Goal: Task Accomplishment & Management: Manage account settings

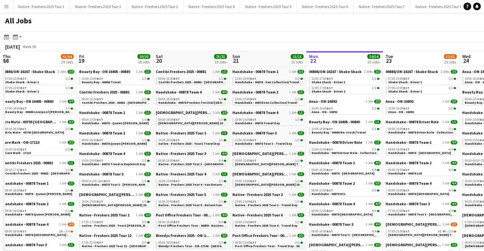
scroll to position [0, 153]
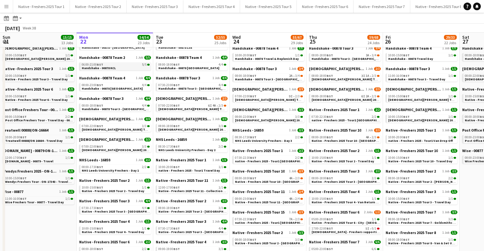
scroll to position [128, 0]
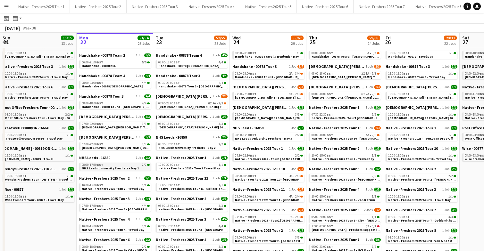
click at [129, 170] on span "NHS Leeds University Freshers - Day 1" at bounding box center [110, 168] width 57 height 4
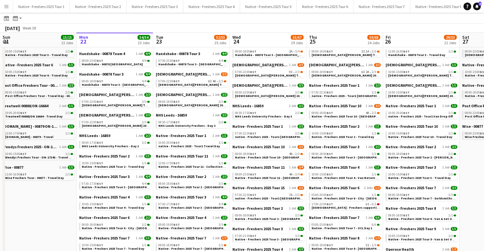
scroll to position [148, 0]
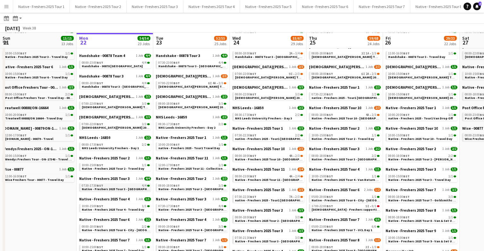
click at [121, 186] on div "07:30-17:30 BST 4/4" at bounding box center [116, 185] width 68 height 3
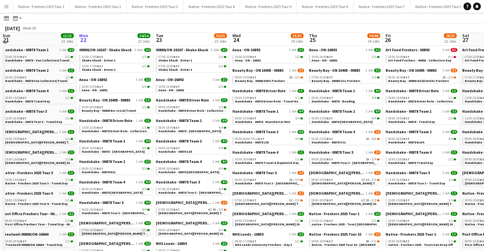
scroll to position [13, 0]
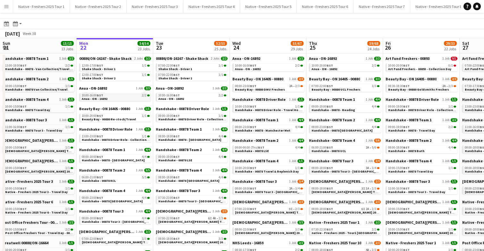
click at [116, 96] on div "10:00-16:00 BST 2/2" at bounding box center [116, 95] width 68 height 3
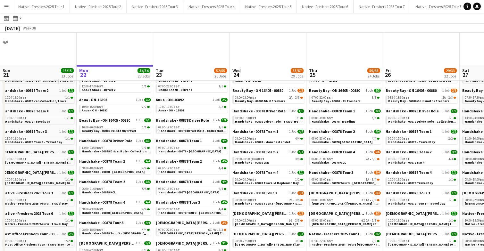
scroll to position [0, 0]
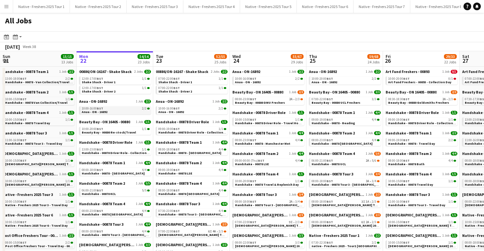
click at [122, 111] on link "10:00-16:00 BST 2/2 Anua - ON - 16892" at bounding box center [116, 109] width 68 height 7
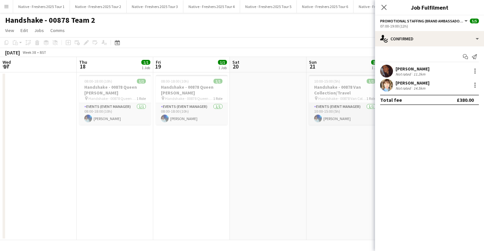
scroll to position [0, 221]
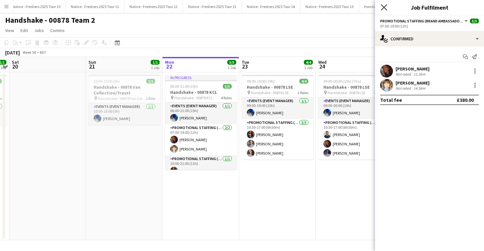
click at [385, 6] on icon "Close pop-in" at bounding box center [384, 7] width 6 height 6
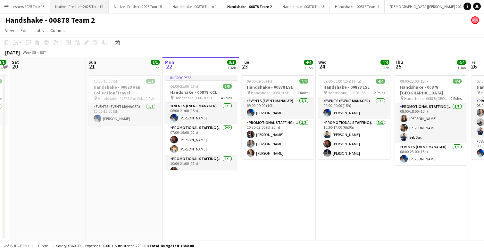
scroll to position [0, 713]
click at [293, 7] on button "Handshake - 00878 Tour 3 Close" at bounding box center [299, 6] width 53 height 13
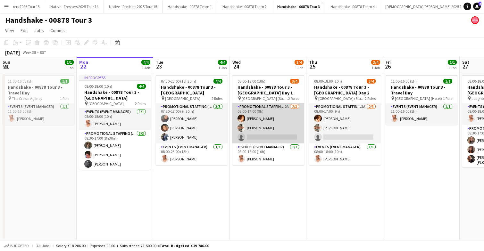
scroll to position [0, 153]
click at [269, 125] on app-card-role "Promotional Staffing (Brand Ambassadors) 2A 2/3 08:00-17:00 (9h) Sam Soulsby Ha…" at bounding box center [269, 123] width 72 height 40
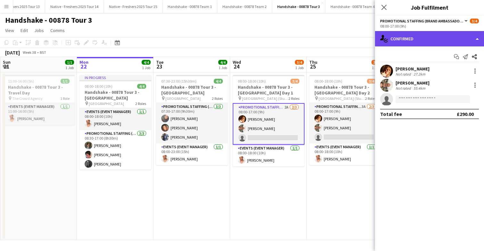
click at [466, 38] on div "single-neutral-actions-check-2 Confirmed" at bounding box center [429, 38] width 109 height 15
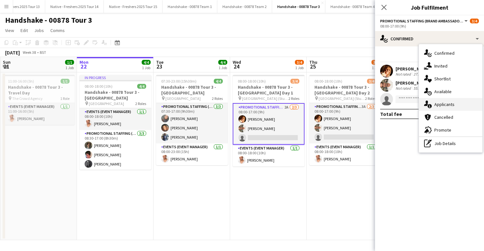
click at [446, 102] on span "Applicants" at bounding box center [444, 105] width 20 height 6
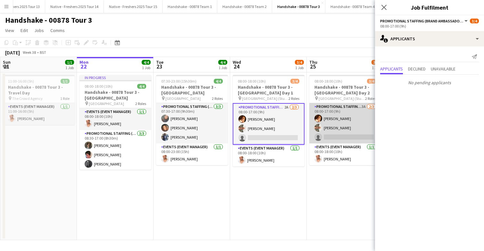
click at [345, 119] on app-card-role "Promotional Staffing (Brand Ambassadors) 3A 2/3 08:00-17:00 (9h) Sam Soulsby Ha…" at bounding box center [345, 123] width 72 height 40
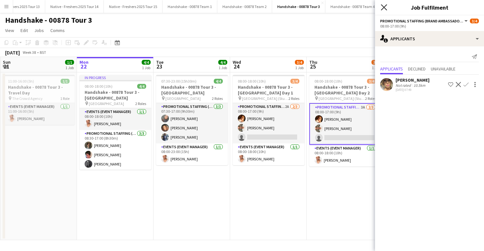
click at [384, 4] on icon "Close pop-in" at bounding box center [384, 7] width 6 height 6
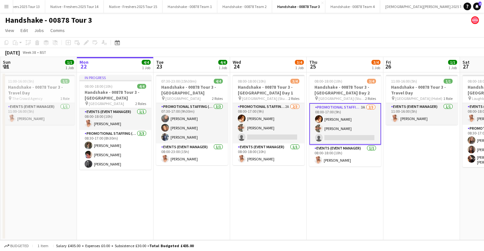
click at [287, 193] on app-date-cell "08:00-18:00 (10h) 3/4 Handshake - 00878 Tour 3 - Newcastle University Day 1 pin…" at bounding box center [268, 156] width 77 height 168
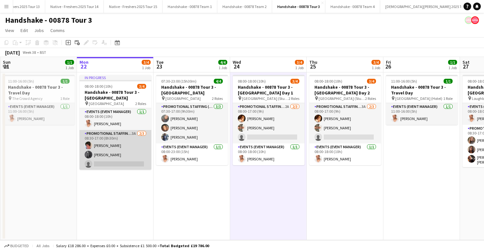
click at [131, 147] on app-card-role "Promotional Staffing (Brand Ambassadors) 3A 2/3 08:30-17:00 (8h30m) Luana Conta…" at bounding box center [116, 150] width 72 height 40
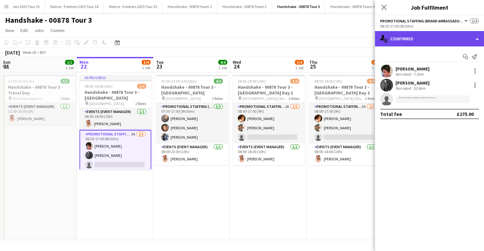
click at [444, 39] on div "single-neutral-actions-check-2 Confirmed" at bounding box center [429, 38] width 109 height 15
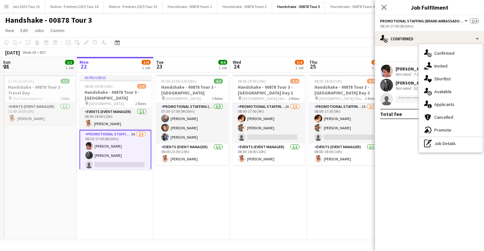
click at [112, 182] on app-date-cell "In progress 08:00-18:00 (10h) 3/4 Handshake - 00878 Tour 3 - Sheffield Universi…" at bounding box center [115, 156] width 77 height 168
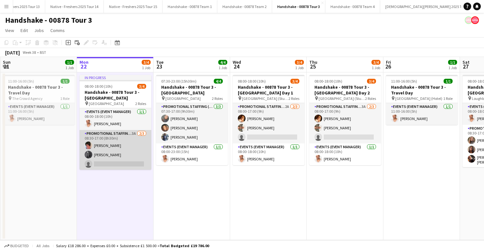
click at [132, 146] on app-card-role "Promotional Staffing (Brand Ambassadors) 3A 2/3 08:30-17:00 (8h30m) Luana Conta…" at bounding box center [116, 150] width 72 height 40
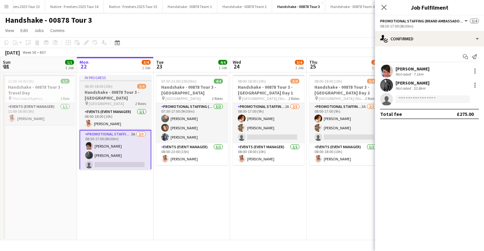
click at [122, 88] on div "08:00-18:00 (10h) 3/4" at bounding box center [116, 86] width 72 height 5
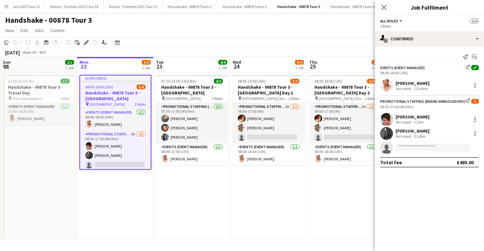
click at [122, 88] on div "08:00-18:00 (10h) 3/4" at bounding box center [115, 87] width 71 height 5
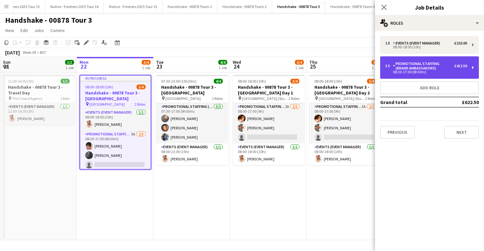
click at [444, 68] on div "Promotional Staffing (Brand Ambassadors)" at bounding box center [423, 66] width 61 height 9
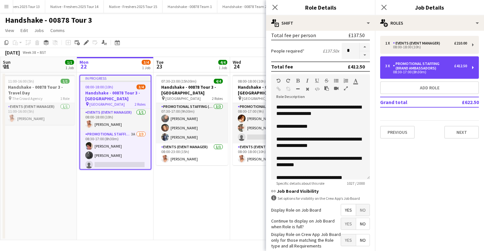
scroll to position [188, 0]
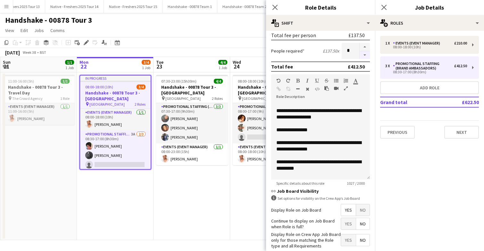
click at [365, 56] on button "button" at bounding box center [365, 55] width 10 height 8
type input "*"
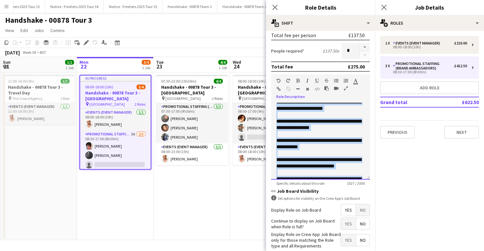
scroll to position [210, 0]
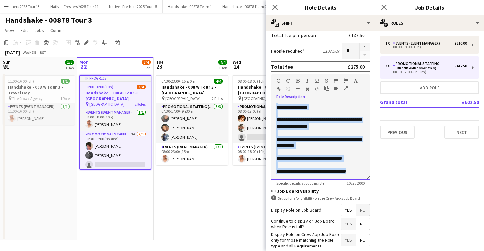
drag, startPoint x: 276, startPoint y: 105, endPoint x: 366, endPoint y: 194, distance: 127.4
click at [366, 194] on form "**********" at bounding box center [320, 86] width 109 height 399
copy div "**********"
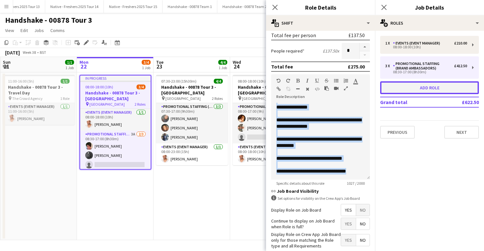
click at [420, 87] on button "Add role" at bounding box center [429, 87] width 99 height 13
type input "*********"
type input "*****"
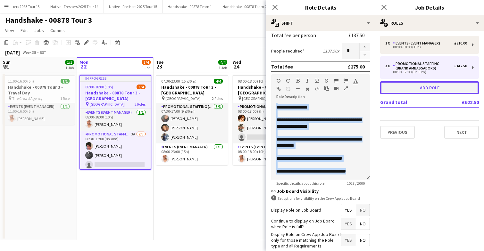
type input "*****"
type input "*"
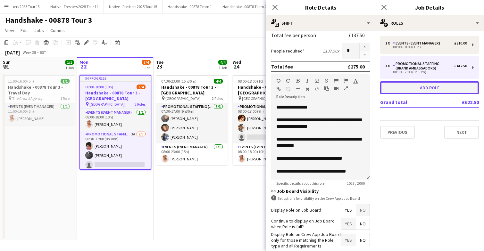
scroll to position [0, 0]
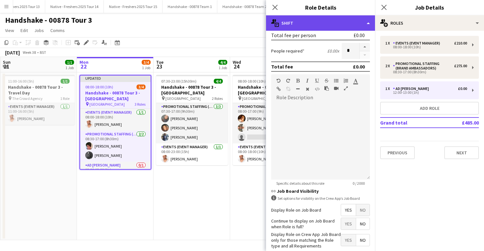
click at [323, 24] on div "multiple-actions-text Shift" at bounding box center [320, 22] width 109 height 15
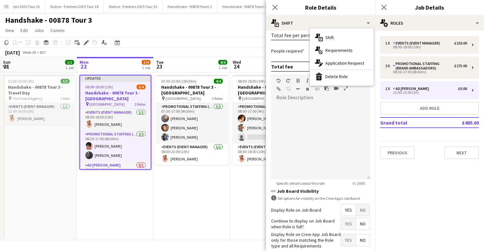
click at [288, 51] on label "People required" at bounding box center [287, 51] width 33 height 6
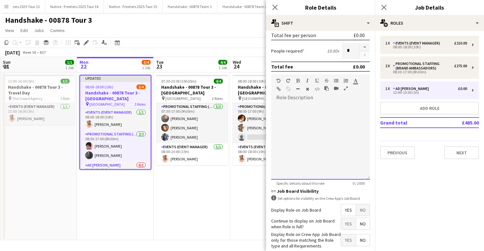
click at [304, 128] on div at bounding box center [320, 141] width 99 height 77
paste div
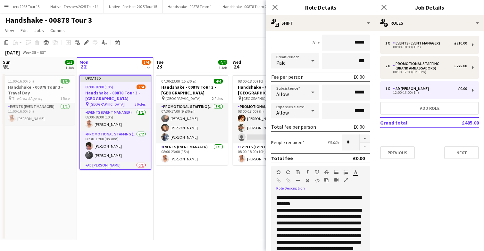
scroll to position [57, 0]
click at [356, 92] on input "*****" at bounding box center [346, 93] width 48 height 16
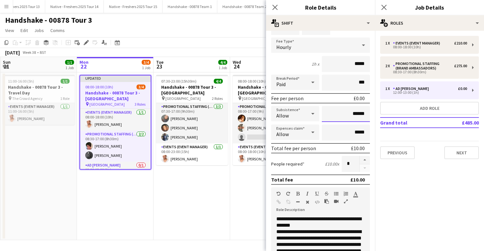
scroll to position [35, 0]
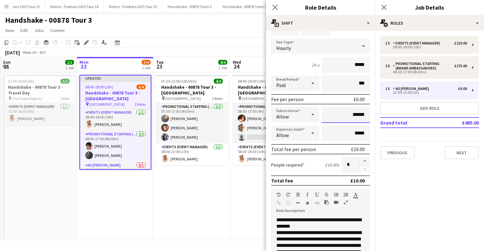
type input "******"
drag, startPoint x: 366, startPoint y: 67, endPoint x: 353, endPoint y: 67, distance: 12.8
click at [353, 67] on input "*****" at bounding box center [346, 65] width 48 height 16
type input "******"
click at [295, 62] on div "1h x ******" at bounding box center [320, 65] width 99 height 16
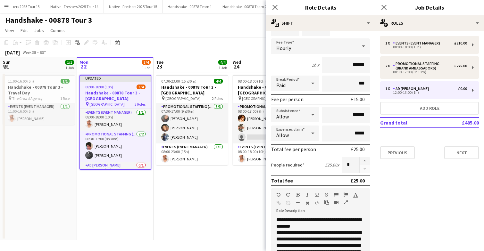
scroll to position [0, 0]
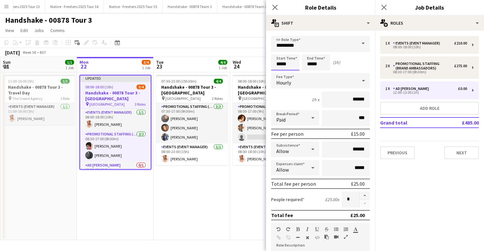
click at [295, 68] on input "*****" at bounding box center [285, 63] width 28 height 16
click at [320, 60] on input "*****" at bounding box center [316, 63] width 28 height 16
click at [309, 51] on div at bounding box center [309, 51] width 13 height 6
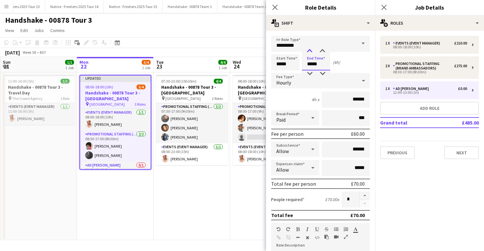
type input "*****"
click at [309, 51] on div at bounding box center [309, 51] width 13 height 6
click at [329, 43] on input "*********" at bounding box center [320, 44] width 99 height 16
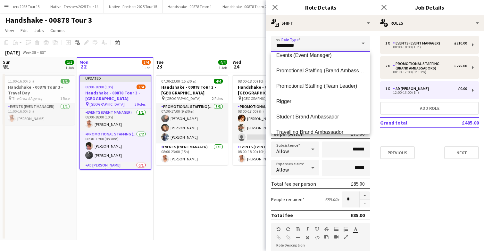
scroll to position [77, 0]
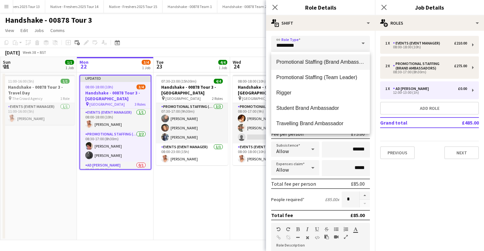
click at [330, 66] on mat-option "Promotional Staffing (Brand Ambassadors)" at bounding box center [320, 62] width 99 height 15
type input "**********"
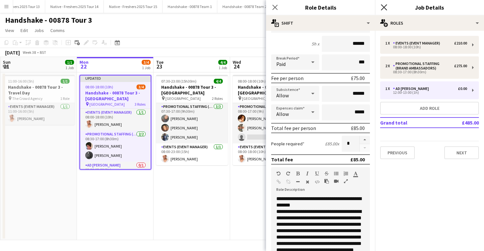
scroll to position [0, 0]
click at [385, 6] on icon "Close pop-in" at bounding box center [384, 7] width 6 height 6
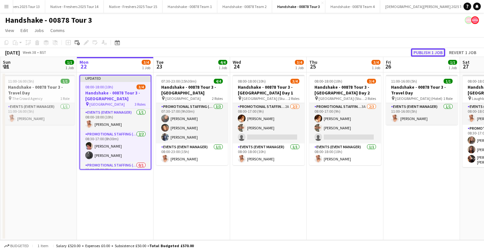
click at [427, 51] on button "Publish 1 job" at bounding box center [428, 52] width 34 height 8
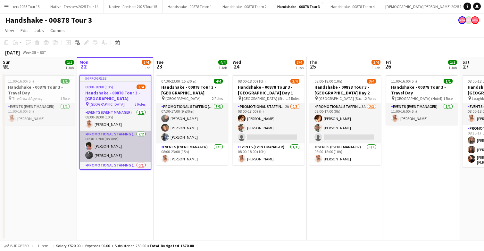
scroll to position [14, 0]
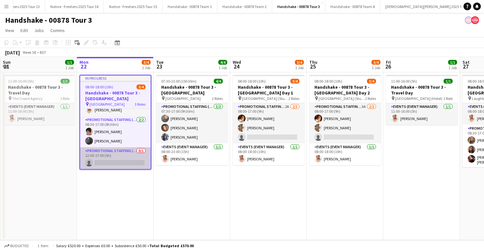
click at [128, 159] on app-card-role "Promotional Staffing (Brand Ambassadors) 0/1 12:00-17:00 (5h) single-neutral-ac…" at bounding box center [115, 158] width 71 height 22
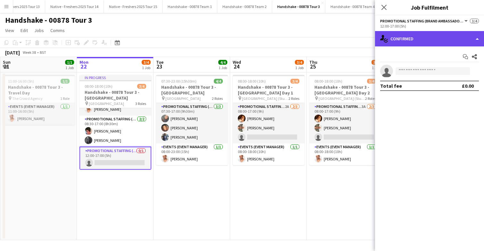
click at [418, 36] on div "single-neutral-actions-check-2 Confirmed" at bounding box center [429, 38] width 109 height 15
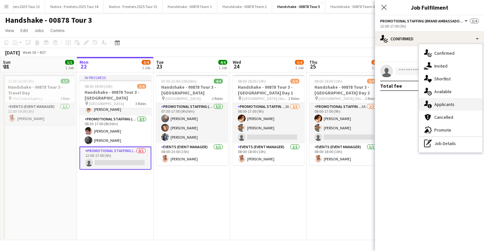
click at [455, 105] on div "single-neutral-actions-information Applicants" at bounding box center [450, 104] width 63 height 13
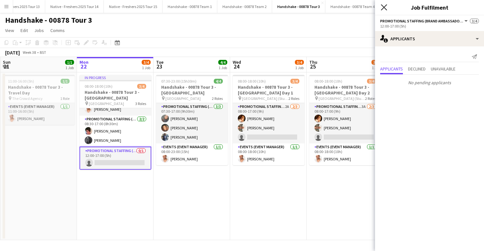
click at [384, 9] on icon "Close pop-in" at bounding box center [384, 7] width 6 height 6
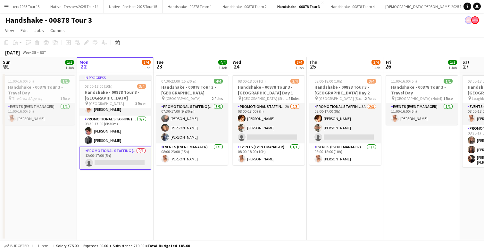
click at [122, 154] on app-card-role "Promotional Staffing (Brand Ambassadors) 0/1 12:00-17:00 (5h) single-neutral-ac…" at bounding box center [116, 158] width 72 height 23
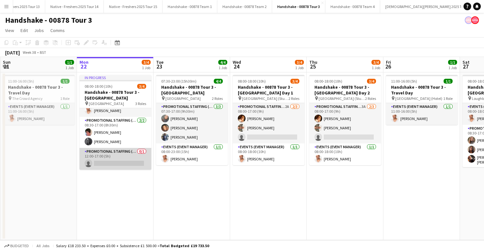
scroll to position [13, 0]
click at [126, 163] on app-card-role "Promotional Staffing (Brand Ambassadors) 0/1 12:00-17:00 (5h) single-neutral-ac…" at bounding box center [116, 159] width 72 height 22
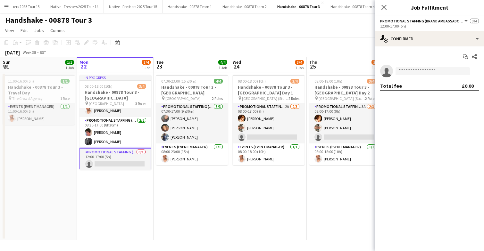
scroll to position [14, 0]
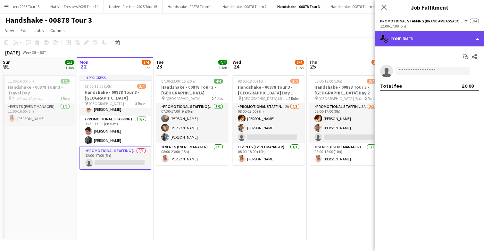
click at [437, 39] on div "single-neutral-actions-check-2 Confirmed" at bounding box center [429, 38] width 109 height 15
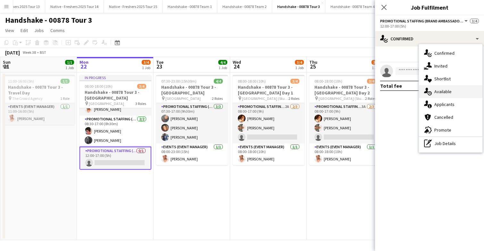
click at [450, 93] on span "Available" at bounding box center [442, 92] width 17 height 6
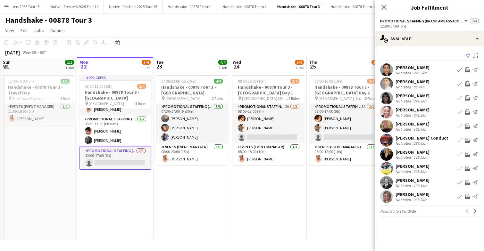
click at [469, 55] on app-icon "Filter" at bounding box center [468, 56] width 5 height 6
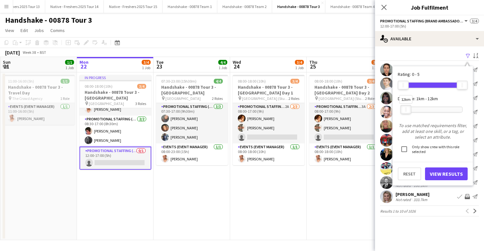
drag, startPoint x: 462, startPoint y: 108, endPoint x: 406, endPoint y: 110, distance: 56.5
click at [406, 110] on div at bounding box center [406, 109] width 10 height 8
click at [442, 174] on button "View Results" at bounding box center [446, 174] width 43 height 13
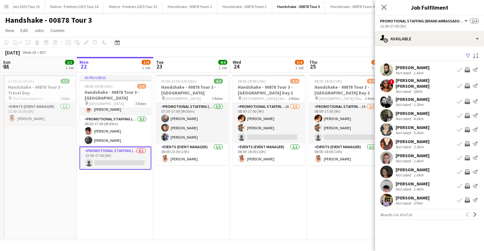
click at [387, 68] on app-user-avatar at bounding box center [386, 69] width 13 height 13
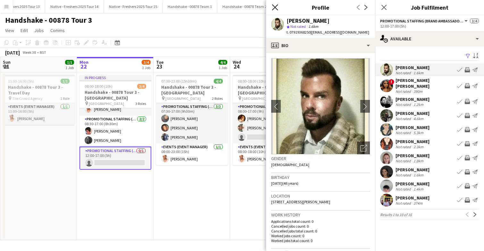
click at [276, 8] on icon at bounding box center [275, 7] width 6 height 6
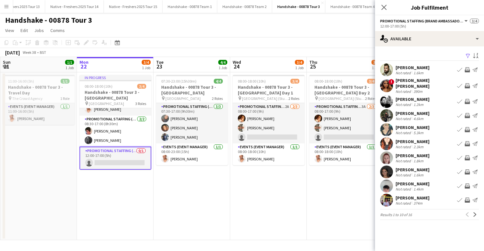
click at [387, 97] on app-user-avatar at bounding box center [386, 101] width 13 height 13
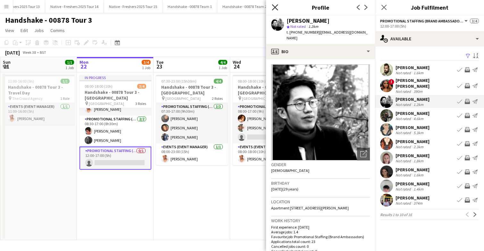
click at [274, 7] on icon at bounding box center [275, 7] width 6 height 6
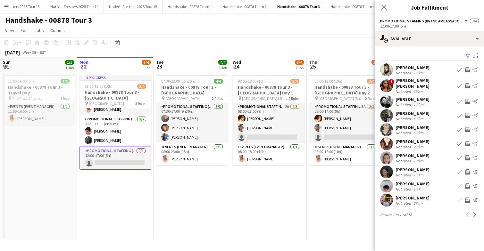
click at [385, 111] on app-user-avatar at bounding box center [386, 115] width 13 height 13
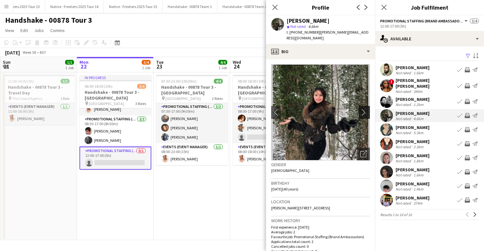
click at [365, 109] on app-icon "chevron-right" at bounding box center [365, 112] width 10 height 7
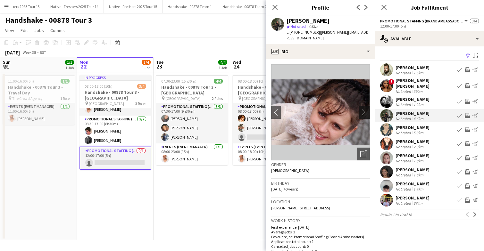
click at [365, 109] on app-icon "chevron-right" at bounding box center [365, 112] width 10 height 7
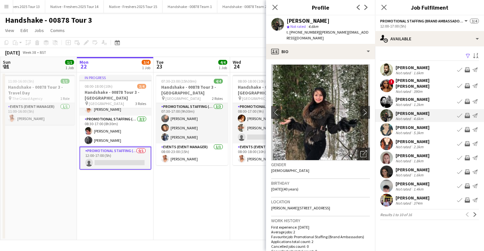
click at [384, 124] on app-user-avatar at bounding box center [386, 129] width 13 height 13
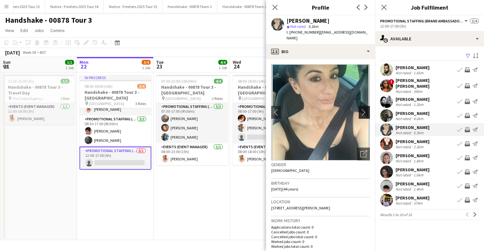
click at [366, 109] on app-icon "chevron-right" at bounding box center [365, 112] width 10 height 7
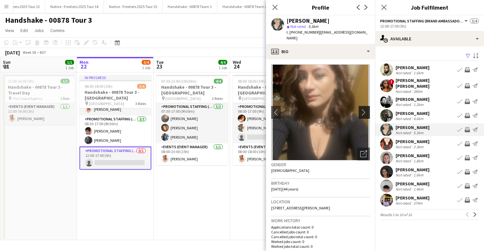
click at [366, 109] on app-icon "chevron-right" at bounding box center [365, 112] width 10 height 7
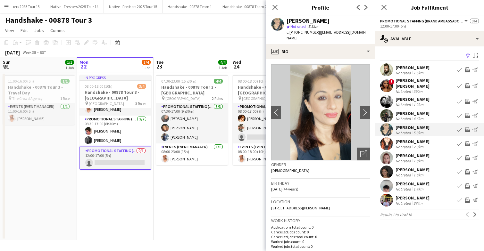
click at [384, 139] on app-user-avatar at bounding box center [386, 144] width 13 height 13
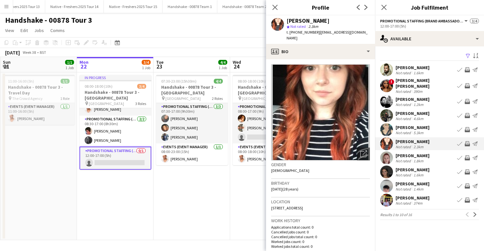
click at [386, 181] on app-user-avatar at bounding box center [386, 186] width 13 height 13
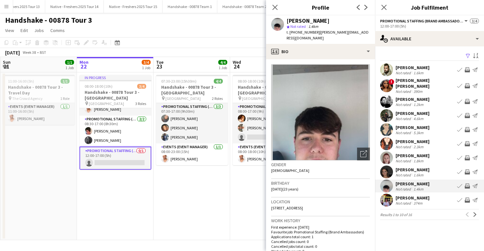
click at [384, 166] on app-user-avatar at bounding box center [386, 172] width 13 height 13
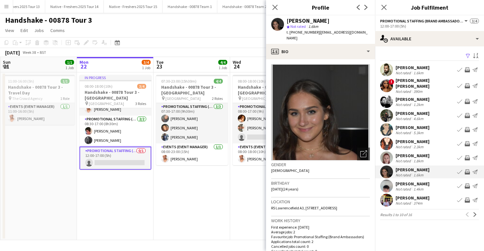
click at [384, 152] on app-user-avatar at bounding box center [386, 158] width 13 height 13
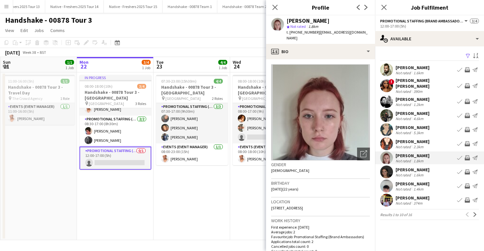
click at [385, 198] on app-user-avatar at bounding box center [386, 200] width 13 height 13
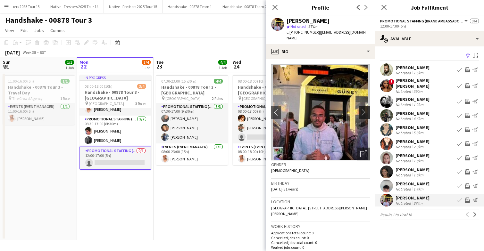
click at [364, 109] on app-icon "chevron-right" at bounding box center [365, 112] width 10 height 7
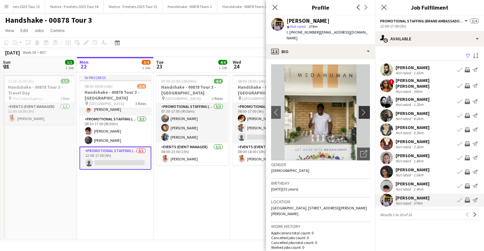
click at [364, 109] on app-icon "chevron-right" at bounding box center [365, 112] width 10 height 7
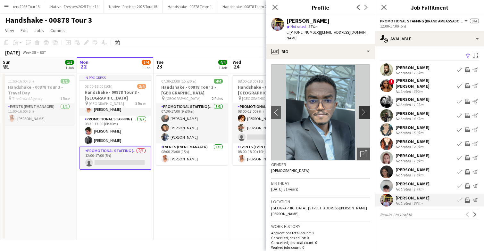
click at [364, 109] on app-icon "chevron-right" at bounding box center [365, 112] width 10 height 7
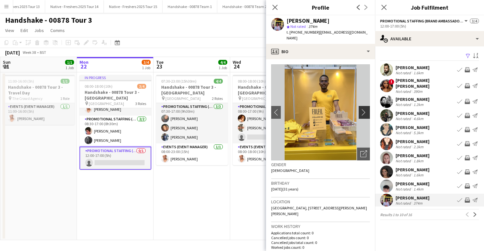
click at [364, 109] on app-icon "chevron-right" at bounding box center [365, 112] width 10 height 7
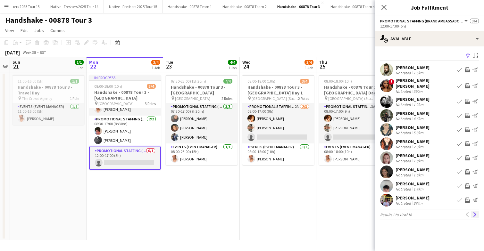
click at [476, 213] on app-icon "Next" at bounding box center [475, 215] width 4 height 4
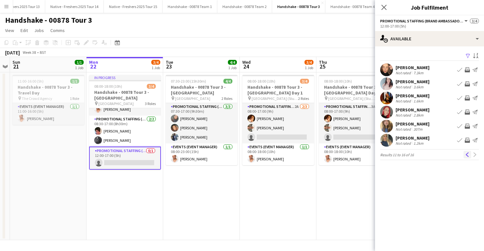
click at [465, 155] on button "Previous" at bounding box center [468, 155] width 8 height 8
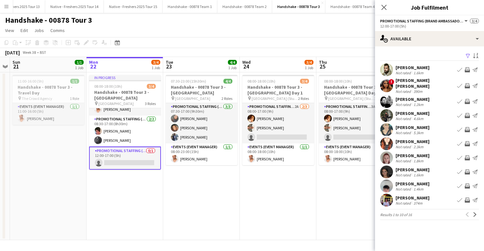
click at [389, 154] on app-user-avatar at bounding box center [386, 158] width 13 height 13
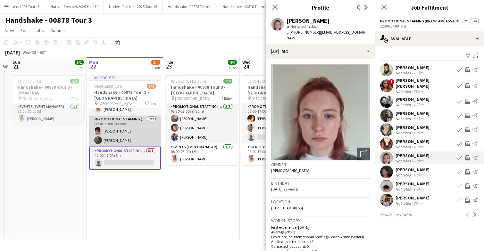
click at [145, 137] on app-card-role "Promotional Staffing (Brand Ambassadors) 2/2 08:30-17:00 (8h30m) Luana Contarin…" at bounding box center [125, 131] width 72 height 31
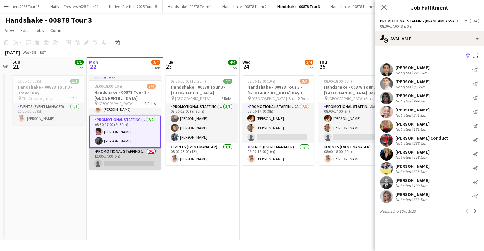
scroll to position [0, 220]
click at [142, 156] on app-card-role "Promotional Staffing (Brand Ambassadors) 0/1 12:00-17:00 (5h) single-neutral-ac…" at bounding box center [125, 159] width 72 height 22
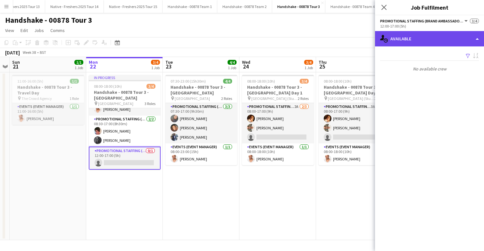
click at [429, 39] on div "single-neutral-actions-upload Available" at bounding box center [429, 38] width 109 height 15
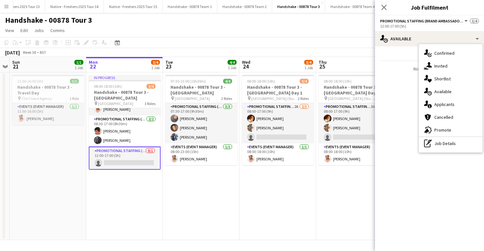
click at [408, 50] on div "Filter Sort asc No available crew Rating: 0 - 5 0 5 Distance: 1km - 1001km+ 100…" at bounding box center [429, 62] width 109 height 33
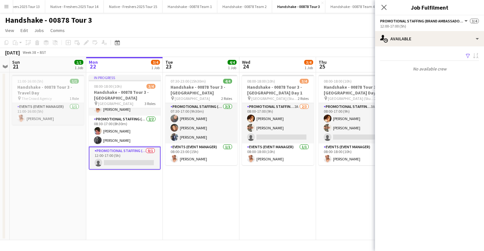
click at [468, 56] on app-icon "Filter" at bounding box center [468, 56] width 5 height 6
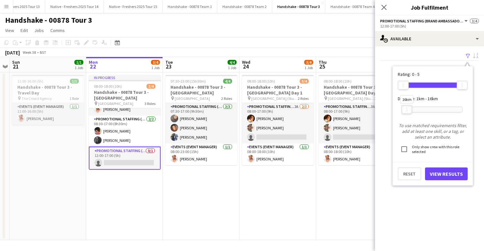
drag, startPoint x: 461, startPoint y: 110, endPoint x: 405, endPoint y: 109, distance: 55.5
click at [405, 109] on div at bounding box center [407, 109] width 10 height 8
click at [447, 175] on button "View Results" at bounding box center [446, 174] width 43 height 13
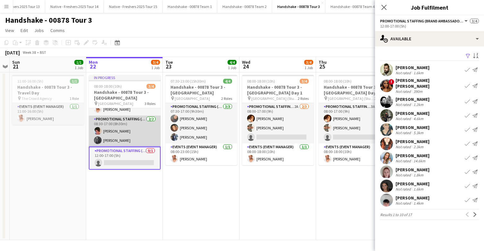
click at [141, 139] on app-card-role "Promotional Staffing (Brand Ambassadors) 2/2 08:30-17:00 (8h30m) Luana Contarin…" at bounding box center [125, 131] width 72 height 31
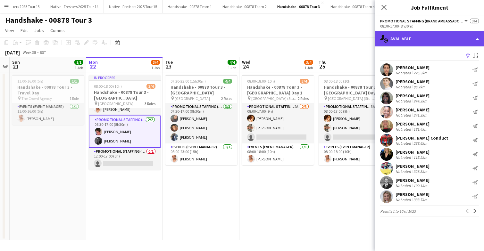
click at [444, 41] on div "single-neutral-actions-upload Available" at bounding box center [429, 38] width 109 height 15
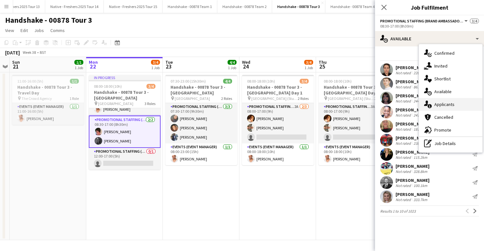
click at [446, 103] on span "Applicants" at bounding box center [444, 105] width 20 height 6
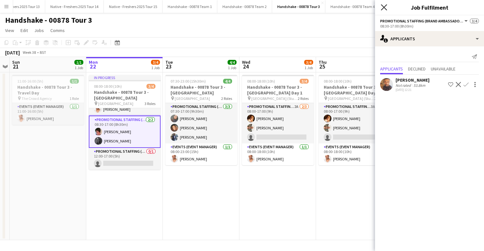
click at [384, 7] on icon at bounding box center [384, 7] width 6 height 6
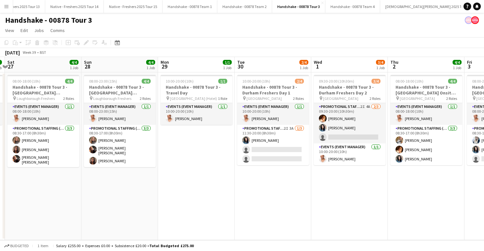
scroll to position [0, 157]
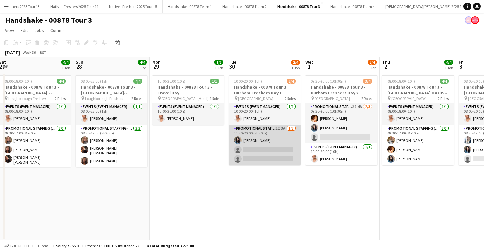
click at [280, 149] on app-card-role "Promotional Staffing (Brand Ambassadors) 2I 3A 1/3 11:30-20:00 (8h30m) Gemma Ri…" at bounding box center [265, 145] width 72 height 40
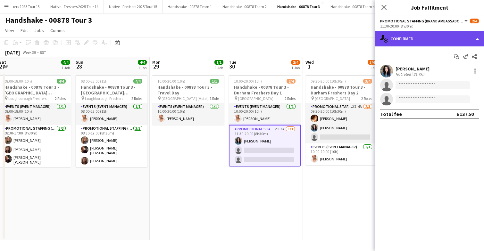
click at [453, 39] on div "single-neutral-actions-check-2 Confirmed" at bounding box center [429, 38] width 109 height 15
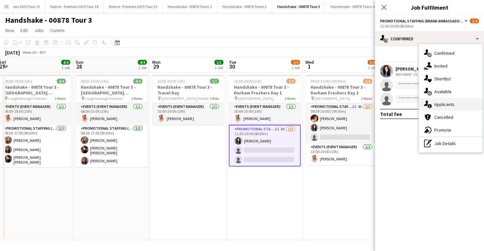
click at [452, 105] on span "Applicants" at bounding box center [444, 105] width 20 height 6
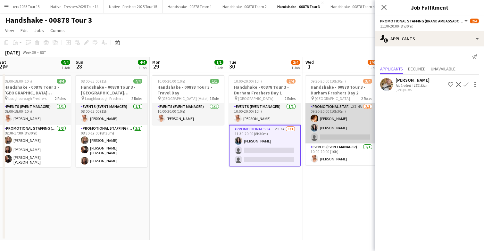
click at [358, 117] on app-card-role "Promotional Staffing (Brand Ambassadors) 2I 4A 2/3 09:30-20:00 (10h30m) Sam Sou…" at bounding box center [342, 123] width 72 height 40
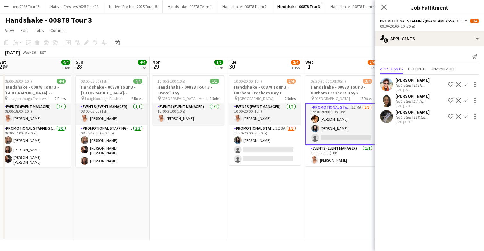
click at [466, 100] on app-icon "Confirm" at bounding box center [466, 100] width 5 height 5
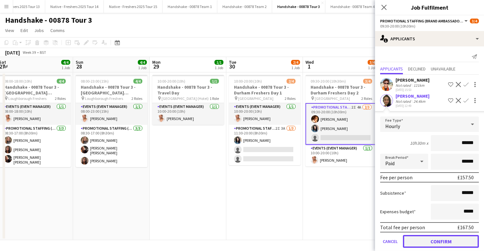
click at [415, 240] on button "Confirm" at bounding box center [441, 241] width 76 height 13
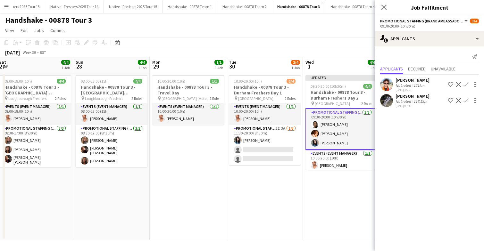
click at [345, 191] on app-date-cell "Updated 09:30-20:00 (10h30m) 4/4 Handshake - 00878 Tour 3 - Durham Freshers Day…" at bounding box center [341, 156] width 77 height 168
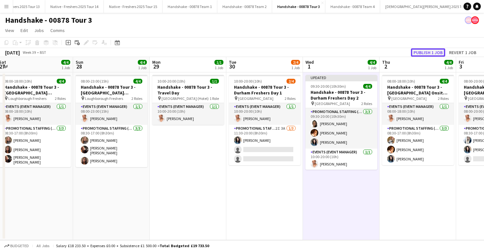
click at [425, 51] on button "Publish 1 job" at bounding box center [428, 52] width 34 height 8
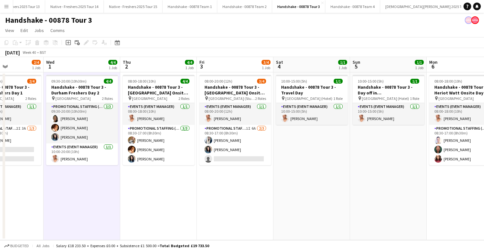
scroll to position [0, 184]
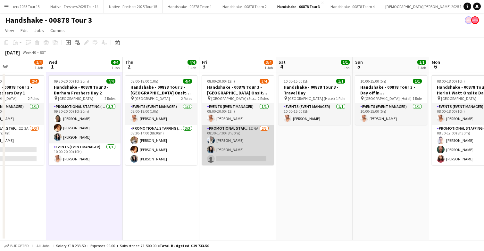
click at [253, 144] on app-card-role "Promotional Staffing (Brand Ambassadors) 1I 6A 2/3 08:30-17:00 (8h30m) Georgie …" at bounding box center [238, 145] width 72 height 40
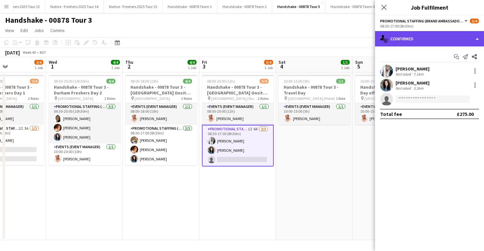
click at [431, 42] on div "single-neutral-actions-check-2 Confirmed" at bounding box center [429, 38] width 109 height 15
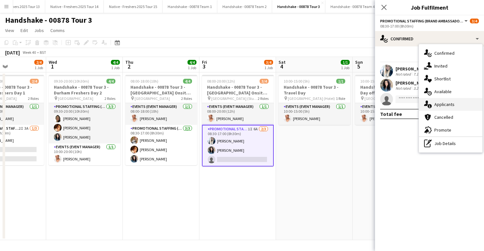
click at [443, 103] on span "Applicants" at bounding box center [444, 105] width 20 height 6
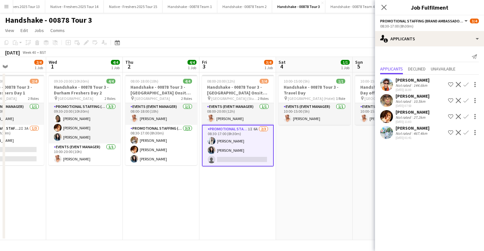
click at [466, 117] on app-icon "Confirm" at bounding box center [466, 116] width 5 height 5
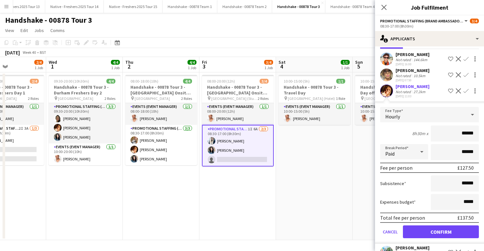
scroll to position [41, 0]
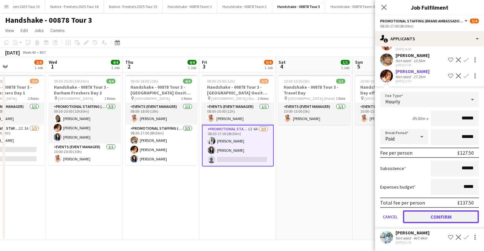
click at [425, 216] on button "Confirm" at bounding box center [441, 217] width 76 height 13
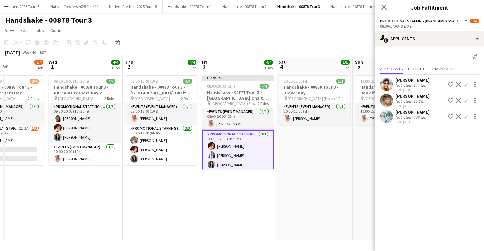
scroll to position [0, 0]
click at [324, 152] on app-date-cell "10:00-15:00 (5h) 1/1 Handshake - 00878 Tour 3 - Travel Day pin Edinburgh (Hotel…" at bounding box center [314, 156] width 77 height 168
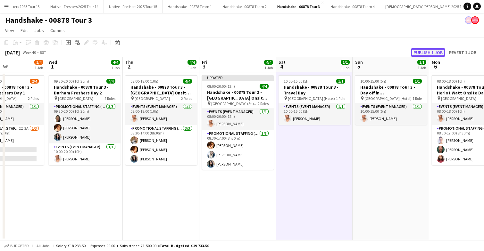
click at [428, 52] on button "Publish 1 job" at bounding box center [428, 52] width 34 height 8
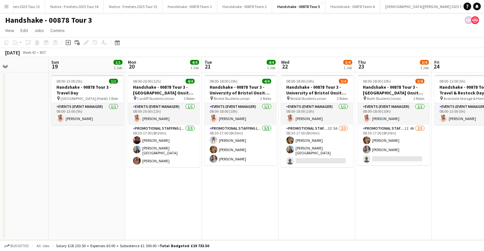
scroll to position [0, 193]
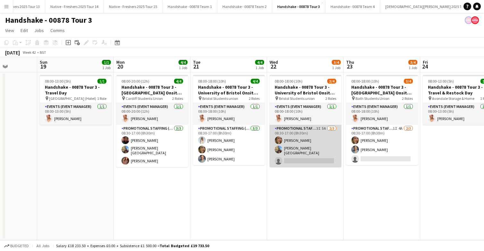
click at [321, 142] on app-card-role "Promotional Staffing (Brand Ambassadors) 3I 5A 2/3 08:30-17:00 (8h30m) Jane Sca…" at bounding box center [306, 146] width 72 height 42
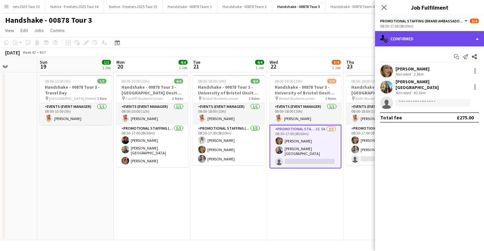
click at [446, 31] on div "single-neutral-actions-check-2 Confirmed" at bounding box center [429, 38] width 109 height 15
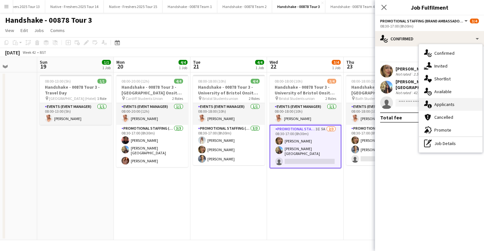
click at [452, 105] on span "Applicants" at bounding box center [444, 105] width 20 height 6
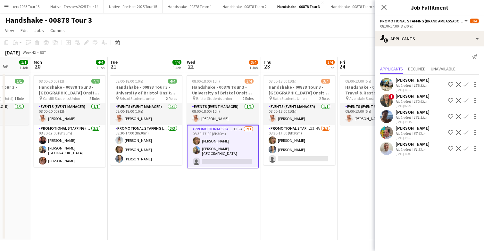
scroll to position [0, 276]
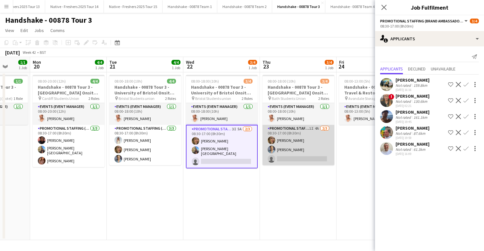
click at [312, 144] on app-card-role "Promotional Staffing (Brand Ambassadors) 1I 4A 2/3 08:30-17:00 (8h30m) Jane Sca…" at bounding box center [299, 145] width 72 height 40
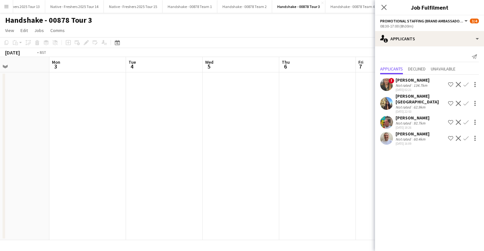
scroll to position [0, 217]
click at [385, 9] on icon at bounding box center [384, 7] width 6 height 6
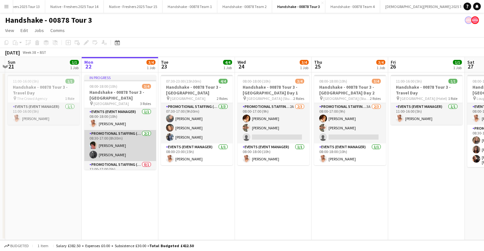
scroll to position [13, 0]
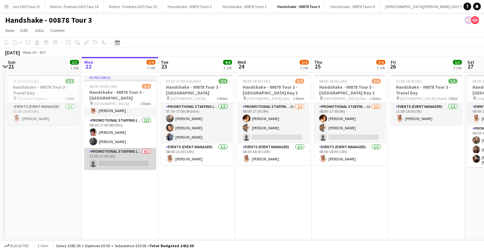
click at [122, 160] on app-card-role "Promotional Staffing (Brand Ambassadors) 0/1 12:00-17:00 (5h) single-neutral-ac…" at bounding box center [120, 159] width 72 height 22
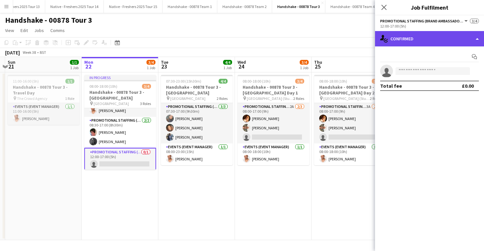
click at [458, 43] on div "single-neutral-actions-check-2 Confirmed" at bounding box center [429, 38] width 109 height 15
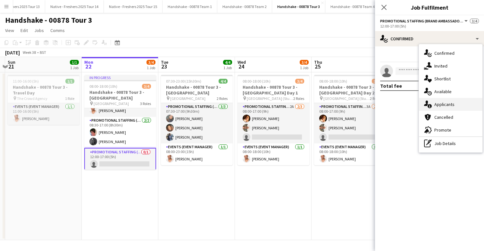
click at [445, 101] on div "single-neutral-actions-information Applicants" at bounding box center [450, 104] width 63 height 13
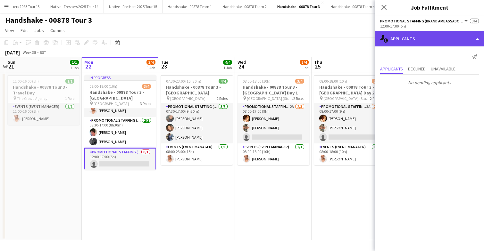
click at [441, 40] on div "single-neutral-actions-information Applicants" at bounding box center [429, 38] width 109 height 15
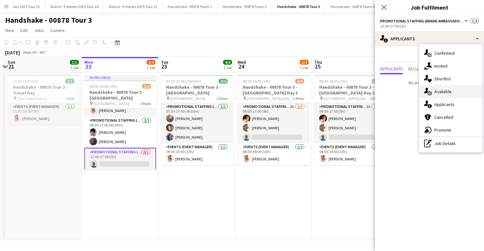
click at [450, 95] on div "single-neutral-actions-upload Available" at bounding box center [450, 91] width 63 height 13
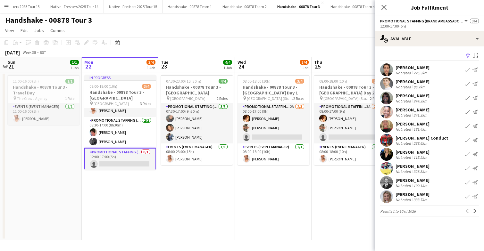
click at [467, 56] on app-icon "Filter" at bounding box center [468, 56] width 5 height 6
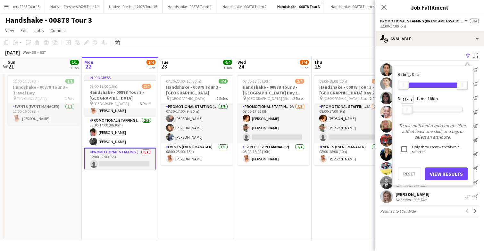
drag, startPoint x: 463, startPoint y: 109, endPoint x: 408, endPoint y: 109, distance: 54.8
click at [408, 109] on div "18km" at bounding box center [407, 109] width 11 height 9
click at [438, 170] on button "View Results" at bounding box center [446, 174] width 43 height 13
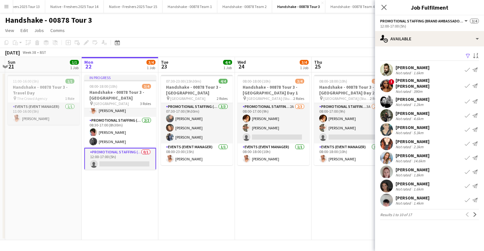
click at [387, 110] on app-user-avatar at bounding box center [386, 115] width 13 height 13
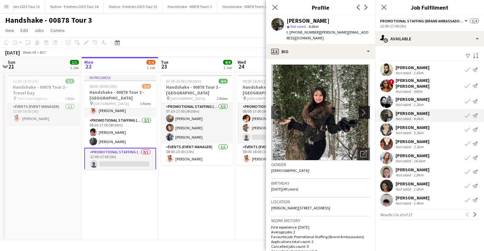
click at [367, 109] on app-icon "chevron-right" at bounding box center [365, 112] width 10 height 7
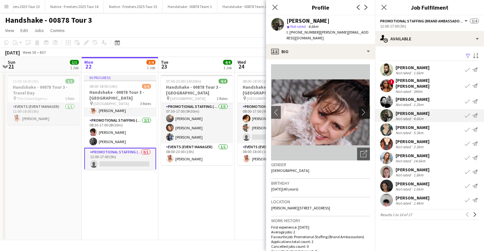
click at [367, 109] on app-icon "chevron-right" at bounding box center [365, 112] width 10 height 7
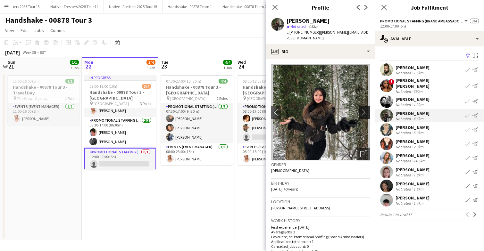
click at [367, 109] on app-icon "chevron-right" at bounding box center [365, 112] width 10 height 7
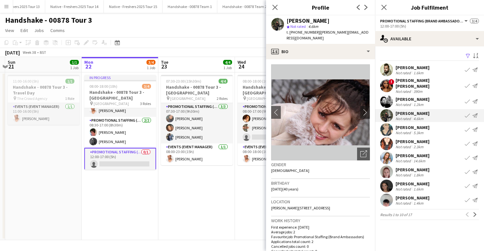
click at [386, 139] on app-user-avatar at bounding box center [386, 144] width 13 height 13
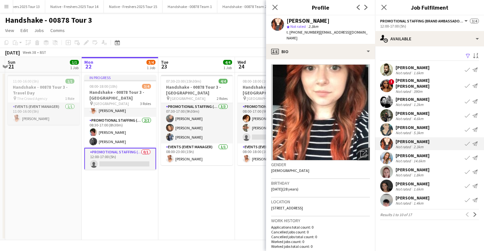
click at [386, 97] on app-user-avatar at bounding box center [386, 101] width 13 height 13
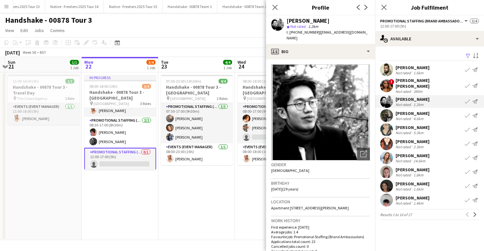
click at [383, 169] on app-user-avatar at bounding box center [386, 172] width 13 height 13
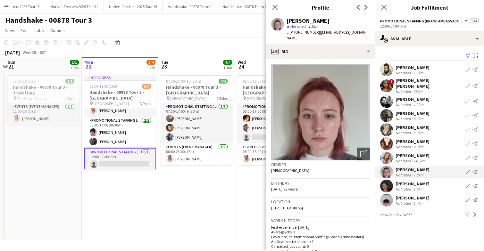
click at [383, 180] on app-user-avatar at bounding box center [386, 186] width 13 height 13
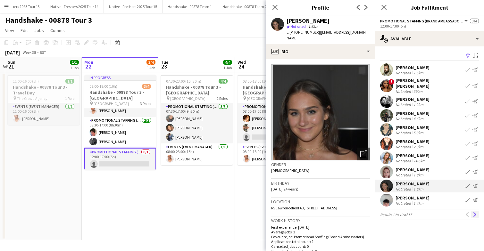
click at [475, 213] on app-icon "Next" at bounding box center [475, 215] width 4 height 4
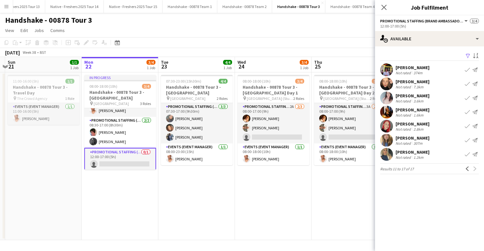
click at [387, 108] on app-user-avatar at bounding box center [386, 112] width 13 height 13
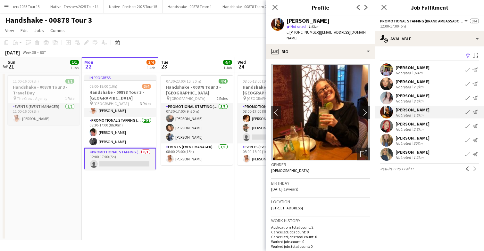
click at [386, 143] on app-user-avatar at bounding box center [386, 140] width 13 height 13
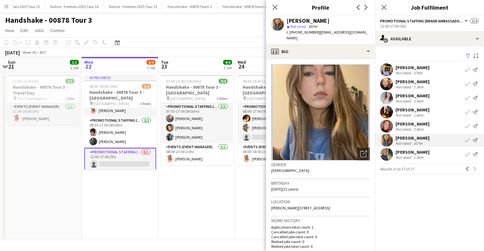
click at [386, 122] on app-user-avatar at bounding box center [386, 126] width 13 height 13
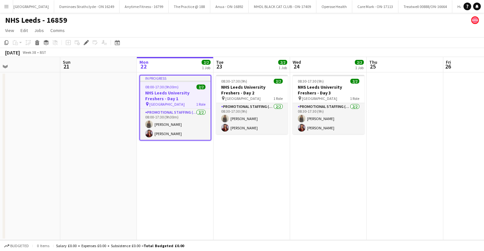
scroll to position [0, 247]
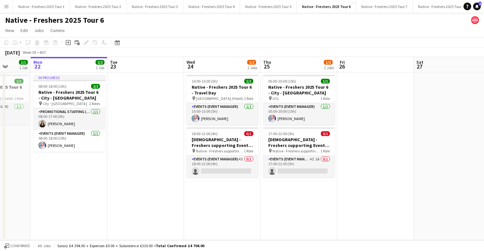
scroll to position [0, 193]
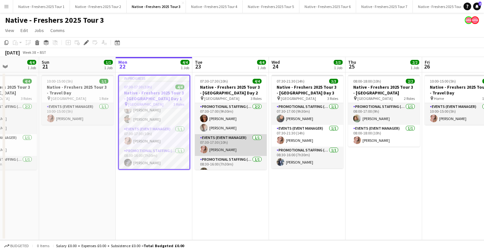
scroll to position [8, 0]
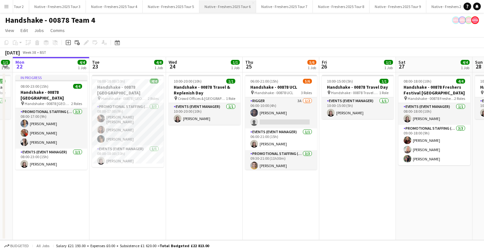
scroll to position [0, 96]
click at [75, 6] on button "Native - Freshers 2025 Tour 3 Close" at bounding box center [59, 6] width 57 height 13
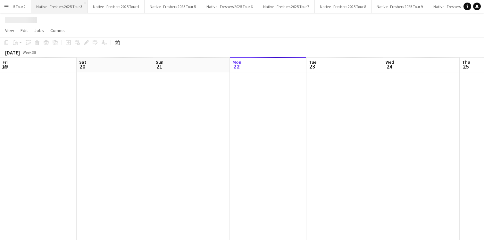
scroll to position [0, 153]
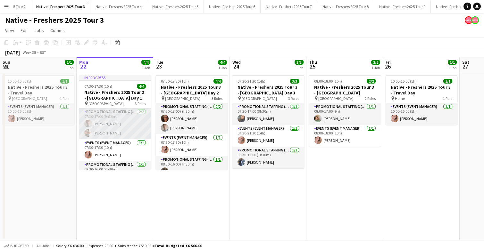
click at [119, 126] on app-card-role "Promotional Staffing (Brand Ambassadors) 2/2 07:30-17:00 (9h30m) Harry Speight …" at bounding box center [115, 123] width 72 height 31
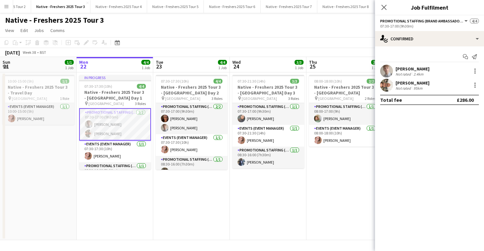
click at [386, 71] on app-user-avatar at bounding box center [386, 71] width 13 height 13
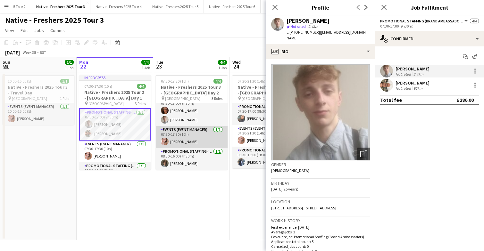
scroll to position [0, 0]
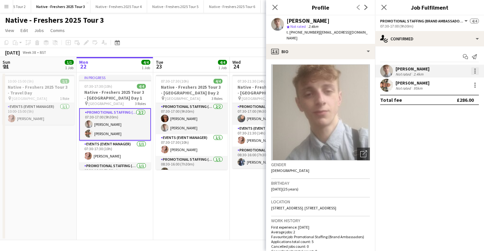
click at [476, 72] on div at bounding box center [475, 71] width 8 height 8
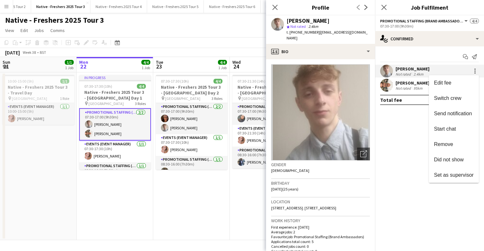
click at [400, 145] on div at bounding box center [242, 125] width 484 height 251
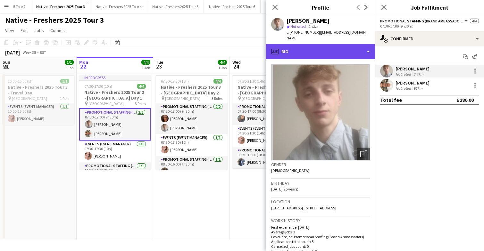
click at [334, 49] on div "profile Bio" at bounding box center [320, 51] width 109 height 15
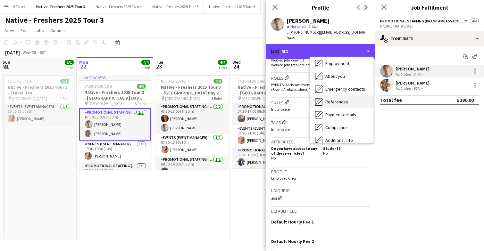
scroll to position [31, 0]
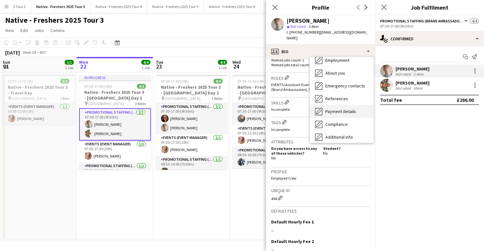
click at [345, 109] on span "Payment details" at bounding box center [340, 112] width 31 height 6
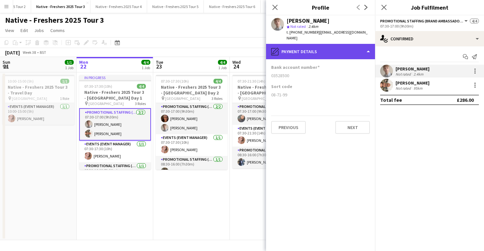
click at [340, 44] on div "pencil4 Payment details" at bounding box center [320, 51] width 109 height 15
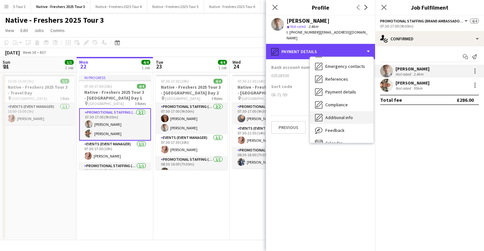
scroll to position [52, 0]
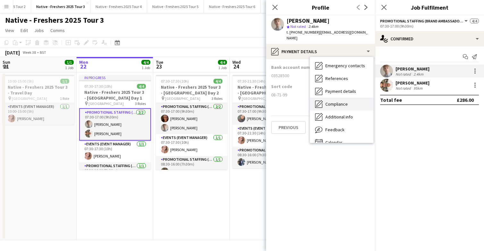
click at [343, 102] on div "Compliance Compliance" at bounding box center [341, 104] width 63 height 13
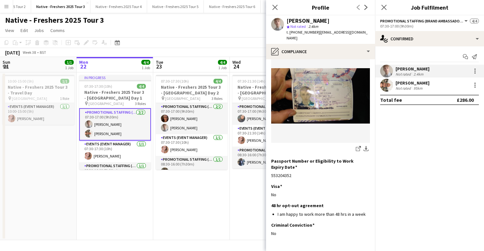
scroll to position [0, 0]
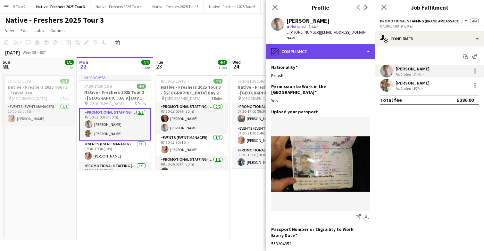
click at [336, 50] on div "pencil4 Compliance" at bounding box center [320, 51] width 109 height 15
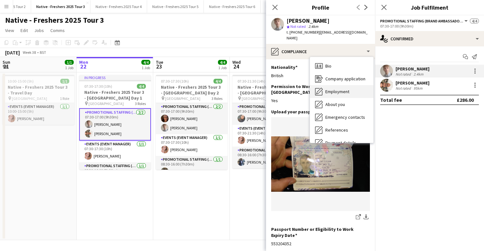
click at [341, 89] on span "Employment" at bounding box center [337, 92] width 24 height 6
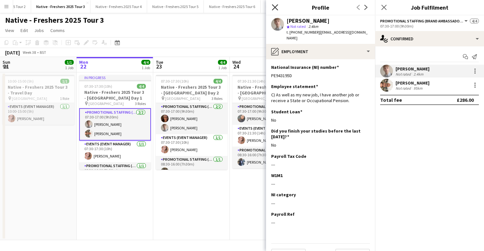
click at [275, 7] on icon at bounding box center [275, 7] width 6 height 6
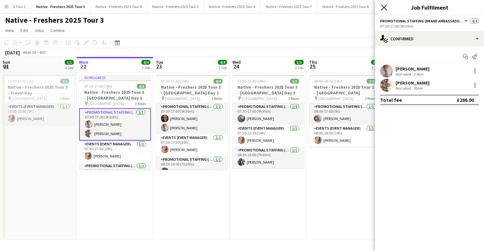
click at [385, 7] on icon "Close pop-in" at bounding box center [384, 7] width 6 height 6
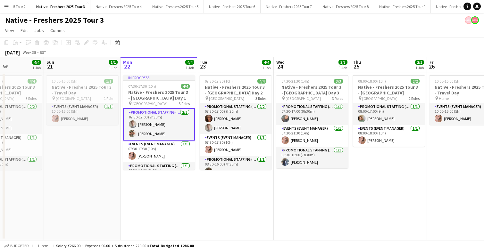
scroll to position [0, 182]
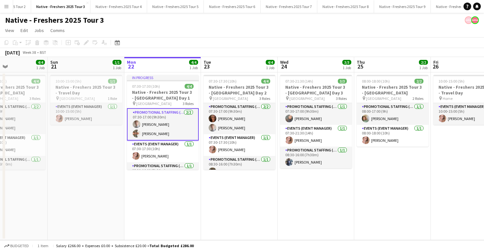
click at [189, 127] on app-card-role "Promotional Staffing (Brand Ambassadors) 2/2 07:30-17:00 (9h30m) Harry Speight …" at bounding box center [163, 124] width 72 height 32
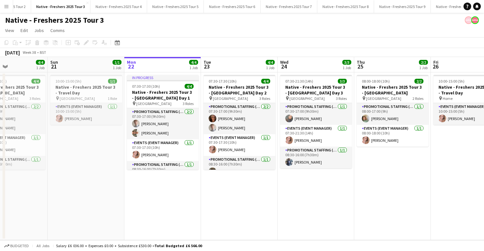
click at [230, 196] on app-date-cell "07:30-17:30 (10h) 4/4 Native - Freshers 2025 Tour 3 - University of Leeds Day 2…" at bounding box center [239, 156] width 77 height 168
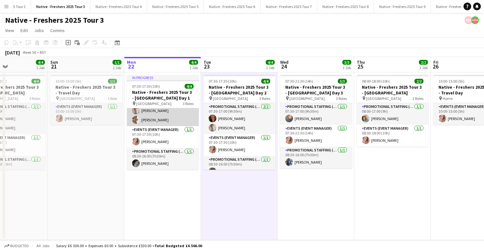
scroll to position [0, 0]
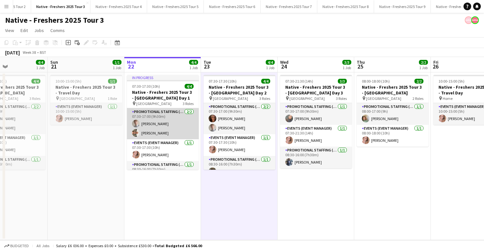
click at [176, 124] on app-card-role "Promotional Staffing (Brand Ambassadors) 2/2 07:30-17:00 (9h30m) Harry Speight …" at bounding box center [163, 123] width 72 height 31
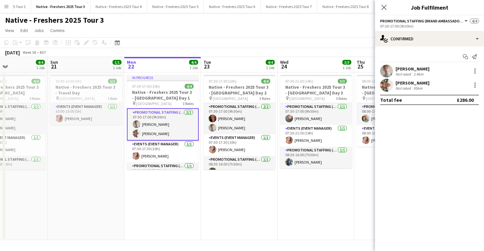
click at [237, 195] on app-date-cell "07:30-17:30 (10h) 4/4 Native - Freshers 2025 Tour 3 - University of Leeds Day 2…" at bounding box center [239, 156] width 77 height 168
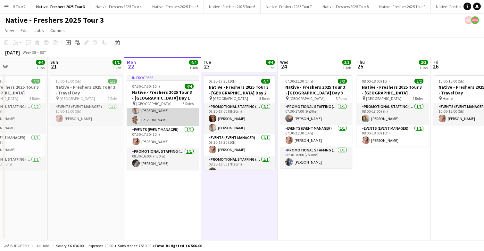
scroll to position [0, 0]
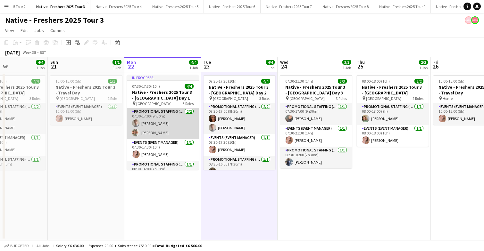
click at [174, 124] on app-card-role "Promotional Staffing (Brand Ambassadors) 2/2 07:30-17:00 (9h30m) Harry Speight …" at bounding box center [163, 123] width 72 height 31
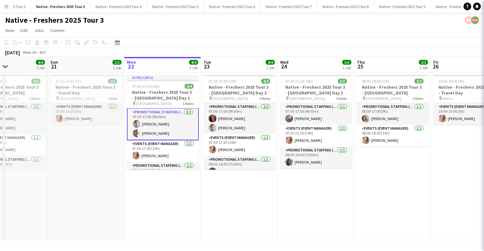
scroll to position [1, 0]
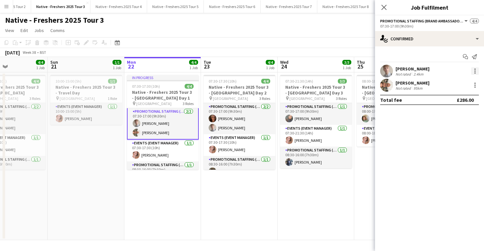
click at [475, 71] on div at bounding box center [474, 71] width 1 height 1
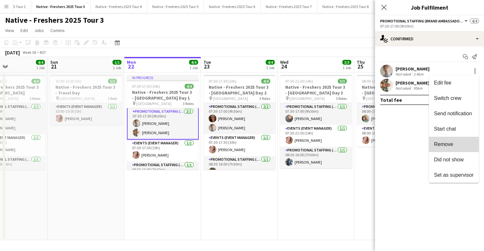
click at [452, 145] on span "Remove" at bounding box center [443, 144] width 19 height 5
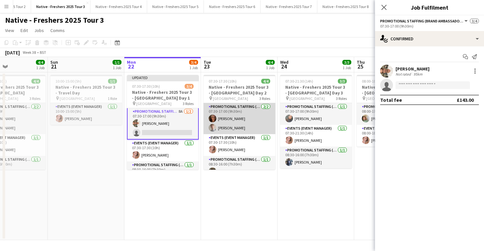
click at [245, 131] on app-card-role "Promotional Staffing (Brand Ambassadors) 2/2 07:30-17:00 (9h30m) Jennifer Wilby…" at bounding box center [240, 118] width 72 height 31
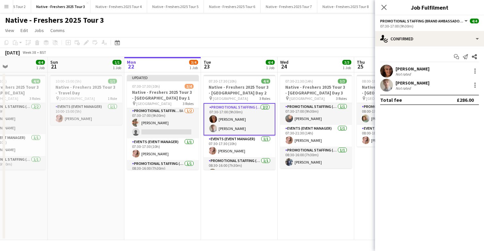
scroll to position [0, 0]
click at [385, 87] on app-user-avatar at bounding box center [386, 85] width 13 height 13
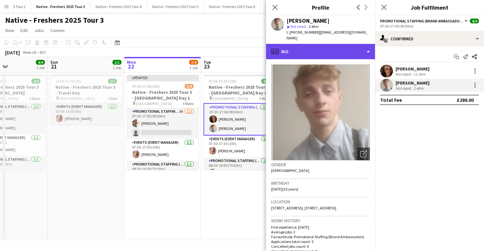
click at [345, 44] on div "profile Bio" at bounding box center [320, 51] width 109 height 15
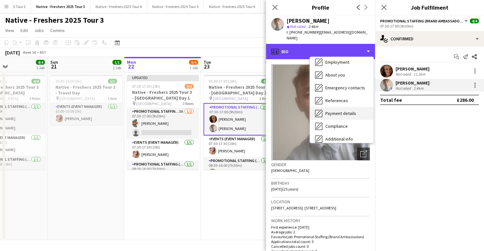
scroll to position [60, 0]
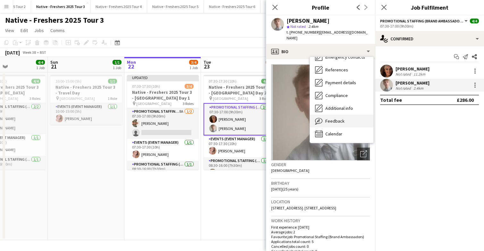
click at [341, 119] on div "Feedback Feedback" at bounding box center [341, 121] width 63 height 13
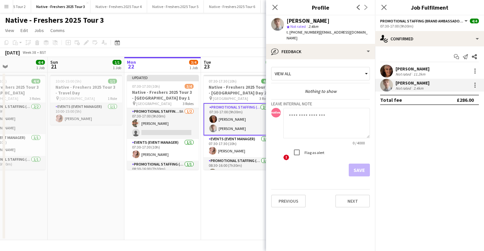
click at [310, 112] on textarea at bounding box center [326, 123] width 87 height 30
type textarea "**********"
click at [362, 164] on button "Save" at bounding box center [359, 170] width 21 height 13
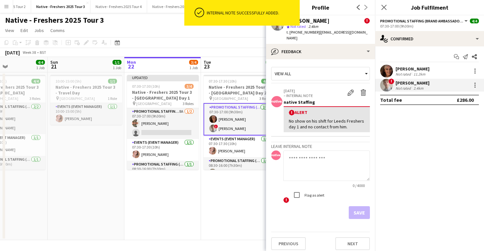
click at [242, 118] on app-card-role "Promotional Staffing (Brand Ambassadors) 2/2 07:30-17:00 (9h30m) Jennifer Wilby…" at bounding box center [240, 119] width 72 height 32
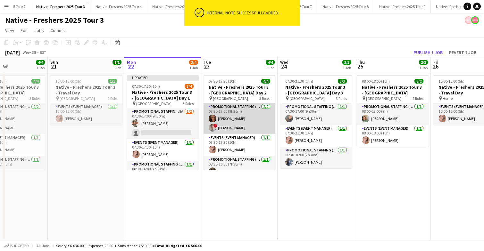
scroll to position [0, 182]
click at [251, 123] on app-card-role "Promotional Staffing (Brand Ambassadors) 2/2 07:30-17:00 (9h30m) Jennifer Wilby…" at bounding box center [240, 118] width 72 height 31
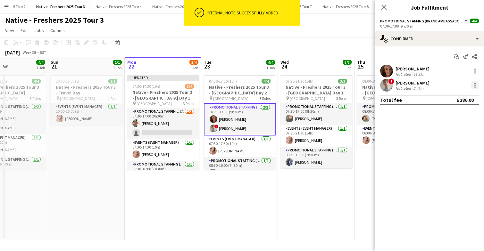
click at [475, 86] on div at bounding box center [475, 85] width 8 height 8
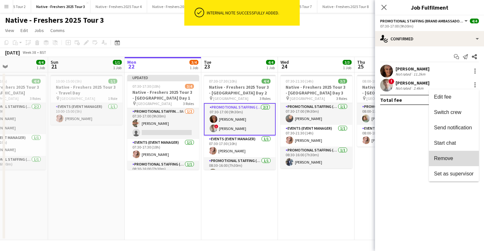
click at [441, 160] on span "Remove" at bounding box center [443, 158] width 19 height 5
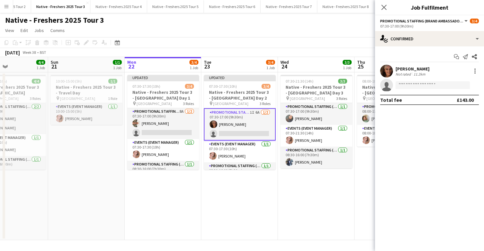
click at [313, 208] on app-date-cell "07:30-21:30 (14h) 3/3 Native - Freshers 2025 Tour 3 - University of Leeds Day 3…" at bounding box center [316, 156] width 77 height 168
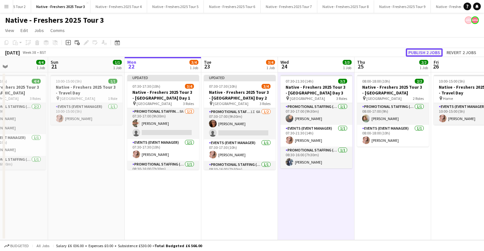
click at [424, 51] on button "Publish 2 jobs" at bounding box center [424, 52] width 37 height 8
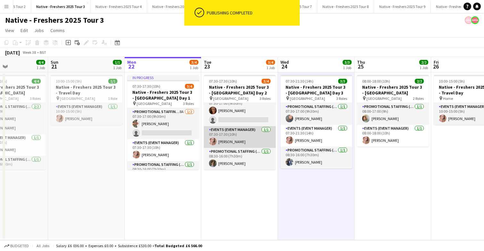
scroll to position [0, 0]
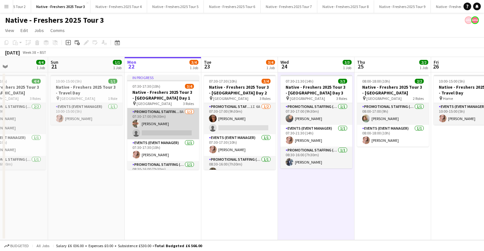
click at [180, 122] on app-card-role "Promotional Staffing (Brand Ambassadors) 8A 1/2 07:30-17:00 (9h30m) Hannah McNi…" at bounding box center [163, 123] width 72 height 31
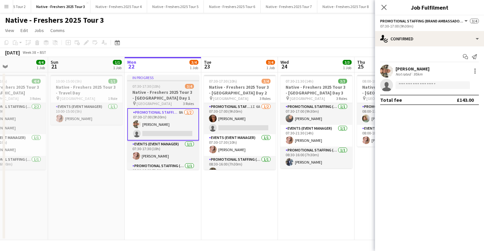
click at [168, 85] on div "07:30-17:30 (10h) 3/4" at bounding box center [163, 86] width 72 height 5
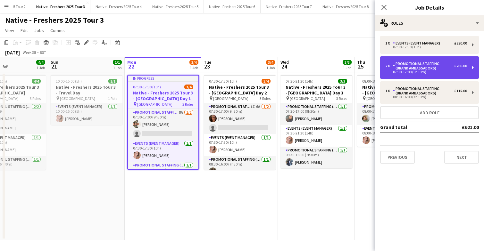
click at [437, 69] on div "Promotional Staffing (Brand Ambassadors)" at bounding box center [423, 66] width 61 height 9
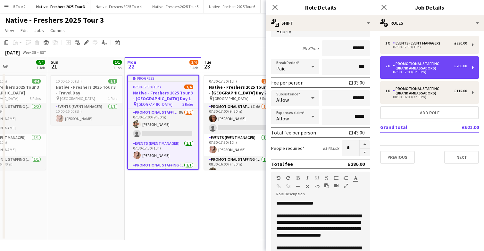
scroll to position [58, 0]
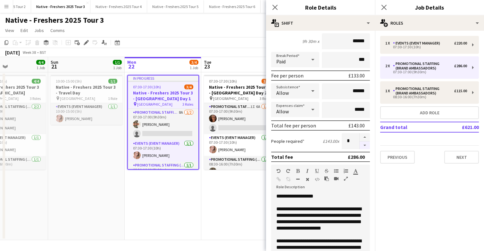
click at [365, 145] on button "button" at bounding box center [365, 146] width 10 height 8
type input "*"
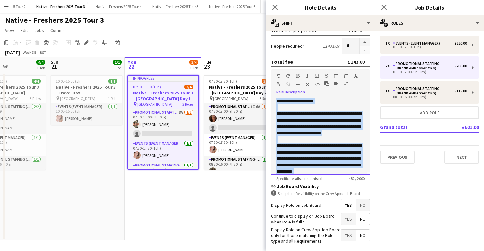
scroll to position [31, 0]
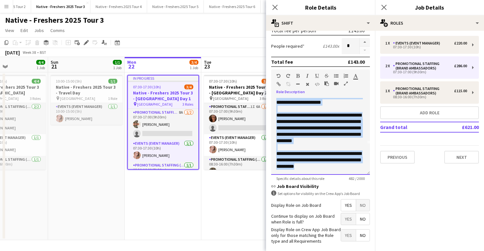
drag, startPoint x: 275, startPoint y: 99, endPoint x: 357, endPoint y: 195, distance: 125.1
click at [357, 195] on form "**********" at bounding box center [320, 81] width 109 height 399
copy div "**********"
click at [277, 6] on icon at bounding box center [275, 7] width 6 height 6
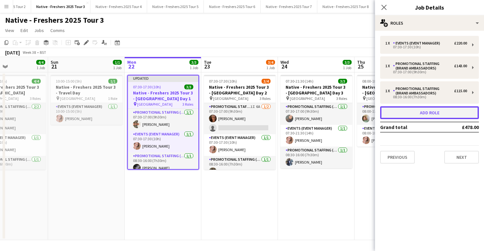
click at [432, 111] on button "Add role" at bounding box center [429, 112] width 99 height 13
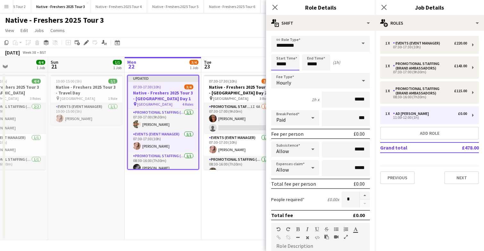
click at [291, 59] on input "*****" at bounding box center [285, 63] width 28 height 16
type input "*****"
click at [277, 52] on div at bounding box center [279, 51] width 13 height 6
click at [324, 66] on input "*****" at bounding box center [316, 63] width 28 height 16
click at [313, 50] on div at bounding box center [309, 51] width 13 height 6
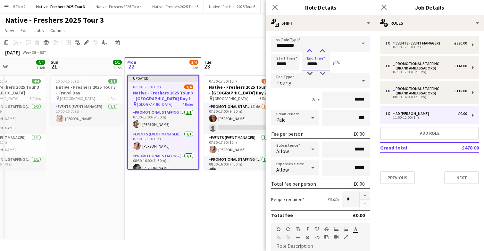
click at [313, 50] on div at bounding box center [309, 51] width 13 height 6
type input "*****"
click at [313, 50] on div at bounding box center [309, 51] width 13 height 6
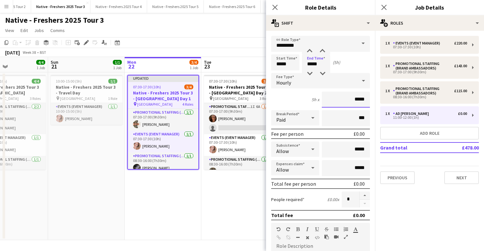
click at [365, 97] on input "*****" at bounding box center [346, 100] width 48 height 16
type input "**"
type input "******"
click at [357, 148] on input "*****" at bounding box center [346, 150] width 48 height 16
type input "******"
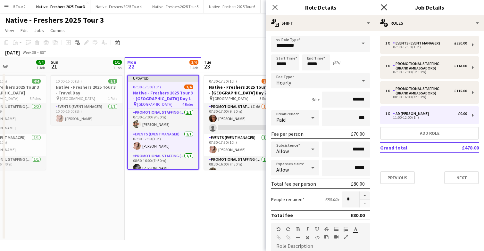
click at [385, 7] on icon "Close pop-in" at bounding box center [384, 7] width 6 height 6
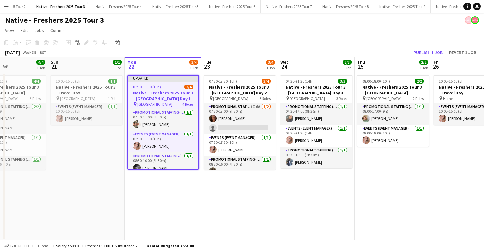
click at [167, 91] on h3 "Native - Freshers 2025 Tour 3 - [GEOGRAPHIC_DATA] Day 1" at bounding box center [163, 96] width 71 height 12
click at [242, 188] on app-date-cell "07:30-17:30 (10h) 3/4 Native - Freshers 2025 Tour 3 - University of Leeds Day 2…" at bounding box center [239, 156] width 77 height 168
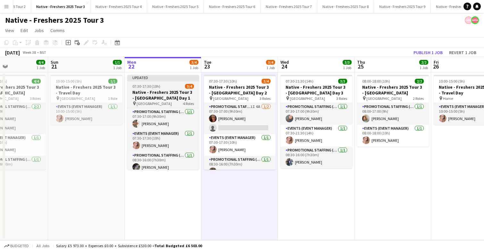
click at [171, 92] on h3 "Native - Freshers 2025 Tour 3 - [GEOGRAPHIC_DATA] Day 1" at bounding box center [163, 95] width 72 height 12
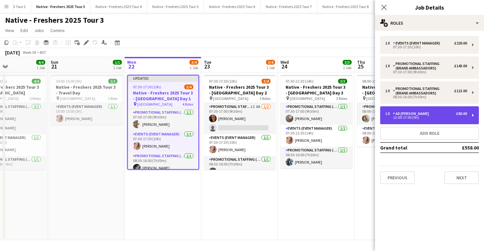
click at [435, 110] on div "1 x AD Walker £80.00 12:00-17:00 (5h)" at bounding box center [429, 115] width 99 height 18
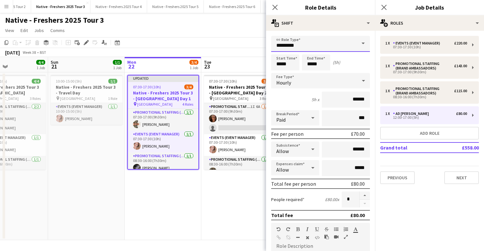
click at [337, 44] on input "*********" at bounding box center [320, 44] width 99 height 16
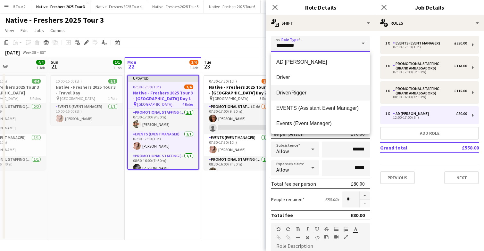
scroll to position [77, 0]
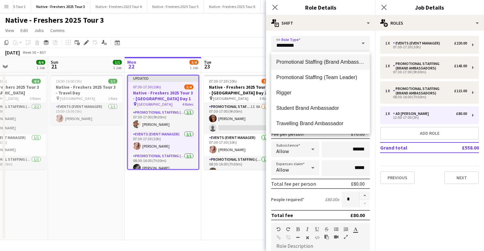
click at [339, 62] on span "Promotional Staffing (Brand Ambassadors)" at bounding box center [320, 62] width 88 height 6
type input "**********"
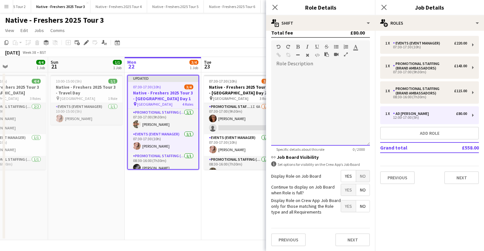
scroll to position [0, 0]
click at [309, 88] on div at bounding box center [320, 107] width 99 height 77
paste div
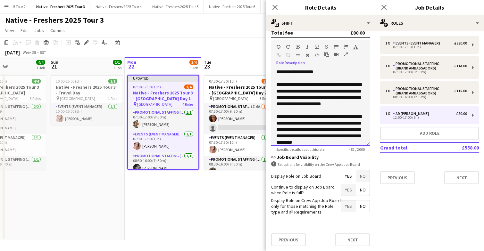
scroll to position [26, 0]
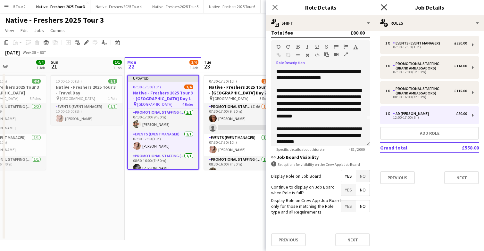
click at [383, 6] on icon at bounding box center [384, 7] width 6 height 6
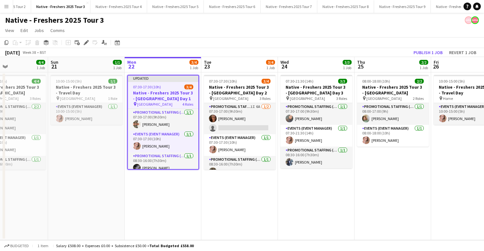
click at [323, 197] on app-date-cell "07:30-21:30 (14h) 3/3 Native - Freshers 2025 Tour 3 - University of Leeds Day 3…" at bounding box center [316, 156] width 77 height 168
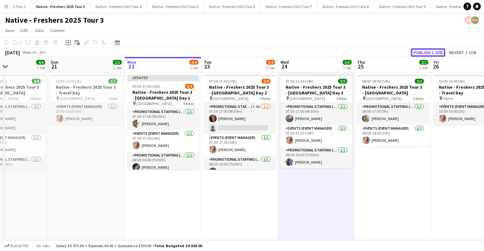
click at [431, 50] on button "Publish 1 job" at bounding box center [428, 52] width 34 height 8
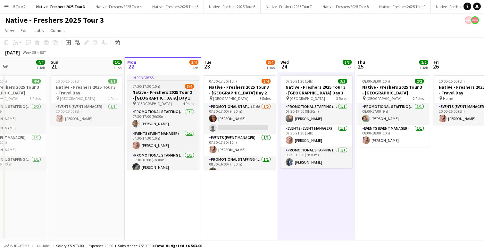
click at [179, 93] on h3 "Native - Freshers 2025 Tour 3 - [GEOGRAPHIC_DATA] Day 1" at bounding box center [163, 95] width 72 height 12
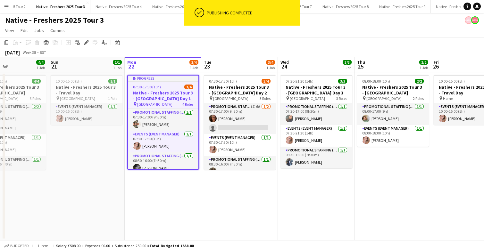
click at [179, 93] on h3 "Native - Freshers 2025 Tour 3 - [GEOGRAPHIC_DATA] Day 1" at bounding box center [163, 96] width 71 height 12
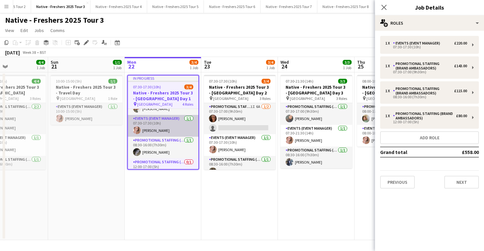
scroll to position [27, 0]
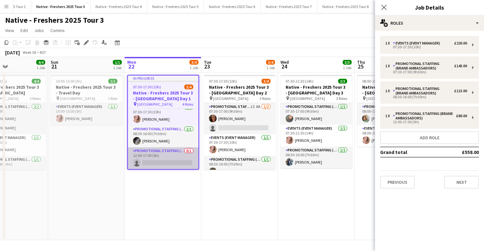
click at [177, 156] on app-card-role "Promotional Staffing (Brand Ambassadors) 0/1 12:00-17:00 (5h) single-neutral-ac…" at bounding box center [163, 158] width 71 height 22
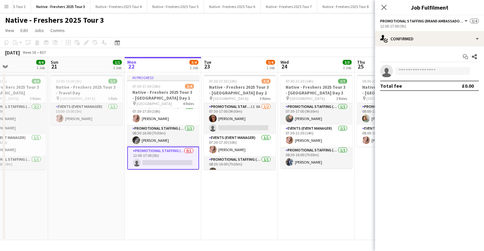
click at [440, 30] on app-options-switcher "Promotional Staffing (Brand Ambassadors) All roles Promotional Staffing (Brand …" at bounding box center [429, 23] width 109 height 16
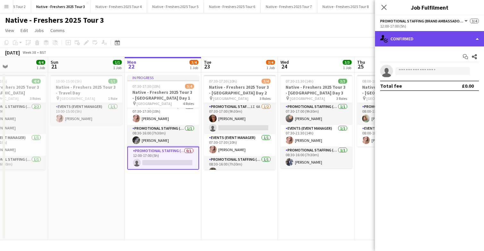
click at [439, 37] on div "single-neutral-actions-check-2 Confirmed" at bounding box center [429, 38] width 109 height 15
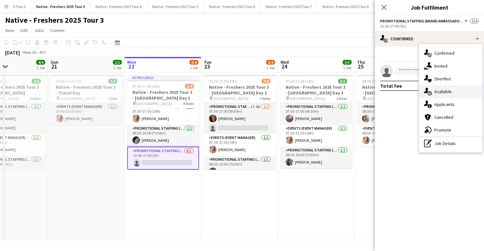
click at [454, 93] on div "single-neutral-actions-upload Available" at bounding box center [450, 91] width 63 height 13
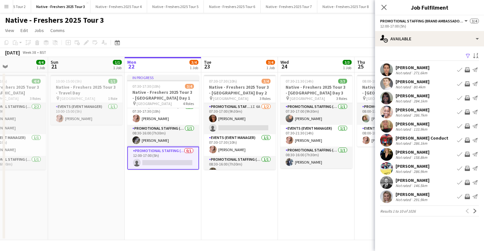
click at [469, 56] on app-icon "Filter" at bounding box center [468, 56] width 5 height 6
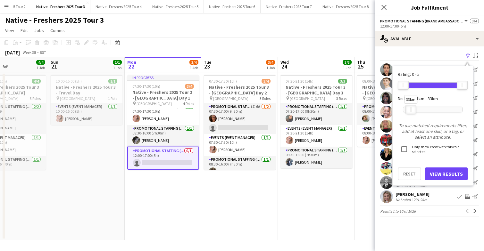
drag, startPoint x: 462, startPoint y: 111, endPoint x: 411, endPoint y: 111, distance: 51.3
click at [411, 111] on div "33km" at bounding box center [411, 109] width 11 height 9
click at [441, 174] on button "View Results" at bounding box center [446, 174] width 43 height 13
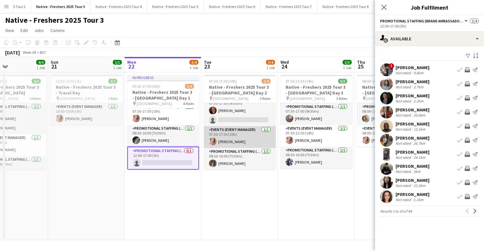
scroll to position [0, 0]
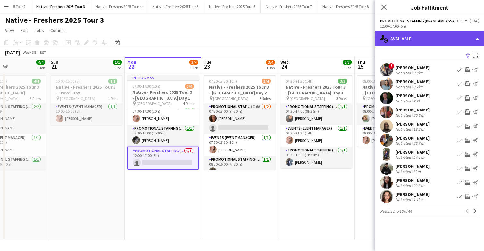
click at [421, 38] on div "single-neutral-actions-upload Available" at bounding box center [429, 38] width 109 height 15
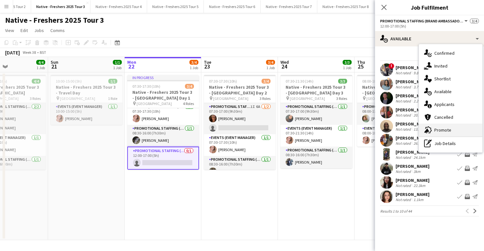
click at [450, 129] on span "Promote" at bounding box center [442, 130] width 17 height 6
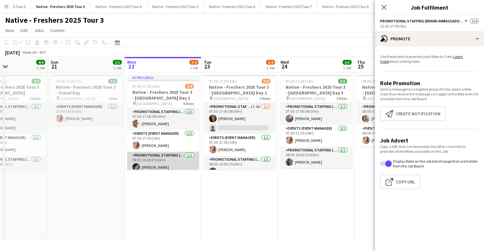
scroll to position [27, 0]
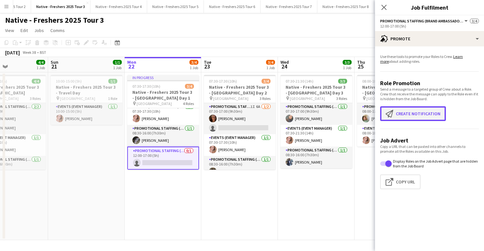
click at [420, 114] on button "Create notification Create notification" at bounding box center [413, 113] width 66 height 15
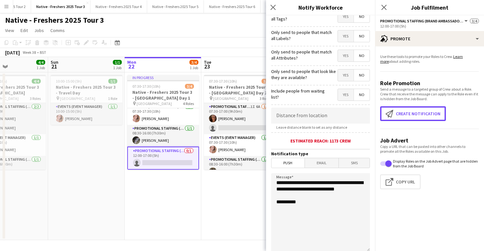
scroll to position [51, 0]
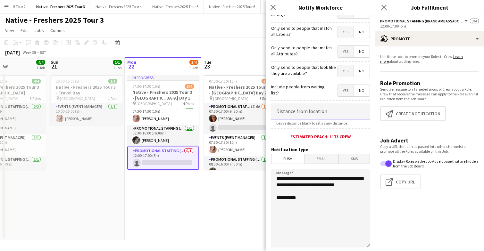
click at [315, 114] on input at bounding box center [320, 112] width 99 height 16
type input "*****"
click at [315, 209] on textarea "**********" at bounding box center [320, 208] width 99 height 79
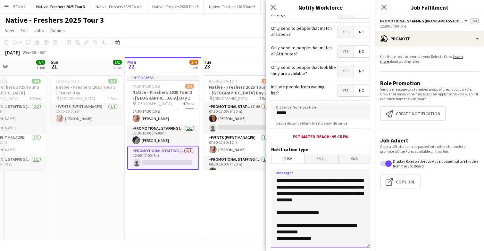
scroll to position [0, 0]
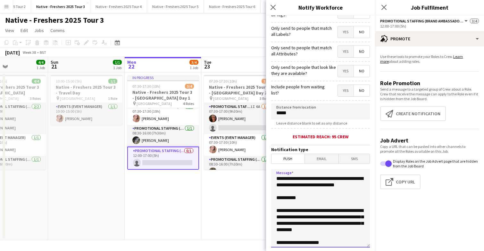
drag, startPoint x: 317, startPoint y: 245, endPoint x: 277, endPoint y: 216, distance: 49.5
click at [277, 216] on textarea "**********" at bounding box center [320, 208] width 99 height 79
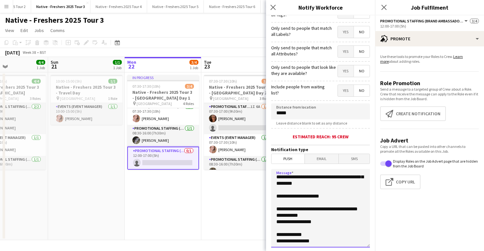
scroll to position [103, 0]
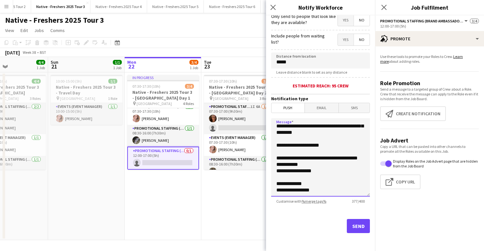
type textarea "**********"
click at [357, 226] on button "Send" at bounding box center [358, 226] width 23 height 14
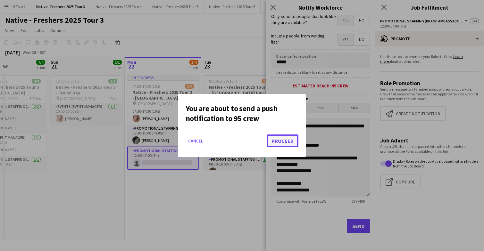
click at [279, 140] on button "Proceed" at bounding box center [283, 141] width 32 height 13
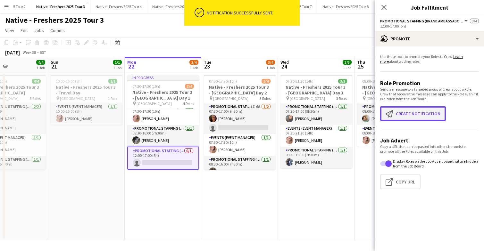
click at [400, 112] on button "Create notification Create notification" at bounding box center [413, 113] width 66 height 15
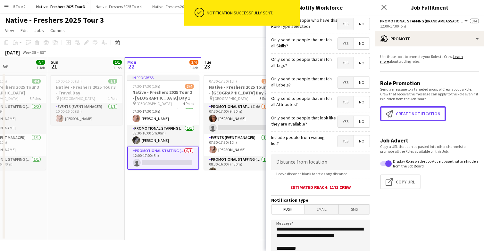
scroll to position [4, 0]
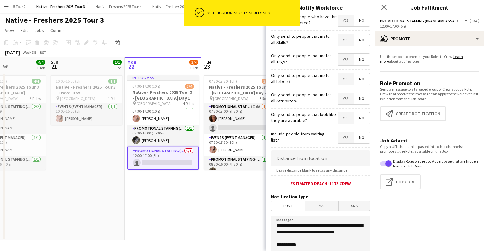
click at [311, 158] on input at bounding box center [320, 159] width 99 height 16
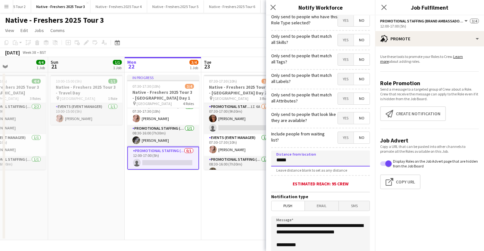
type input "*****"
click at [319, 207] on span "Email" at bounding box center [322, 206] width 34 height 10
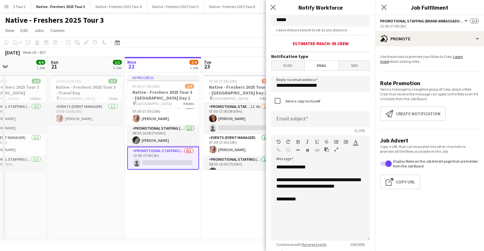
scroll to position [148, 0]
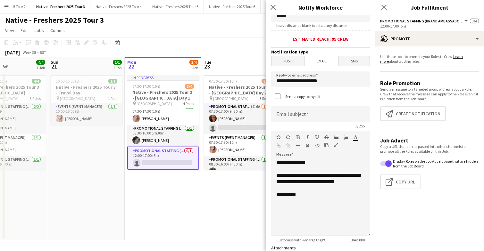
click at [319, 206] on div "**********" at bounding box center [320, 198] width 99 height 77
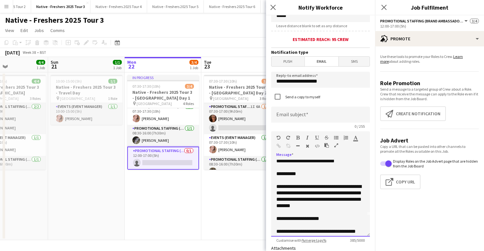
scroll to position [0, 0]
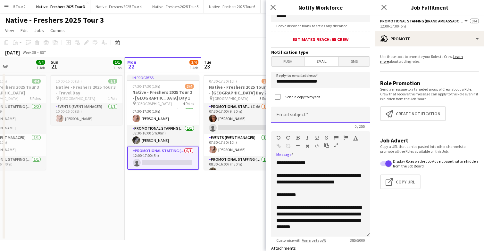
click at [306, 113] on input at bounding box center [320, 115] width 99 height 16
type input "*"
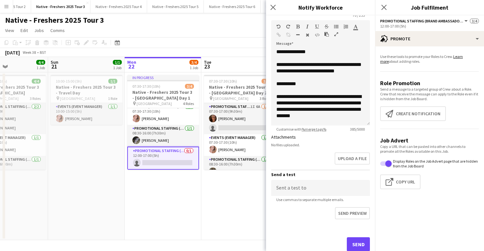
scroll to position [279, 0]
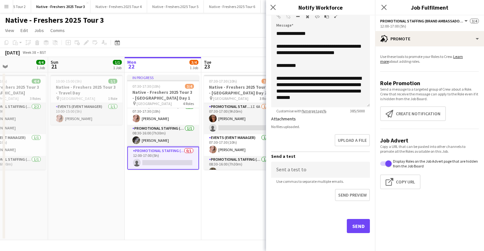
type input "**********"
click at [357, 227] on button "Send" at bounding box center [358, 226] width 23 height 14
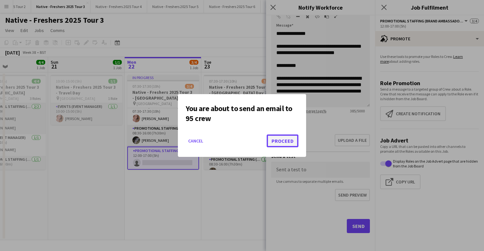
click at [282, 141] on button "Proceed" at bounding box center [283, 141] width 32 height 13
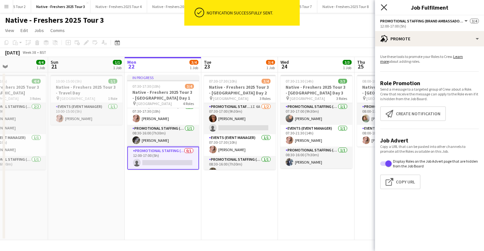
click at [385, 7] on icon at bounding box center [384, 7] width 6 height 6
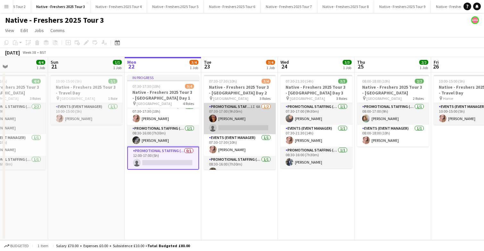
click at [253, 115] on app-card-role "Promotional Staffing (Brand Ambassadors) 1I 6A 1/2 07:30-17:00 (9h30m) Jennifer…" at bounding box center [240, 118] width 72 height 31
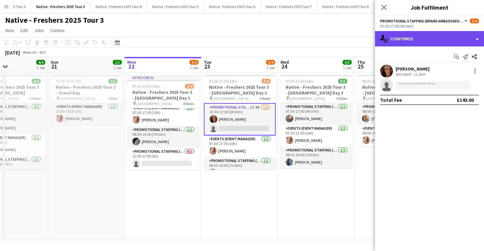
click at [431, 46] on div "single-neutral-actions-check-2 Confirmed" at bounding box center [429, 38] width 109 height 15
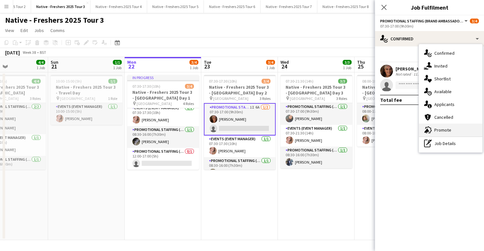
click at [455, 131] on div "advertising-megaphone Promote" at bounding box center [450, 130] width 63 height 13
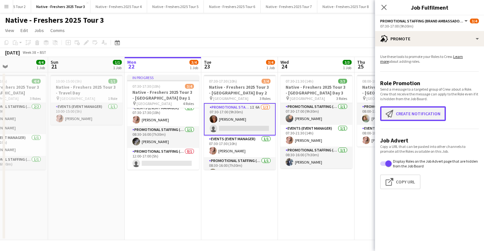
click at [412, 114] on button "Create notification Create notification" at bounding box center [413, 113] width 66 height 15
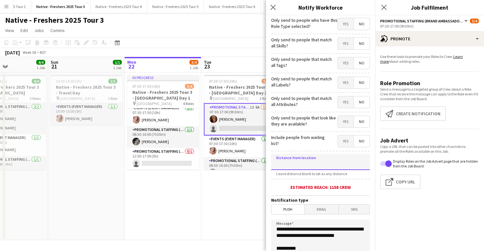
click at [309, 164] on input at bounding box center [320, 162] width 99 height 16
type input "****"
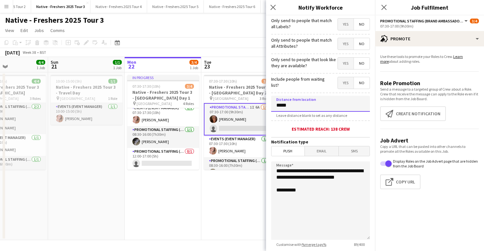
scroll to position [61, 0]
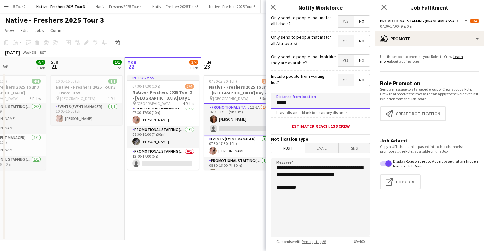
type input "****"
type input "*****"
click at [324, 197] on textarea "**********" at bounding box center [320, 198] width 99 height 79
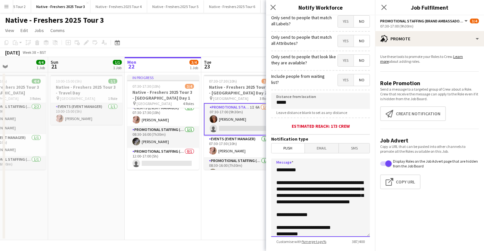
scroll to position [0, 0]
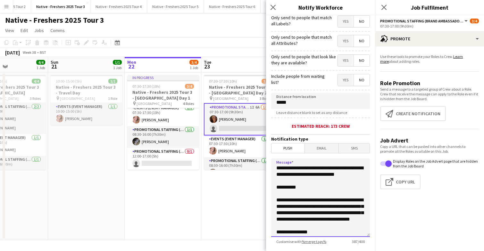
drag, startPoint x: 319, startPoint y: 232, endPoint x: 277, endPoint y: 208, distance: 48.8
click at [277, 208] on textarea "**********" at bounding box center [320, 198] width 99 height 79
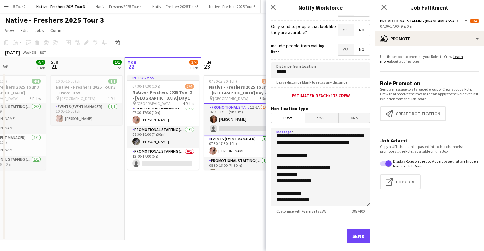
scroll to position [103, 0]
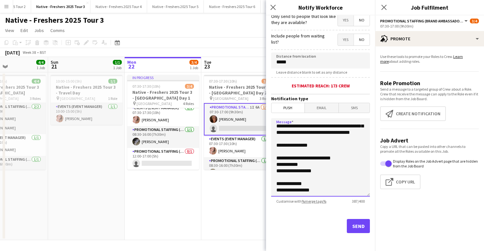
type textarea "**********"
click at [358, 227] on button "Send" at bounding box center [358, 226] width 23 height 14
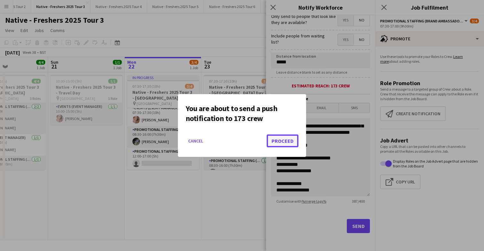
click at [286, 140] on button "Proceed" at bounding box center [283, 141] width 32 height 13
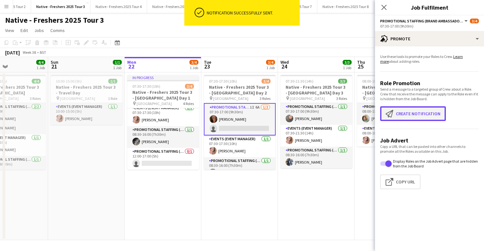
click at [412, 116] on button "Create notification Create notification" at bounding box center [413, 113] width 66 height 15
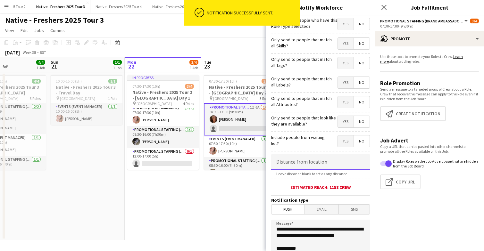
click at [315, 168] on input at bounding box center [320, 162] width 99 height 16
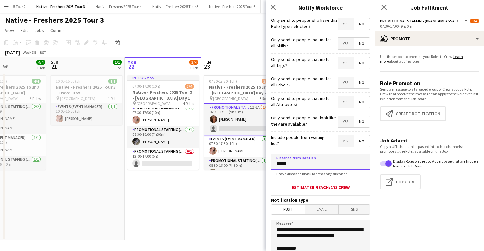
type input "*****"
click at [322, 208] on span "Email" at bounding box center [322, 210] width 34 height 10
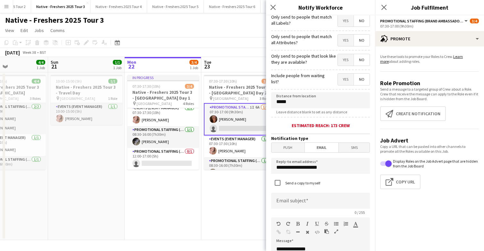
scroll to position [68, 0]
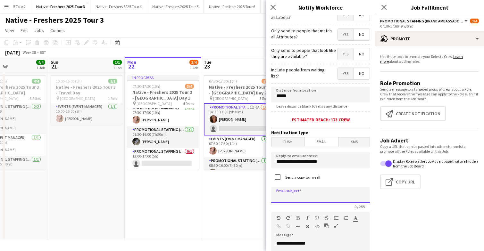
click at [304, 197] on input at bounding box center [320, 195] width 99 height 16
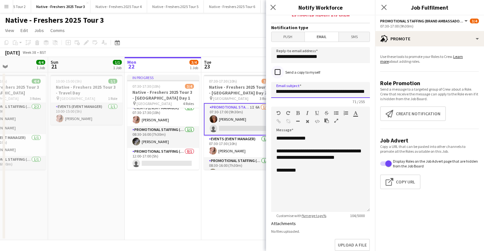
scroll to position [196, 0]
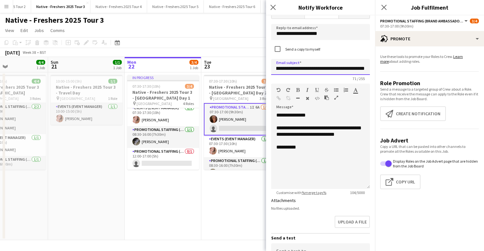
type input "**********"
click at [331, 161] on div "**********" at bounding box center [320, 150] width 99 height 77
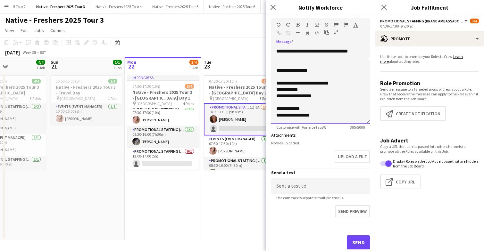
scroll to position [264, 0]
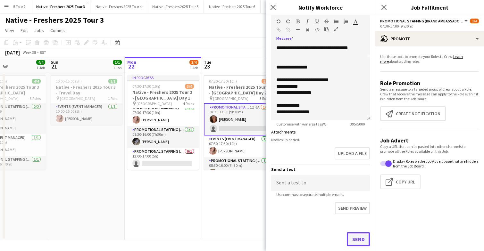
click at [357, 239] on button "Send" at bounding box center [358, 239] width 23 height 14
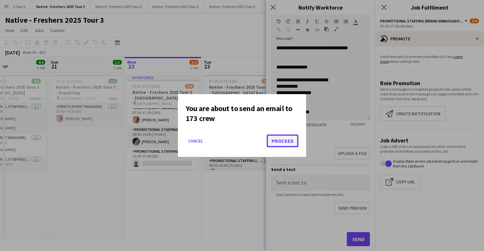
click at [286, 142] on button "Proceed" at bounding box center [283, 141] width 32 height 13
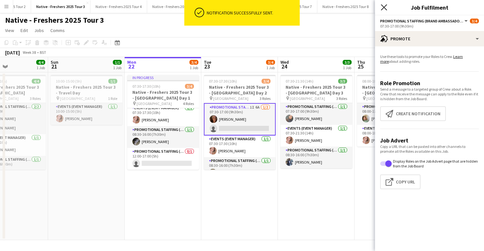
click at [386, 7] on icon "Close pop-in" at bounding box center [384, 7] width 6 height 6
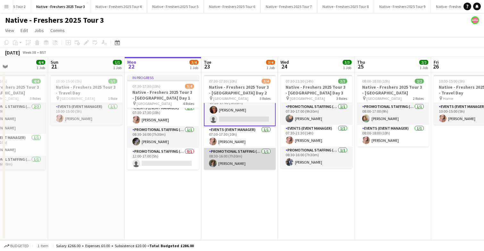
click at [247, 165] on app-card-role "Promotional Staffing (Brand Ambassadors) 1/1 08:30-16:00 (7h30m) Ezrá Garfield" at bounding box center [240, 159] width 72 height 22
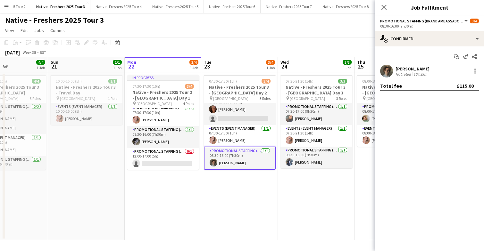
scroll to position [9, 0]
click at [474, 69] on div at bounding box center [475, 71] width 8 height 8
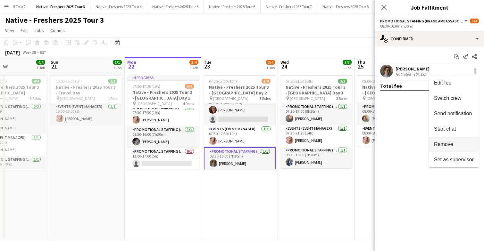
click at [446, 146] on span "Remove" at bounding box center [443, 144] width 19 height 5
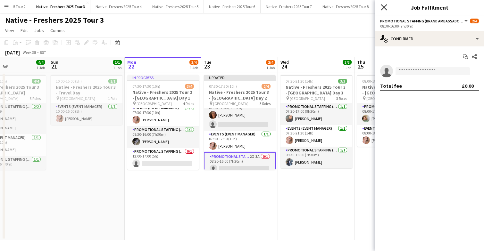
click at [385, 7] on icon "Close pop-in" at bounding box center [384, 7] width 6 height 6
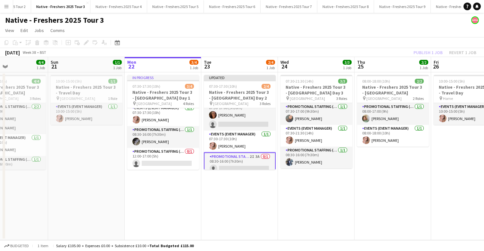
click at [323, 208] on app-date-cell "07:30-21:30 (14h) 3/3 Native - Freshers 2025 Tour 3 - University of Leeds Day 3…" at bounding box center [316, 156] width 77 height 168
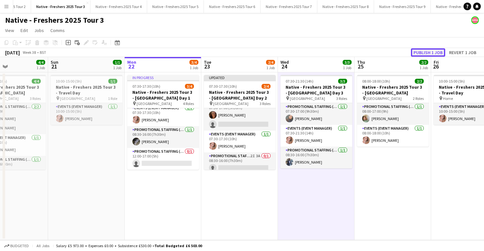
click at [438, 49] on button "Publish 1 job" at bounding box center [428, 52] width 34 height 8
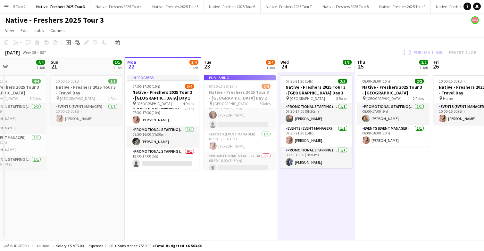
scroll to position [8, 0]
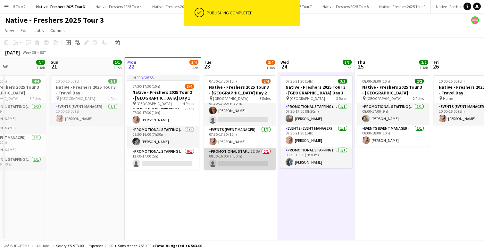
click at [245, 159] on app-card-role "Promotional Staffing (Brand Ambassadors) 2I 3A 0/1 08:30-16:00 (7h30m) single-n…" at bounding box center [240, 159] width 72 height 22
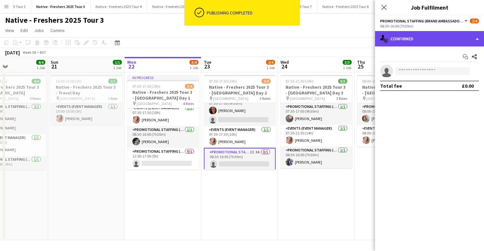
click at [454, 37] on div "single-neutral-actions-check-2 Confirmed" at bounding box center [429, 38] width 109 height 15
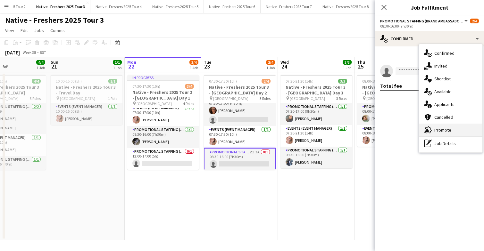
click at [453, 130] on div "advertising-megaphone Promote" at bounding box center [450, 130] width 63 height 13
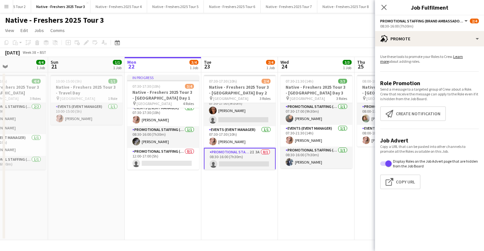
click at [251, 158] on app-card-role "Promotional Staffing (Brand Ambassadors) 2I 3A 0/1 08:30-16:00 (7h30m) single-n…" at bounding box center [240, 159] width 72 height 23
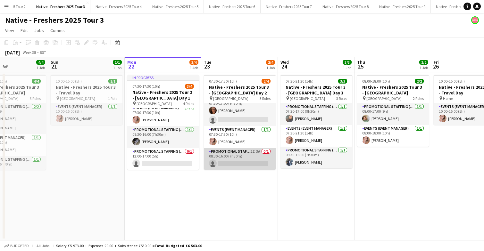
click at [255, 149] on app-card-role "Promotional Staffing (Brand Ambassadors) 2I 3A 0/1 08:30-16:00 (7h30m) single-n…" at bounding box center [240, 159] width 72 height 22
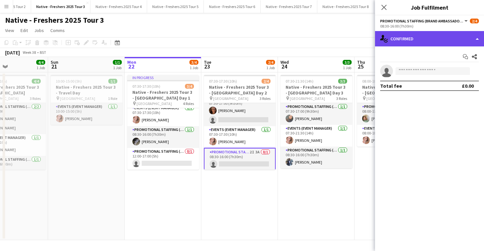
click at [453, 33] on div "single-neutral-actions-check-2 Confirmed" at bounding box center [429, 38] width 109 height 15
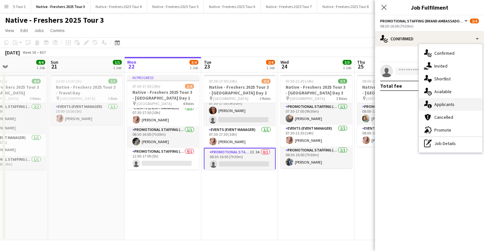
click at [451, 108] on div "single-neutral-actions-information Applicants" at bounding box center [450, 104] width 63 height 13
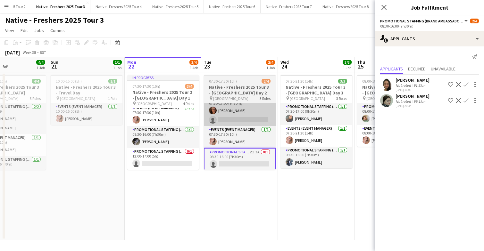
click at [248, 117] on app-card-role "Promotional Staffing (Brand Ambassadors) 1I 6A 1/2 07:30-17:00 (9h30m) Jennifer…" at bounding box center [240, 110] width 72 height 31
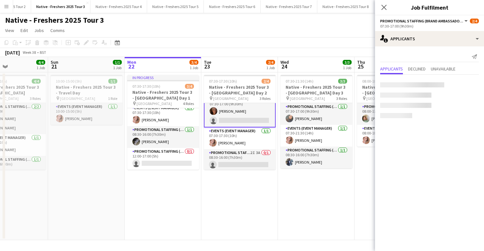
scroll to position [9, 0]
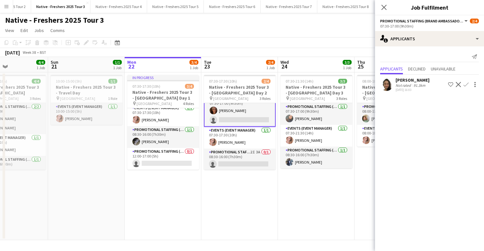
click at [385, 83] on app-user-avatar at bounding box center [386, 84] width 13 height 13
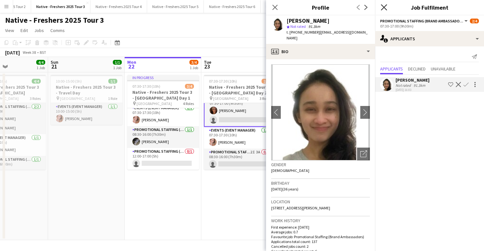
click at [384, 7] on icon at bounding box center [384, 7] width 6 height 6
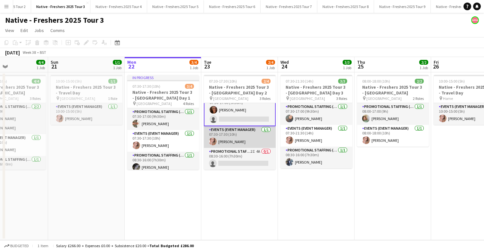
scroll to position [0, 0]
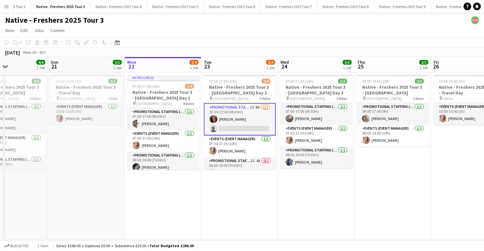
click at [231, 196] on app-date-cell "07:30-17:30 (10h) 2/4 Native - Freshers 2025 Tour 3 - University of Leeds Day 2…" at bounding box center [239, 156] width 77 height 168
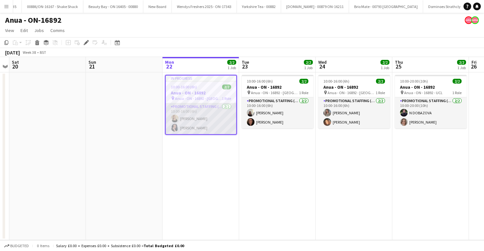
scroll to position [0, 1587]
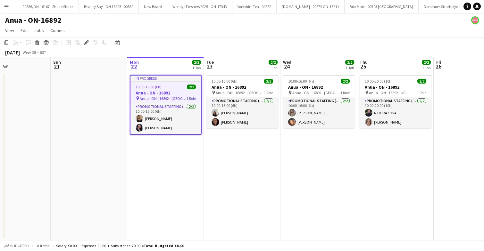
scroll to position [0, 257]
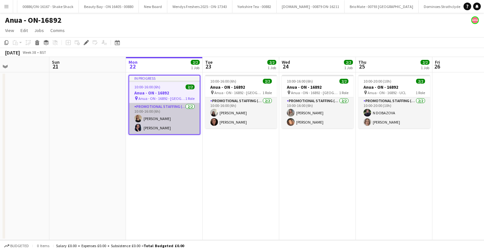
click at [183, 114] on app-card-role "Promotional Staffing (Brand Ambassadors) [DATE] 10:00-16:00 (6h) [PERSON_NAME] …" at bounding box center [164, 118] width 71 height 31
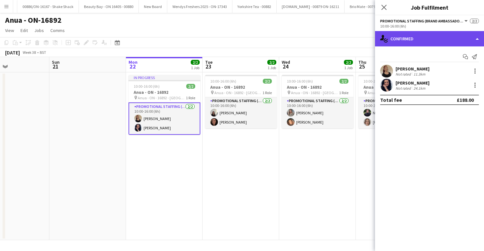
click at [442, 36] on div "single-neutral-actions-check-2 Confirmed" at bounding box center [429, 38] width 109 height 15
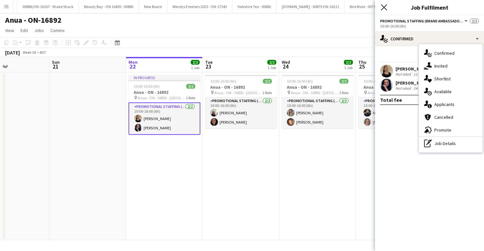
click at [384, 9] on icon "Close pop-in" at bounding box center [384, 7] width 6 height 6
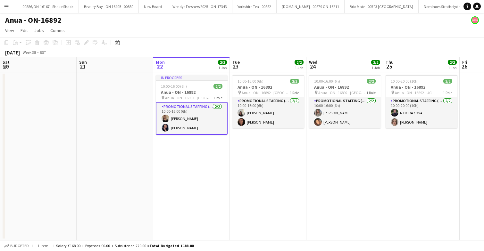
scroll to position [0, 221]
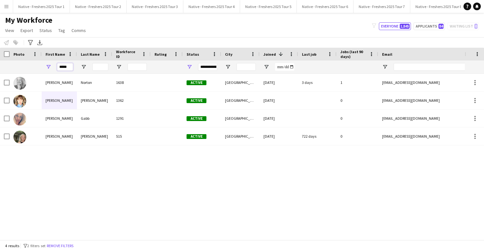
click at [67, 68] on input "*****" at bounding box center [65, 67] width 16 height 8
type input "*"
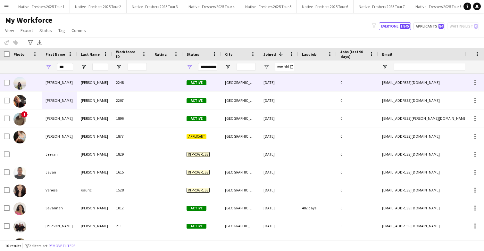
click at [89, 78] on div "[PERSON_NAME]" at bounding box center [94, 83] width 35 height 18
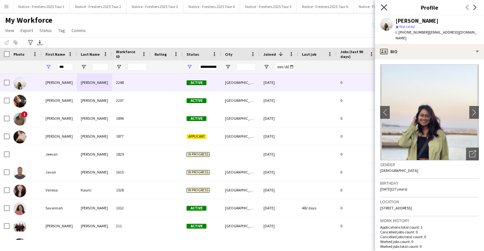
click at [386, 8] on icon "Close pop-in" at bounding box center [384, 7] width 6 height 6
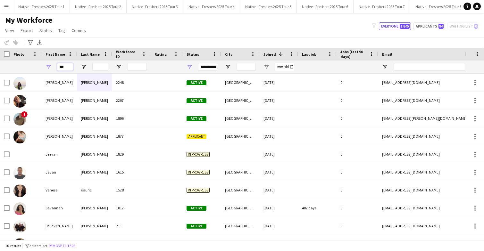
click at [69, 67] on input "***" at bounding box center [65, 67] width 16 height 8
type input "*"
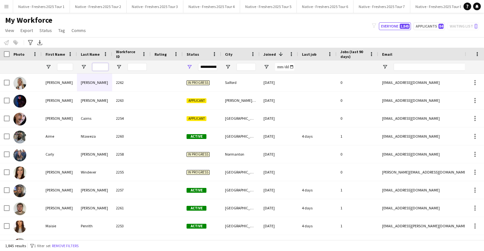
click at [104, 67] on input "Last Name Filter Input" at bounding box center [100, 67] width 16 height 8
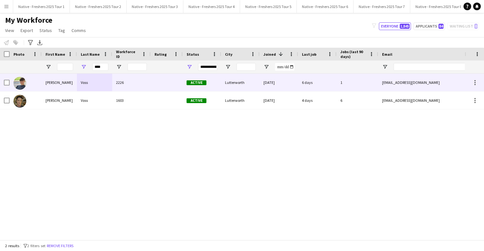
click at [149, 82] on div "2226" at bounding box center [131, 83] width 38 height 18
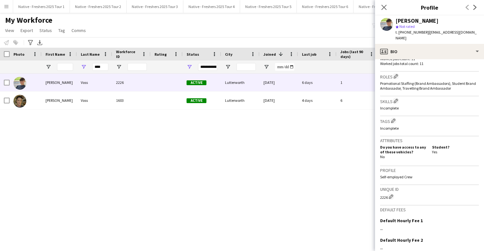
scroll to position [202, 0]
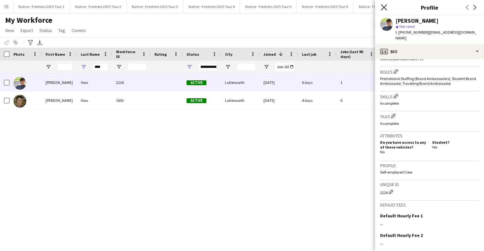
click at [385, 8] on icon at bounding box center [384, 7] width 6 height 6
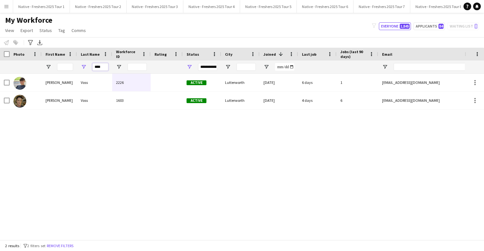
click at [104, 65] on input "****" at bounding box center [100, 67] width 16 height 8
type input "*"
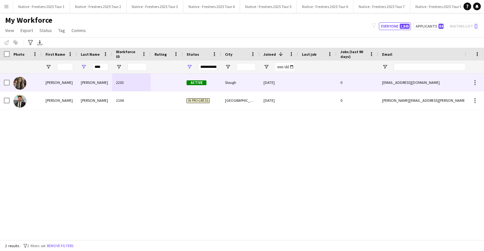
click at [172, 83] on div at bounding box center [167, 83] width 32 height 18
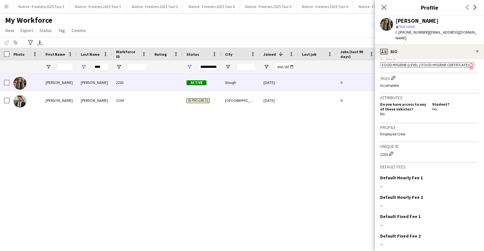
scroll to position [256, 0]
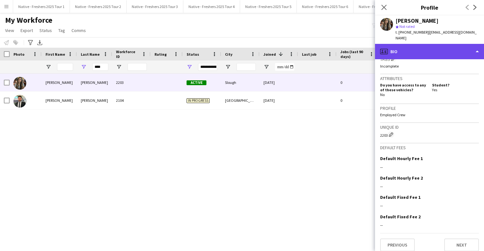
click at [451, 45] on div "profile Bio" at bounding box center [429, 51] width 109 height 15
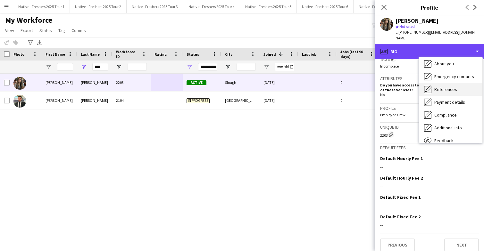
scroll to position [60, 0]
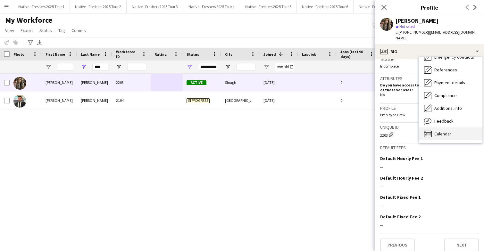
click at [453, 132] on div "Calendar Calendar" at bounding box center [450, 134] width 63 height 13
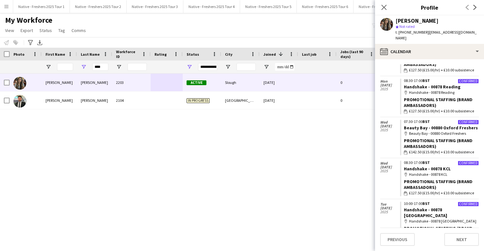
scroll to position [0, 0]
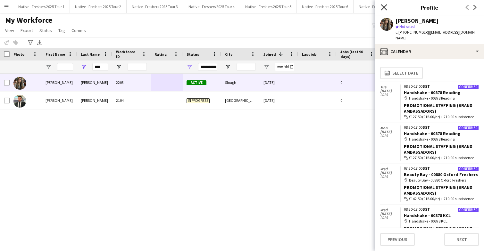
click at [385, 7] on icon "Close pop-in" at bounding box center [384, 7] width 6 height 6
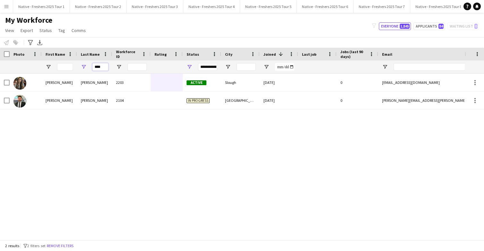
click at [100, 68] on input "****" at bounding box center [100, 67] width 16 height 8
type input "*"
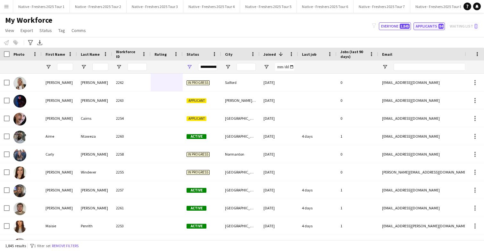
click at [423, 25] on button "Applicants 84" at bounding box center [429, 26] width 31 height 8
type input "**********"
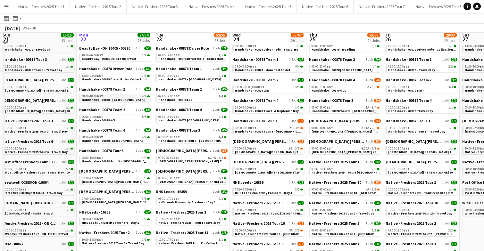
scroll to position [80, 0]
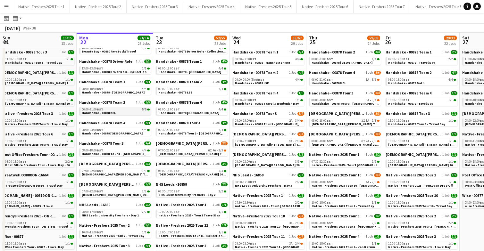
click at [123, 111] on div "06:00-21:00 BST 5/5" at bounding box center [116, 109] width 68 height 3
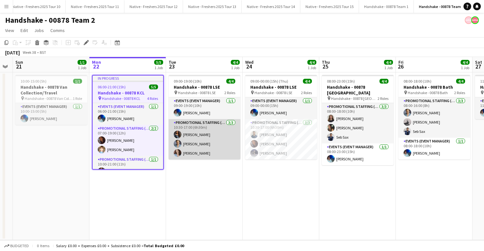
scroll to position [0, 307]
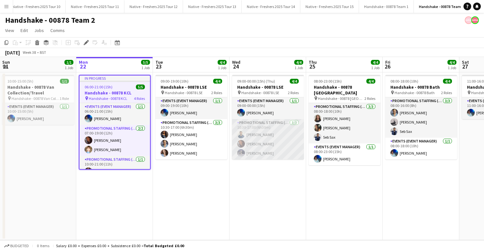
click at [283, 138] on app-card-role "Promotional Staffing (Brand Ambassadors) 3/3 10:30-17:00 (6h30m) Ghulam Murtaza…" at bounding box center [268, 139] width 72 height 40
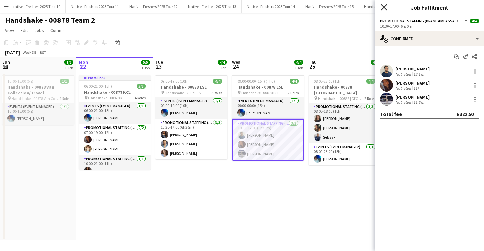
click at [383, 7] on icon at bounding box center [384, 7] width 6 height 6
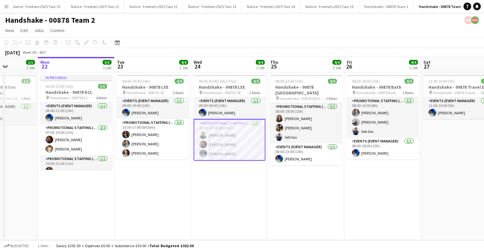
scroll to position [0, 194]
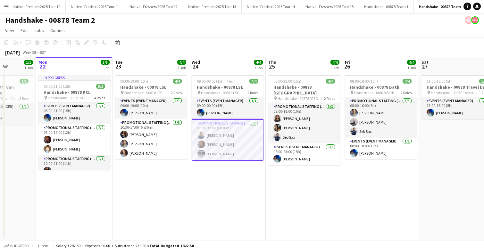
click at [243, 177] on app-date-cell "09:00-00:00 (15h) (Thu) 4/4 Handshake - 00878 LSE pin Handshake - 00878 LSE 2 R…" at bounding box center [227, 156] width 77 height 168
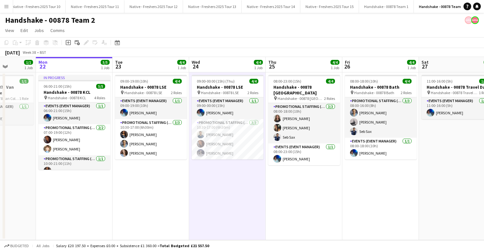
click at [242, 169] on app-date-cell "09:00-00:00 (15h) (Thu) 4/4 Handshake - 00878 LSE pin Handshake - 00878 LSE 2 R…" at bounding box center [227, 156] width 77 height 168
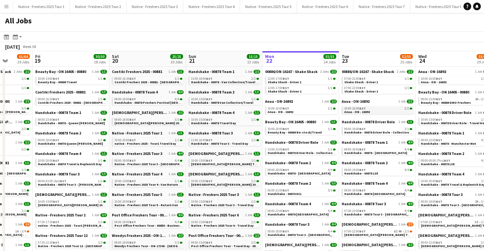
scroll to position [0, 189]
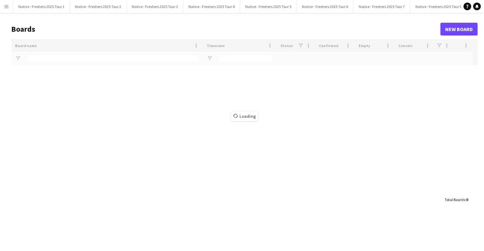
type input "***"
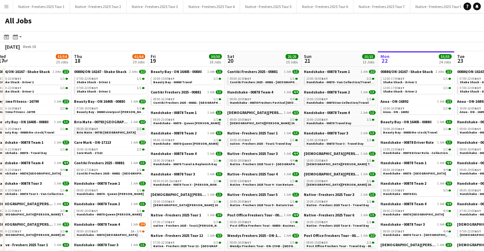
scroll to position [0, 159]
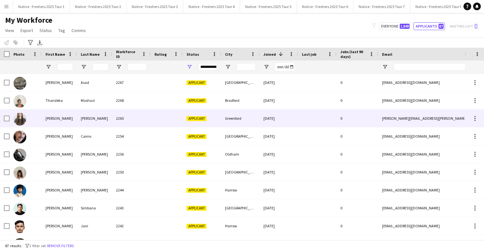
click at [165, 116] on div at bounding box center [167, 119] width 32 height 18
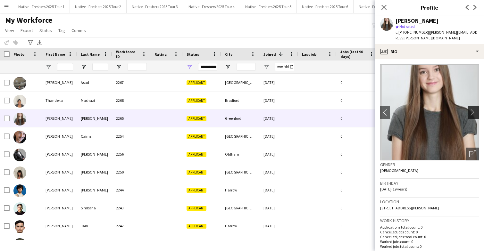
click at [474, 109] on app-icon "chevron-right" at bounding box center [474, 112] width 10 height 7
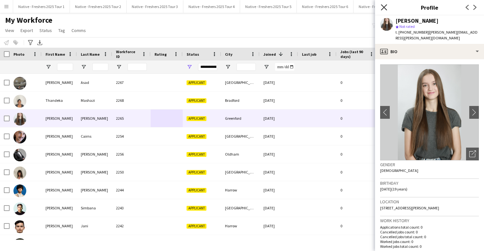
click at [386, 6] on icon "Close pop-in" at bounding box center [384, 7] width 6 height 6
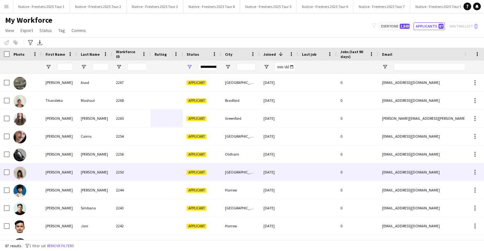
click at [144, 168] on div "2250" at bounding box center [131, 173] width 38 height 18
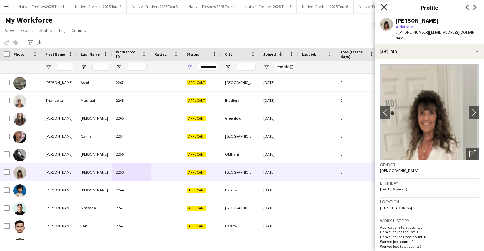
click at [383, 5] on icon "Close pop-in" at bounding box center [384, 7] width 6 height 6
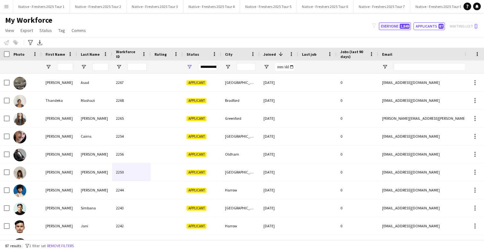
click at [400, 23] on button "Everyone 1,849" at bounding box center [395, 26] width 32 height 8
type input "**********"
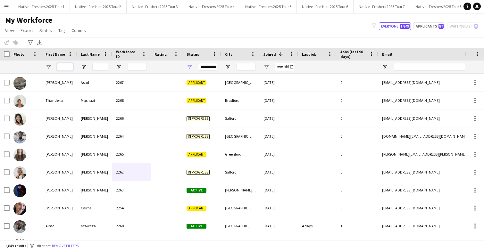
click at [66, 67] on input "First Name Filter Input" at bounding box center [65, 67] width 16 height 8
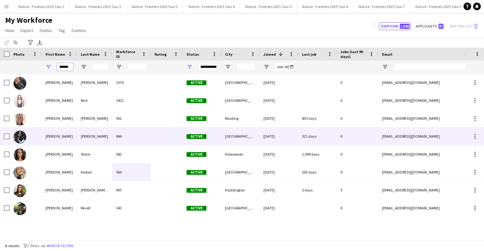
type input "******"
click at [146, 136] on div "846" at bounding box center [131, 137] width 38 height 18
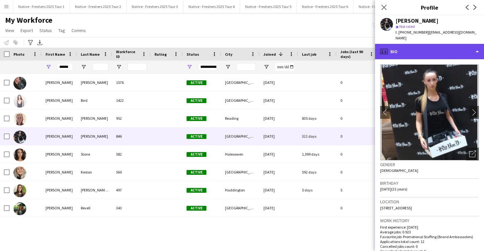
click at [463, 45] on div "profile Bio" at bounding box center [429, 51] width 109 height 15
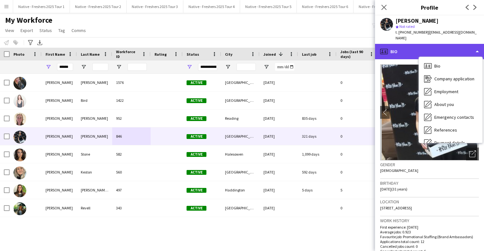
click at [443, 44] on div "profile Bio" at bounding box center [429, 51] width 109 height 15
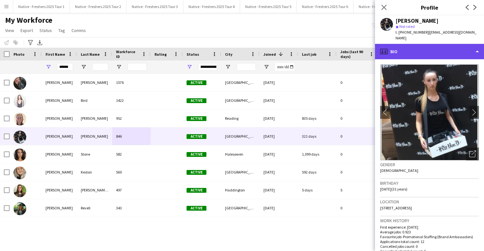
click at [443, 44] on div "profile Bio" at bounding box center [429, 51] width 109 height 15
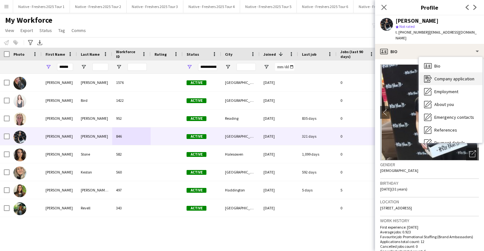
click at [452, 76] on span "Company application" at bounding box center [454, 79] width 40 height 6
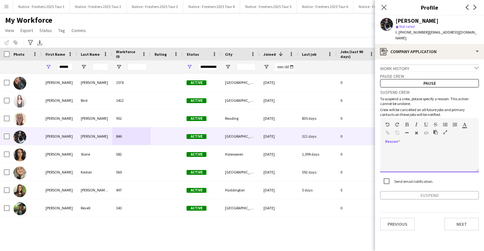
click at [412, 151] on div at bounding box center [429, 160] width 99 height 26
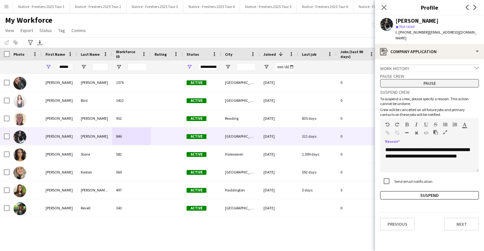
click at [435, 79] on button "Pause" at bounding box center [429, 83] width 99 height 8
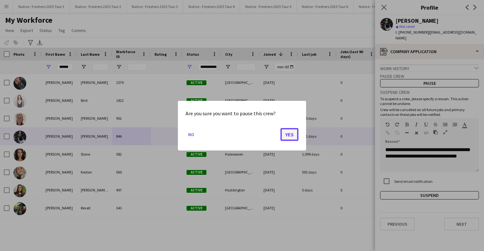
click at [287, 133] on button "Yes" at bounding box center [290, 134] width 18 height 13
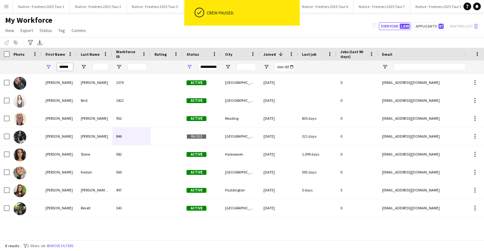
click at [72, 66] on input "******" at bounding box center [65, 67] width 16 height 8
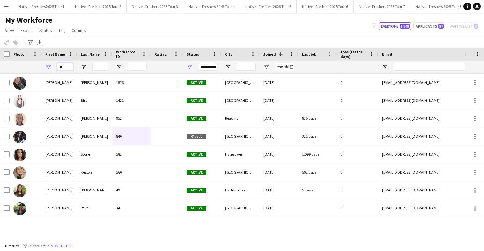
type input "*"
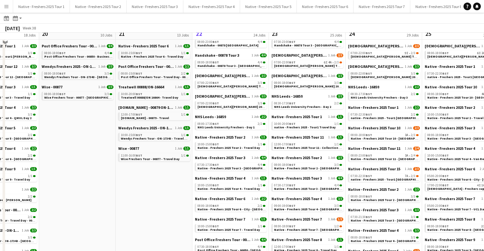
scroll to position [176, 0]
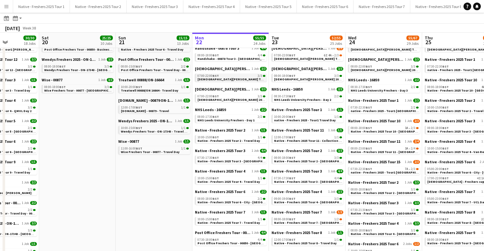
click at [239, 79] on span "[DEMOGRAPHIC_DATA][PERSON_NAME] Tour 1 - 00848 - [GEOGRAPHIC_DATA]" at bounding box center [255, 79] width 116 height 4
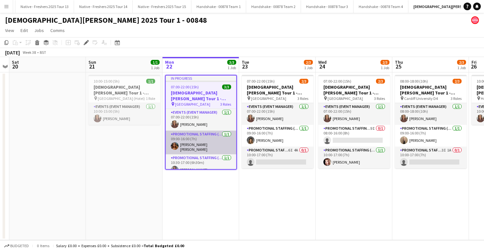
scroll to position [5, 0]
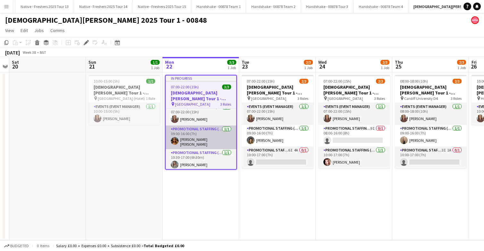
click at [206, 140] on app-card-role "Promotional Staffing (Brand Ambassadors) [DATE] 09:00-16:00 (7h) [PERSON_NAME] …" at bounding box center [201, 138] width 71 height 24
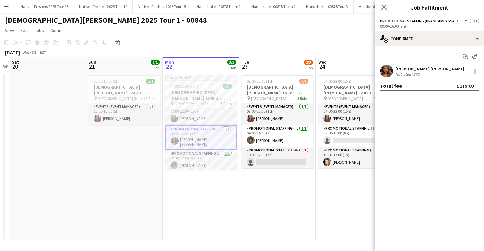
click at [387, 71] on app-user-avatar at bounding box center [386, 71] width 13 height 13
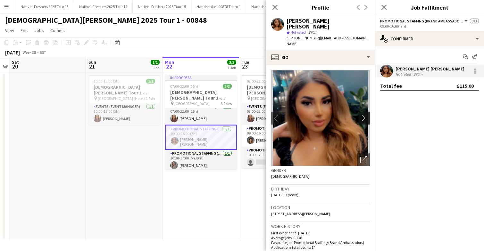
click at [366, 115] on app-icon "chevron-right" at bounding box center [365, 118] width 10 height 7
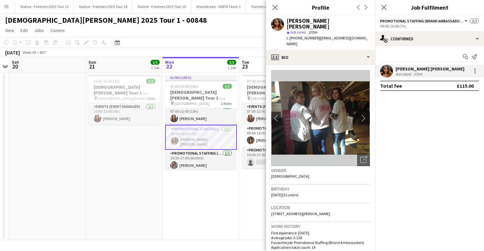
click at [365, 115] on app-icon "chevron-right" at bounding box center [365, 118] width 10 height 7
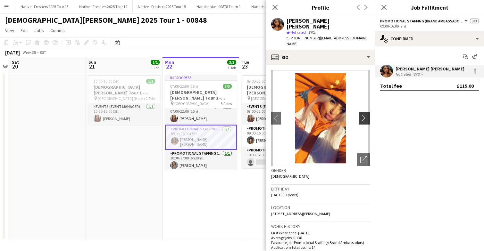
click at [365, 115] on app-icon "chevron-right" at bounding box center [365, 118] width 10 height 7
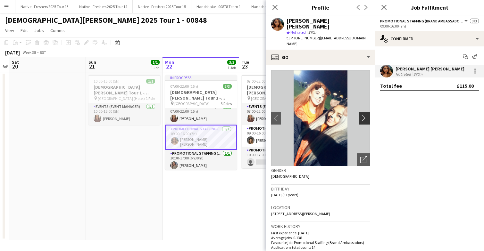
click at [365, 115] on app-icon "chevron-right" at bounding box center [365, 118] width 10 height 7
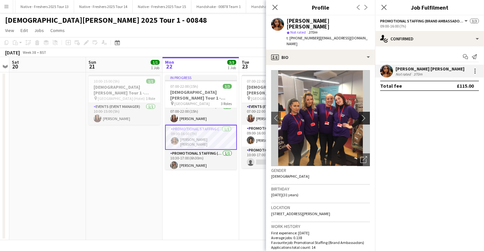
click at [365, 115] on app-icon "chevron-right" at bounding box center [365, 118] width 10 height 7
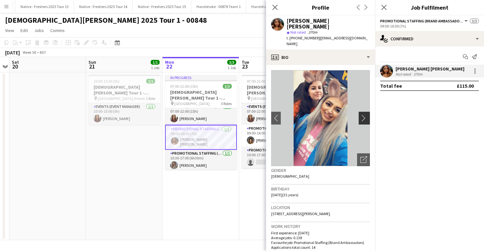
click at [365, 115] on app-icon "chevron-right" at bounding box center [365, 118] width 10 height 7
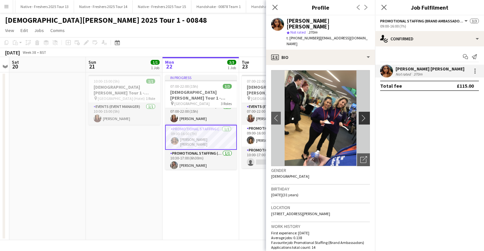
click at [365, 115] on app-icon "chevron-right" at bounding box center [365, 118] width 10 height 7
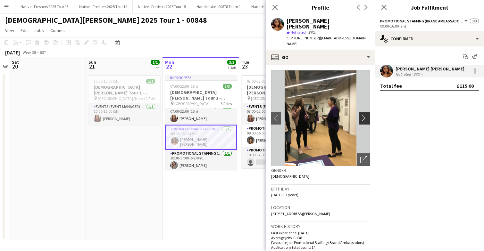
click at [365, 115] on app-icon "chevron-right" at bounding box center [365, 118] width 10 height 7
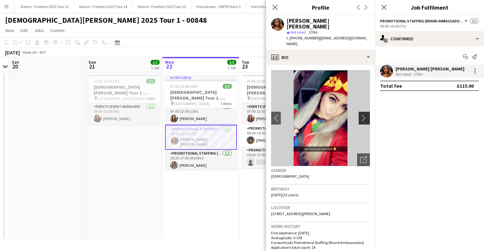
click at [364, 115] on app-icon "chevron-right" at bounding box center [365, 118] width 10 height 7
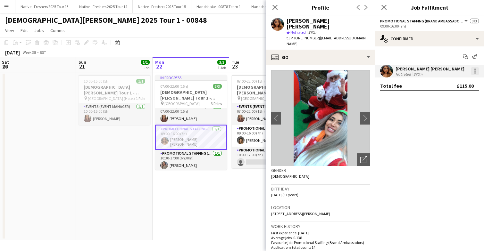
click at [477, 70] on div at bounding box center [475, 71] width 8 height 8
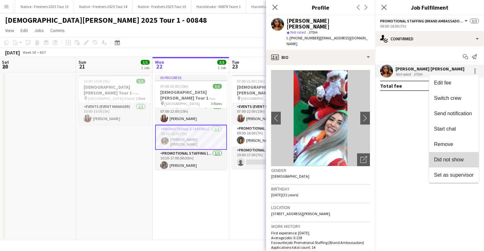
click at [451, 161] on span "Did not show" at bounding box center [449, 159] width 30 height 5
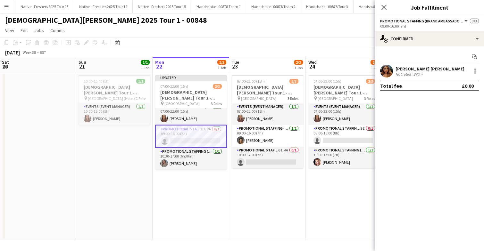
click at [386, 69] on app-user-avatar at bounding box center [386, 71] width 13 height 13
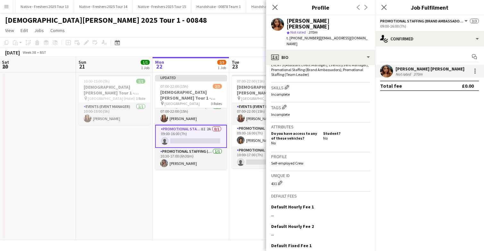
scroll to position [264, 0]
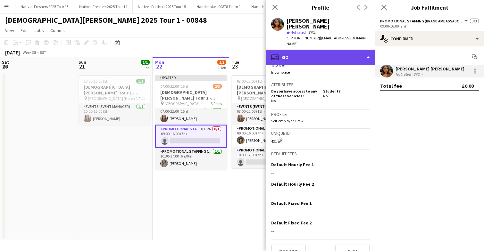
click at [339, 50] on div "profile Bio" at bounding box center [320, 57] width 109 height 15
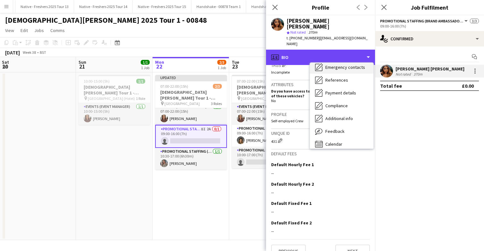
scroll to position [60, 0]
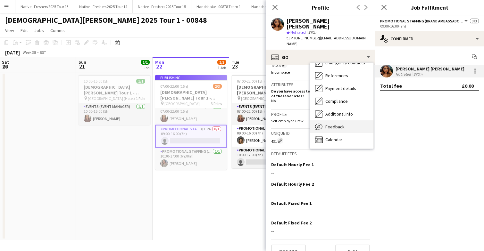
click at [342, 124] on span "Feedback" at bounding box center [334, 127] width 19 height 6
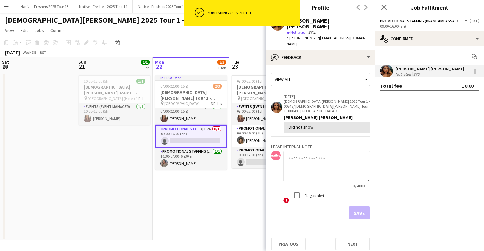
click at [315, 151] on textarea at bounding box center [326, 166] width 87 height 30
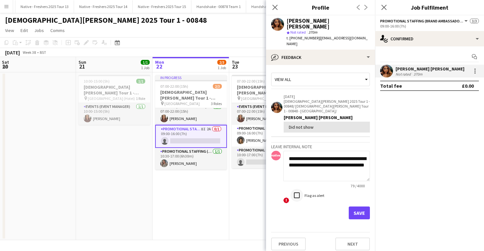
type textarea "**********"
click at [360, 207] on button "Save" at bounding box center [359, 213] width 21 height 13
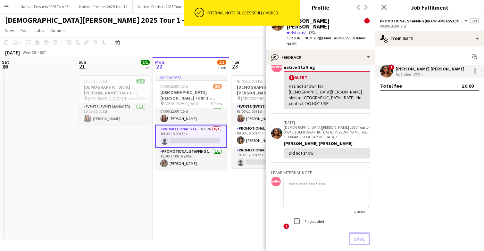
scroll to position [49, 0]
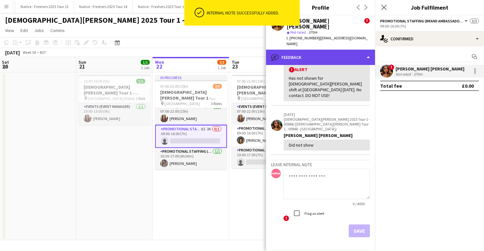
click at [345, 50] on div "bubble-pencil Feedback" at bounding box center [320, 57] width 109 height 15
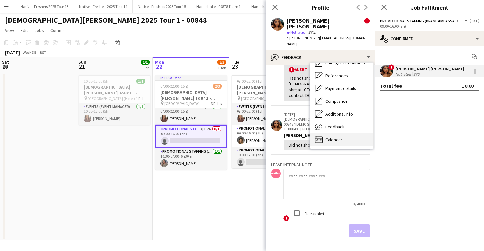
click at [341, 137] on span "Calendar" at bounding box center [333, 140] width 17 height 6
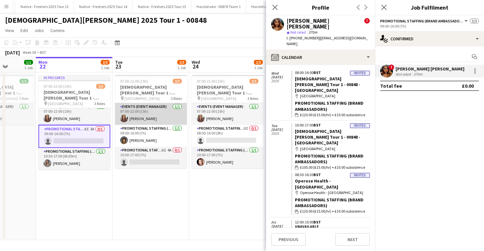
scroll to position [0, 271]
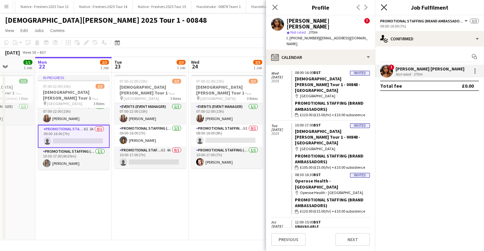
click at [384, 8] on icon "Close pop-in" at bounding box center [384, 7] width 6 height 6
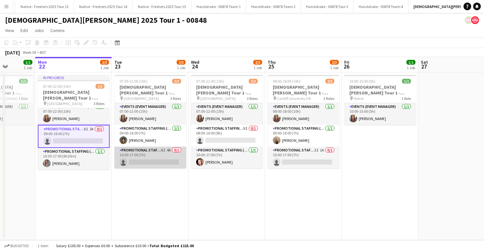
click at [155, 165] on app-card-role "Promotional Staffing (Brand Ambassadors) 6I 4A 0/1 10:00-17:00 (7h) single-neut…" at bounding box center [150, 158] width 72 height 22
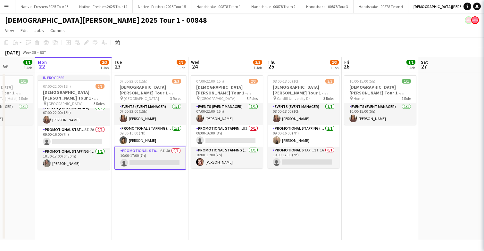
scroll to position [4, 0]
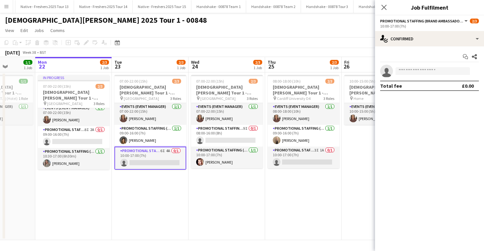
click at [436, 29] on app-options-switcher "Promotional Staffing (Brand Ambassadors) All roles Promotional Staffing (Brand …" at bounding box center [429, 23] width 109 height 16
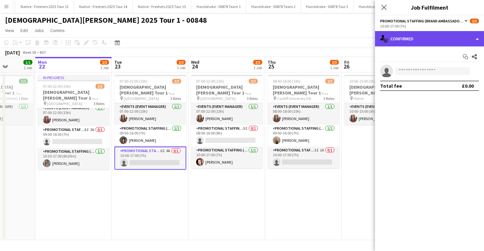
click at [436, 38] on div "single-neutral-actions-check-2 Confirmed" at bounding box center [429, 38] width 109 height 15
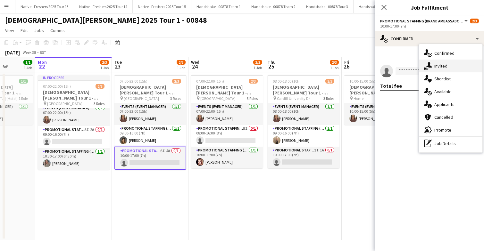
click at [443, 64] on span "Invited" at bounding box center [440, 66] width 13 height 6
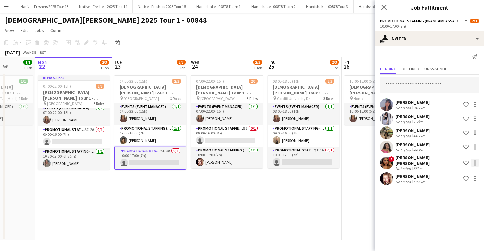
click at [474, 163] on div at bounding box center [474, 163] width 1 height 1
click at [451, 220] on span "Cancel invitation" at bounding box center [455, 218] width 38 height 5
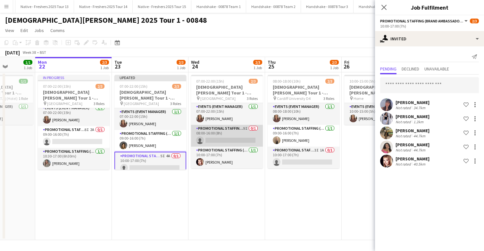
click at [231, 138] on app-card-role "Promotional Staffing (Brand Ambassadors) 9I 0/1 08:00-16:00 (8h) single-neutral…" at bounding box center [227, 136] width 72 height 22
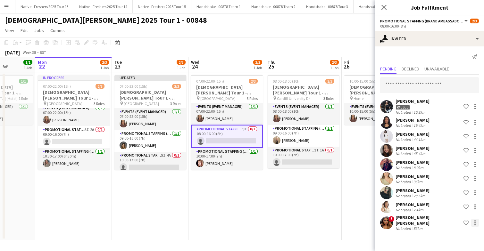
click at [475, 222] on div at bounding box center [475, 223] width 8 height 8
click at [450, 210] on span "Cancel invitation" at bounding box center [455, 208] width 38 height 5
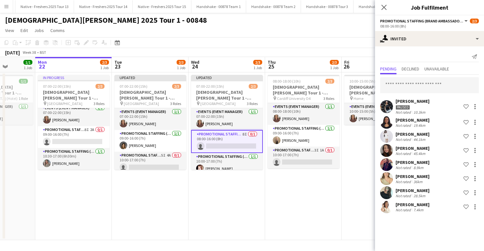
click at [253, 202] on app-date-cell "Updated 07:00-22:00 (15h) 2/3 Lady Garden Tour 1 - 00848 - University of Nottin…" at bounding box center [227, 156] width 77 height 168
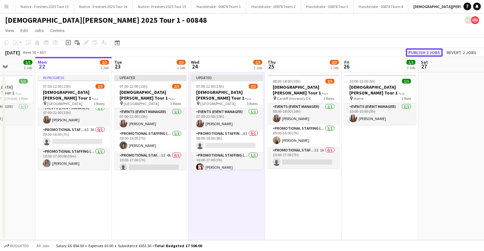
click at [421, 50] on button "Publish 2 jobs" at bounding box center [424, 52] width 37 height 8
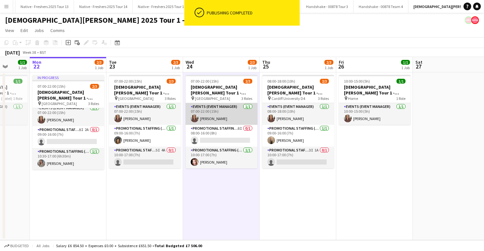
scroll to position [0, 295]
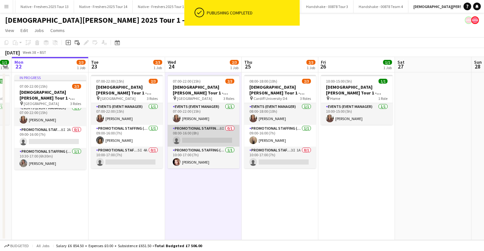
click at [214, 131] on app-card-role "Promotional Staffing (Brand Ambassadors) 8I 0/1 08:00-16:00 (8h) single-neutral…" at bounding box center [204, 136] width 72 height 22
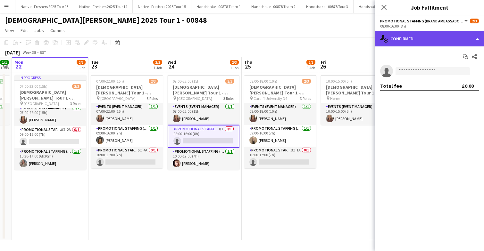
click at [434, 45] on div "single-neutral-actions-check-2 Confirmed" at bounding box center [429, 38] width 109 height 15
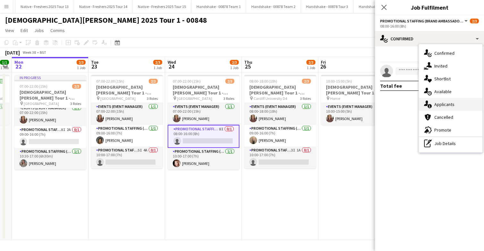
click at [444, 104] on span "Applicants" at bounding box center [444, 105] width 20 height 6
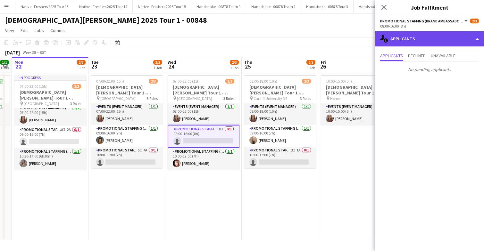
click at [444, 41] on div "single-neutral-actions-information Applicants" at bounding box center [429, 38] width 109 height 15
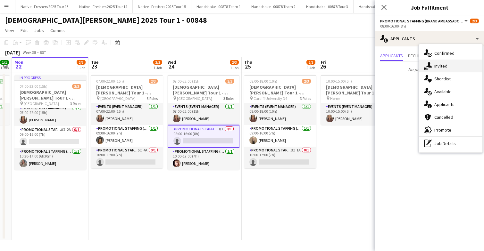
click at [455, 66] on div "single-neutral-actions-share-1 Invited" at bounding box center [450, 66] width 63 height 13
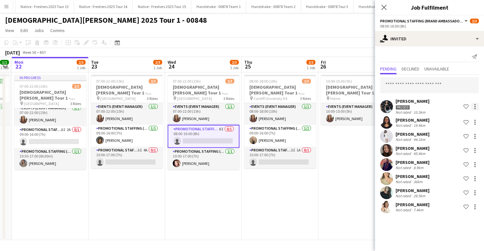
click at [476, 107] on div at bounding box center [475, 107] width 8 height 8
click at [456, 163] on span "Cancel invitation" at bounding box center [455, 164] width 38 height 5
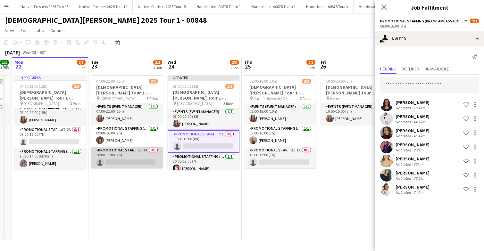
click at [136, 159] on app-card-role "Promotional Staffing (Brand Ambassadors) 5I 4A 0/1 10:00-17:00 (7h) single-neut…" at bounding box center [127, 158] width 72 height 22
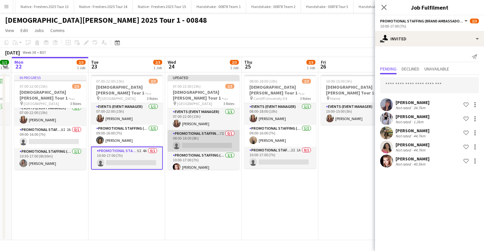
click at [200, 141] on app-card-role "Promotional Staffing (Brand Ambassadors) 7I 0/1 08:00-16:00 (8h) single-neutral…" at bounding box center [204, 141] width 72 height 22
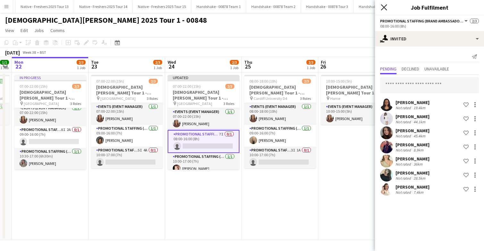
click at [384, 7] on icon at bounding box center [384, 7] width 6 height 6
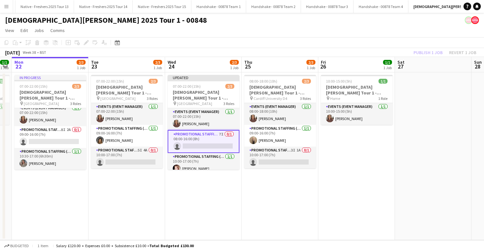
scroll to position [0, 294]
click at [202, 205] on app-date-cell "Updated 07:00-22:00 (15h) 2/3 Lady Garden Tour 1 - 00848 - University of Nottin…" at bounding box center [203, 156] width 77 height 168
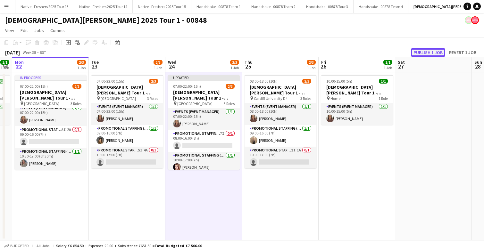
click at [431, 53] on button "Publish 1 job" at bounding box center [428, 52] width 34 height 8
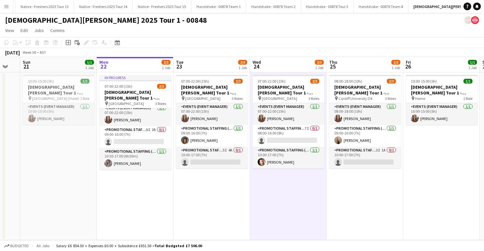
scroll to position [0, 198]
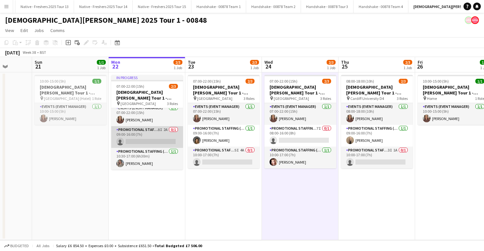
click at [155, 137] on app-card-role "Promotional Staffing (Brand Ambassadors) 8I 2A 0/1 09:00-16:00 (7h) single-neut…" at bounding box center [147, 137] width 72 height 22
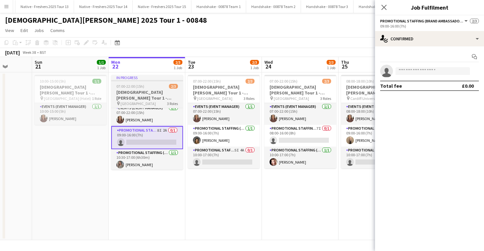
click at [156, 86] on div "07:00-22:00 (15h) 2/3" at bounding box center [147, 86] width 72 height 5
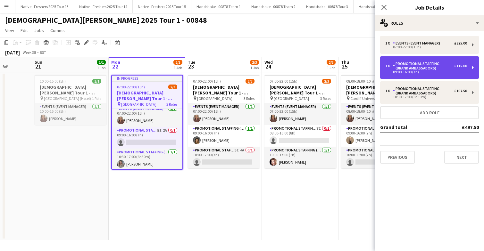
click at [449, 68] on div "Promotional Staffing (Brand Ambassadors)" at bounding box center [423, 66] width 61 height 9
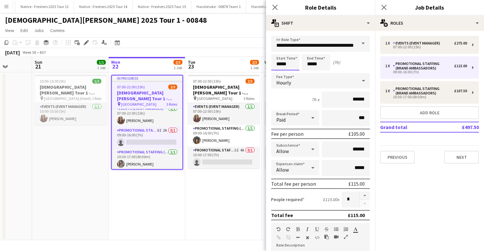
click at [292, 62] on input "*****" at bounding box center [285, 63] width 28 height 16
click at [278, 50] on div at bounding box center [279, 51] width 13 height 6
type input "*****"
click at [278, 50] on div at bounding box center [279, 51] width 13 height 6
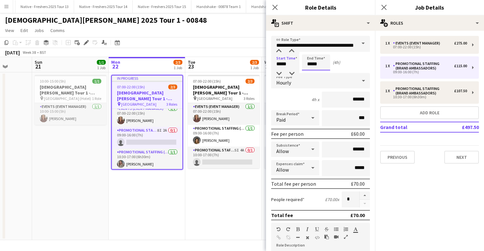
click at [326, 65] on input "*****" at bounding box center [316, 63] width 28 height 16
type input "*****"
click at [311, 50] on div at bounding box center [309, 51] width 13 height 6
click at [383, 7] on icon at bounding box center [384, 7] width 6 height 6
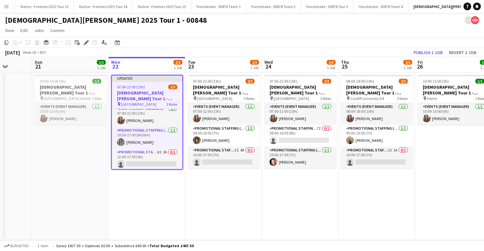
click at [210, 193] on app-date-cell "07:00-22:00 (15h) 2/3 Lady Garden Tour 1 - 00848 - University of Leicester pin …" at bounding box center [223, 156] width 77 height 168
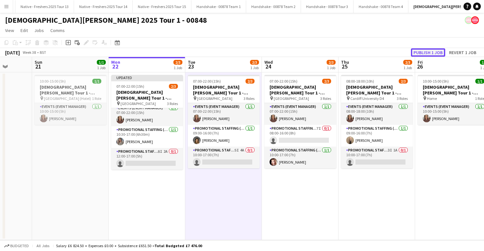
click at [432, 55] on button "Publish 1 job" at bounding box center [428, 52] width 34 height 8
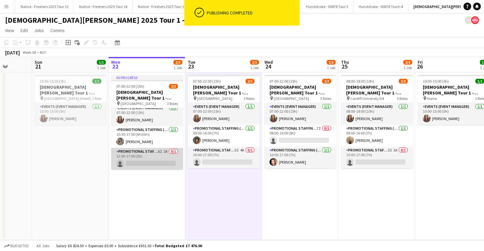
click at [155, 161] on app-card-role "Promotional Staffing (Brand Ambassadors) 8I 2A 0/1 12:00-17:00 (5h) single-neut…" at bounding box center [147, 159] width 72 height 22
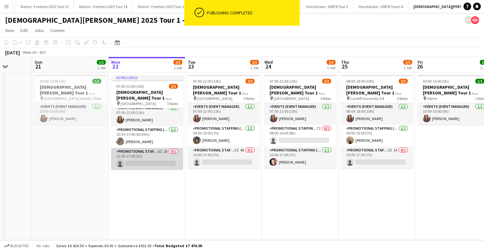
click at [157, 161] on app-card-role "Promotional Staffing (Brand Ambassadors) 8I 2A 0/1 12:00-17:00 (5h) single-neut…" at bounding box center [147, 159] width 72 height 22
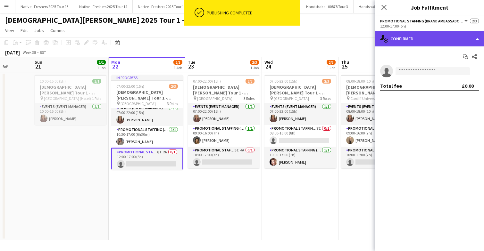
click at [437, 39] on div "single-neutral-actions-check-2 Confirmed" at bounding box center [429, 38] width 109 height 15
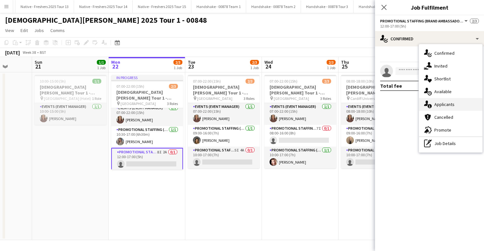
click at [456, 105] on div "single-neutral-actions-information Applicants" at bounding box center [450, 104] width 63 height 13
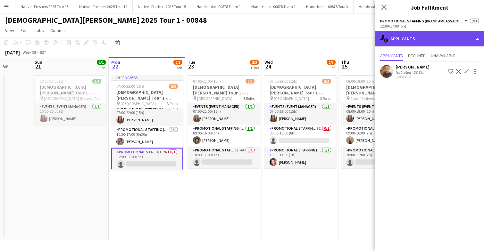
click at [427, 38] on div "single-neutral-actions-information Applicants" at bounding box center [429, 38] width 109 height 15
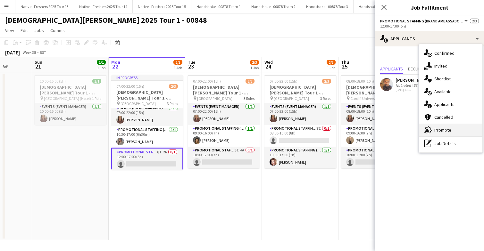
click at [455, 127] on div "advertising-megaphone Promote" at bounding box center [450, 130] width 63 height 13
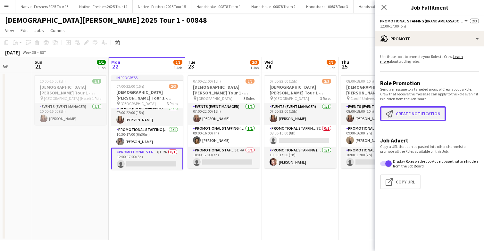
click at [404, 114] on button "Create notification Create notification" at bounding box center [413, 113] width 66 height 15
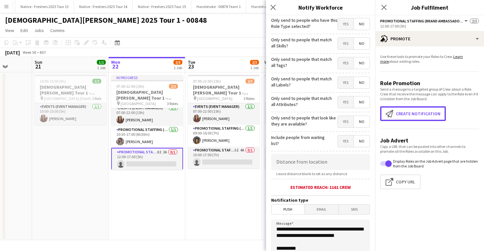
scroll to position [14, 0]
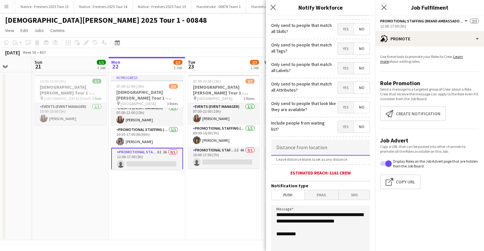
click at [307, 147] on input at bounding box center [320, 148] width 99 height 16
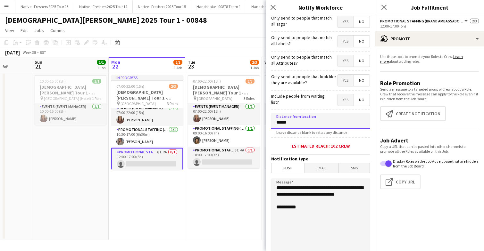
scroll to position [61, 0]
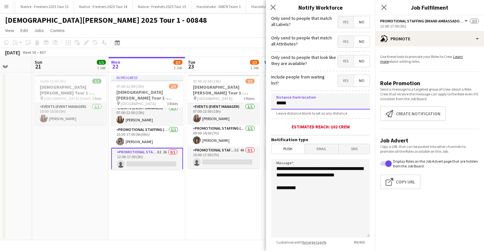
type input "*****"
click at [321, 196] on textarea "**********" at bounding box center [320, 198] width 99 height 79
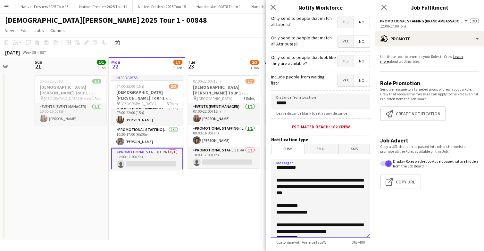
scroll to position [0, 0]
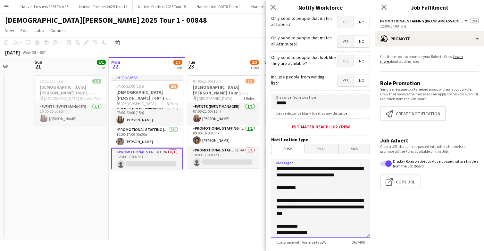
drag, startPoint x: 320, startPoint y: 234, endPoint x: 275, endPoint y: 206, distance: 52.3
click at [275, 206] on textarea "**********" at bounding box center [320, 198] width 99 height 79
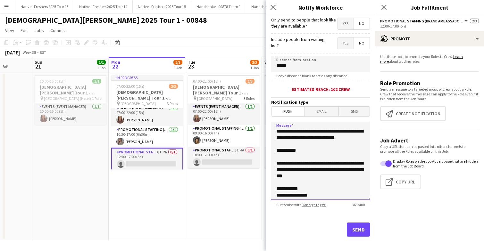
scroll to position [103, 0]
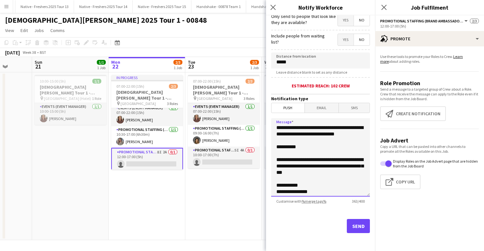
type textarea "**********"
click at [358, 227] on button "Send" at bounding box center [358, 226] width 23 height 14
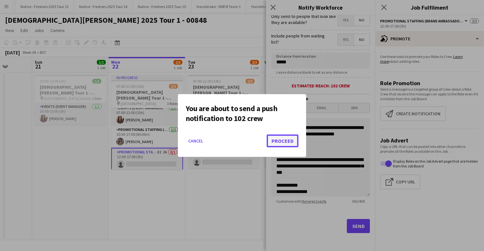
click at [281, 138] on button "Proceed" at bounding box center [283, 141] width 32 height 13
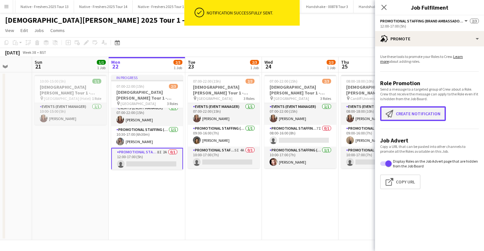
click at [419, 115] on button "Create notification Create notification" at bounding box center [413, 113] width 66 height 15
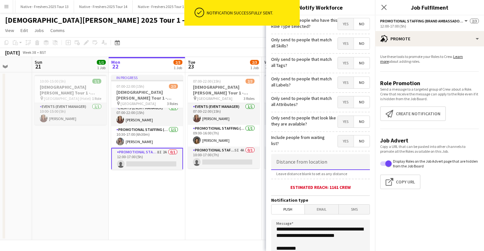
click at [325, 165] on input at bounding box center [320, 162] width 99 height 16
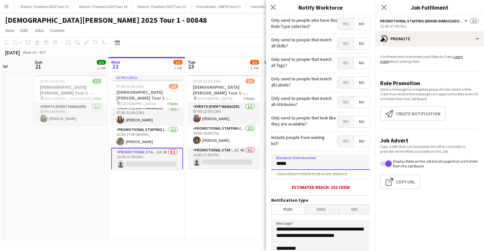
type input "*****"
click at [317, 211] on span "Email" at bounding box center [322, 210] width 34 height 10
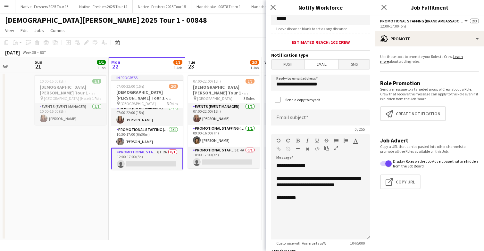
scroll to position [147, 0]
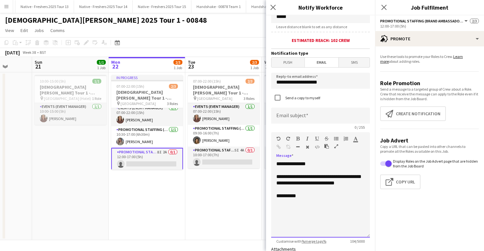
click at [306, 224] on div "**********" at bounding box center [320, 199] width 99 height 77
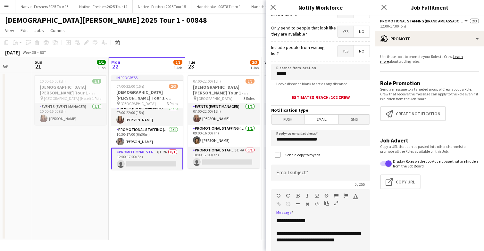
scroll to position [88, 0]
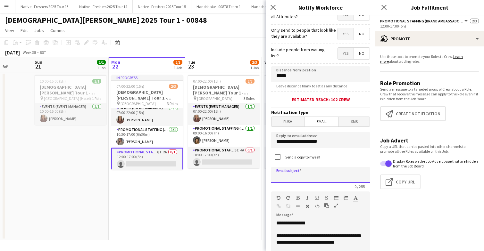
click at [310, 177] on input at bounding box center [320, 175] width 99 height 16
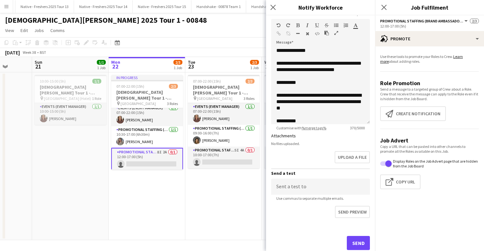
scroll to position [69, 0]
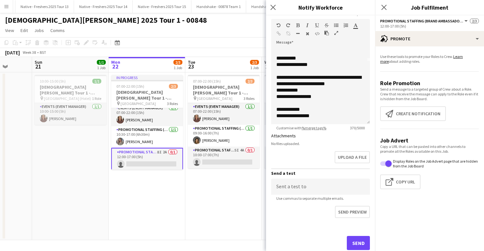
type input "**********"
click at [358, 243] on button "Send" at bounding box center [358, 243] width 23 height 14
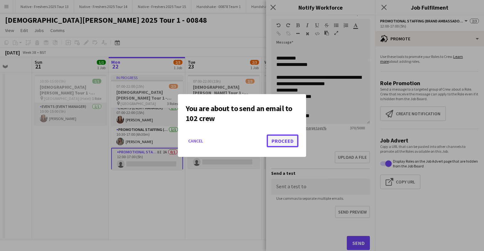
click at [283, 141] on button "Proceed" at bounding box center [283, 141] width 32 height 13
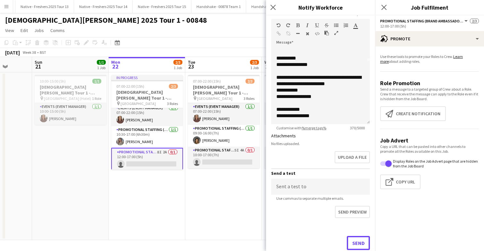
scroll to position [261, 0]
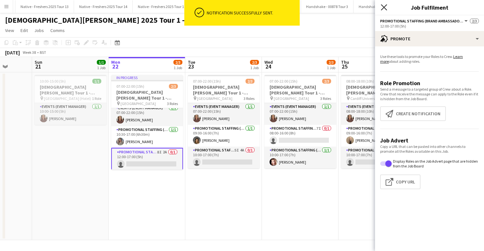
click at [385, 7] on icon "Close pop-in" at bounding box center [384, 7] width 6 height 6
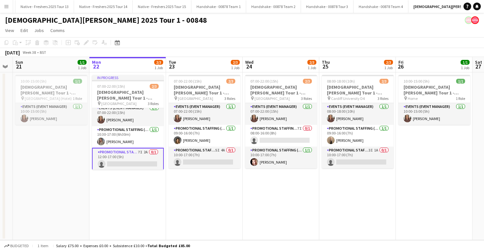
scroll to position [0, 217]
click at [132, 159] on app-card-role "Promotional Staffing (Brand Ambassadors) 7I 2A 0/1 12:00-17:00 (5h) single-neut…" at bounding box center [128, 159] width 72 height 23
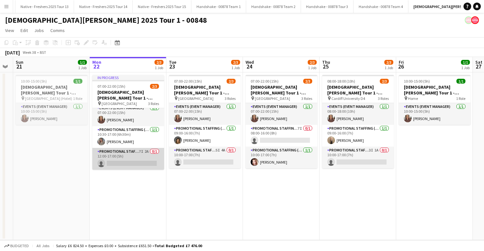
click at [113, 158] on app-card-role "Promotional Staffing (Brand Ambassadors) 7I 2A 0/1 12:00-17:00 (5h) single-neut…" at bounding box center [128, 159] width 72 height 22
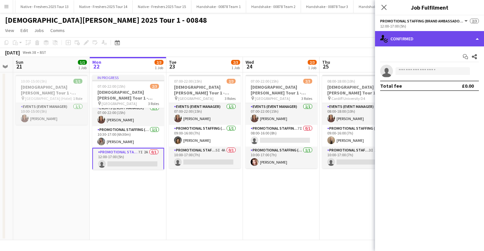
click at [455, 44] on div "single-neutral-actions-check-2 Confirmed" at bounding box center [429, 38] width 109 height 15
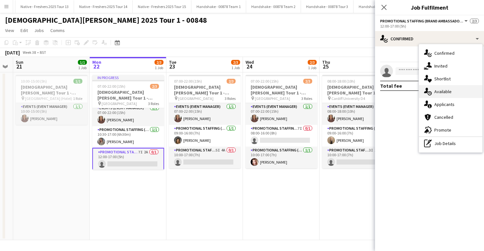
click at [449, 92] on span "Available" at bounding box center [442, 92] width 17 height 6
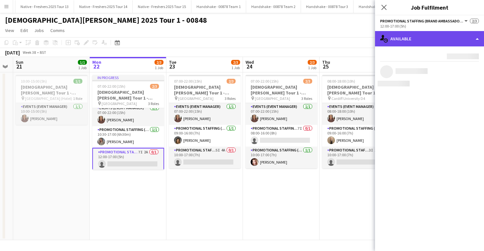
click at [432, 44] on div "single-neutral-actions-upload Available" at bounding box center [429, 38] width 109 height 15
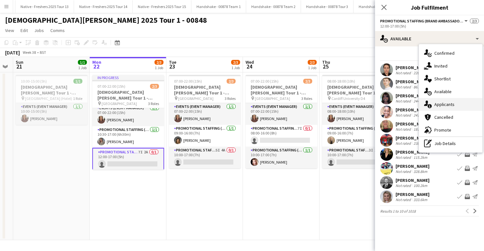
click at [447, 105] on span "Applicants" at bounding box center [444, 105] width 20 height 6
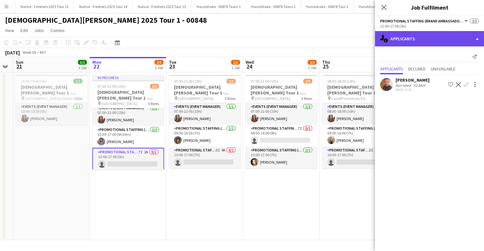
click at [429, 38] on div "single-neutral-actions-information Applicants" at bounding box center [429, 38] width 109 height 15
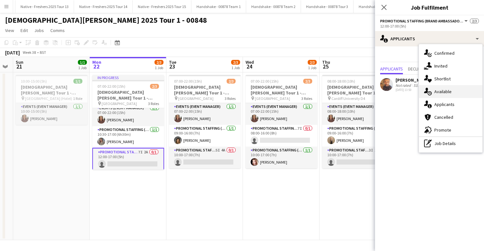
click at [455, 90] on div "single-neutral-actions-upload Available" at bounding box center [450, 91] width 63 height 13
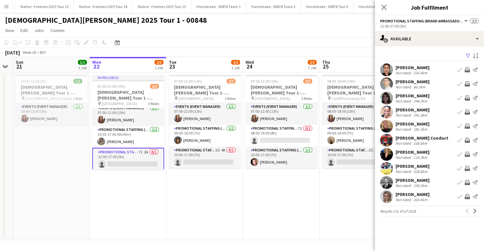
click at [468, 55] on app-icon "Filter" at bounding box center [468, 56] width 5 height 6
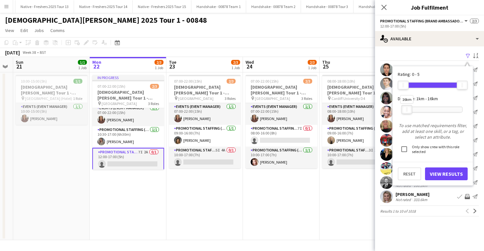
drag, startPoint x: 462, startPoint y: 110, endPoint x: 407, endPoint y: 110, distance: 55.5
click at [407, 110] on div at bounding box center [407, 109] width 10 height 8
click at [442, 172] on button "View Results" at bounding box center [446, 174] width 43 height 13
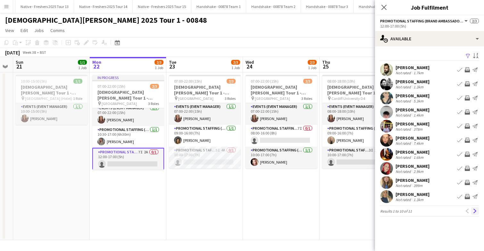
click at [474, 211] on app-icon "Next" at bounding box center [475, 211] width 4 height 4
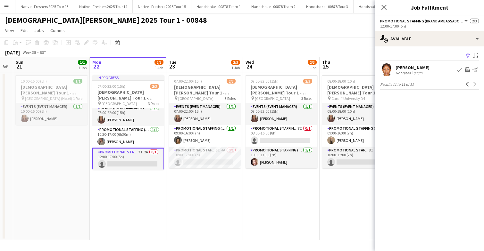
click at [386, 65] on app-user-avatar at bounding box center [386, 69] width 13 height 13
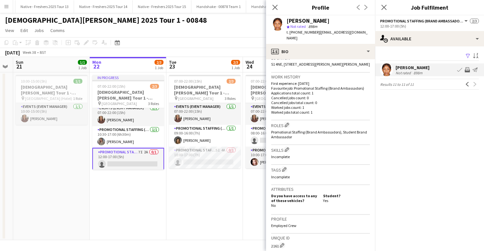
scroll to position [0, 0]
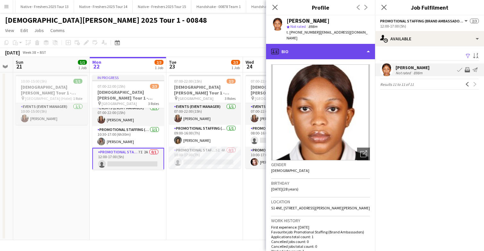
click at [335, 50] on div "profile Bio" at bounding box center [320, 51] width 109 height 15
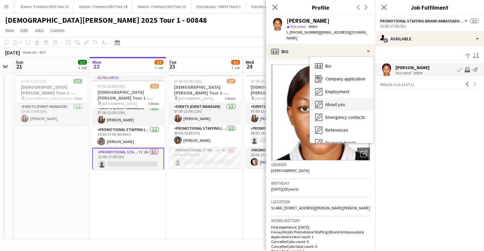
click at [342, 102] on span "About you" at bounding box center [335, 105] width 20 height 6
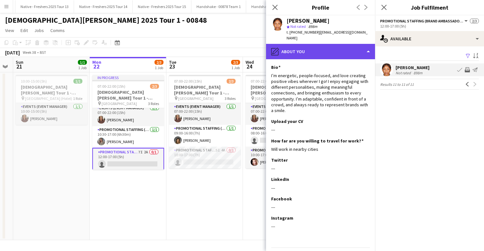
click at [332, 47] on div "pencil4 About you" at bounding box center [320, 51] width 109 height 15
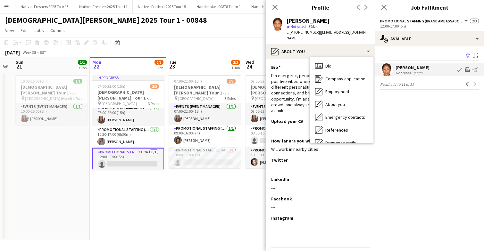
click at [144, 160] on app-card-role "Promotional Staffing (Brand Ambassadors) 7I 2A 0/1 12:00-17:00 (5h) single-neut…" at bounding box center [128, 159] width 72 height 23
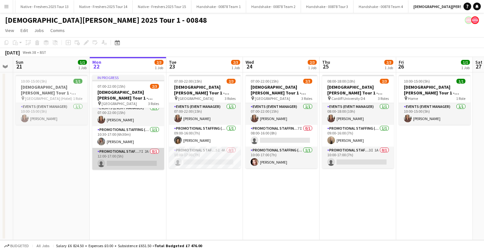
click at [138, 161] on app-card-role "Promotional Staffing (Brand Ambassadors) 7I 2A 0/1 12:00-17:00 (5h) single-neut…" at bounding box center [128, 159] width 72 height 22
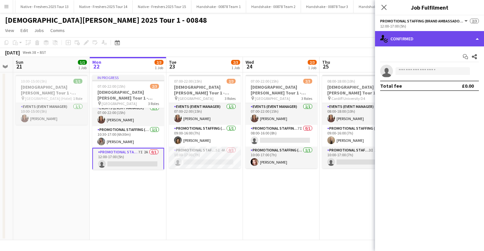
click at [441, 38] on div "single-neutral-actions-check-2 Confirmed" at bounding box center [429, 38] width 109 height 15
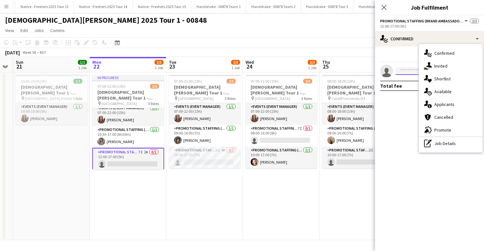
click at [407, 71] on input at bounding box center [433, 71] width 74 height 8
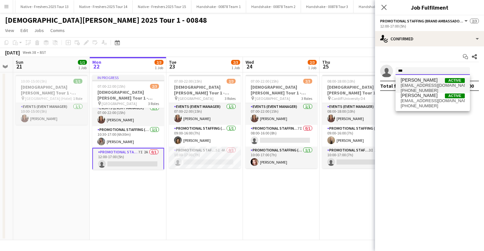
type input "***"
click at [419, 82] on span "temitope akintunde" at bounding box center [419, 80] width 37 height 5
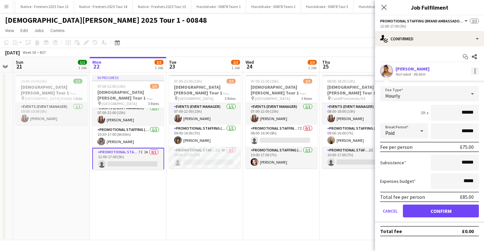
click at [477, 70] on div at bounding box center [475, 71] width 8 height 8
click at [449, 128] on span "Remove" at bounding box center [443, 128] width 19 height 5
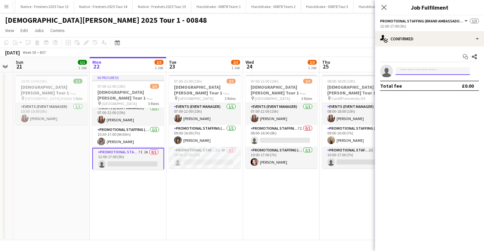
click at [414, 73] on input at bounding box center [433, 71] width 74 height 8
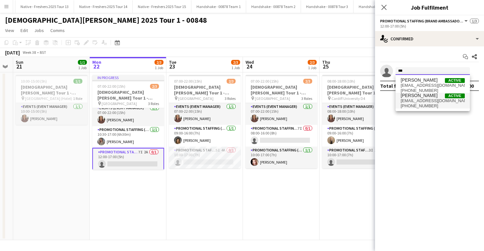
type input "***"
click at [417, 100] on span "temitope1909@gmail.com" at bounding box center [433, 100] width 64 height 5
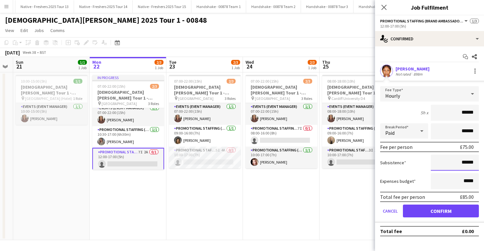
click at [467, 163] on input "******" at bounding box center [455, 163] width 48 height 16
type input "******"
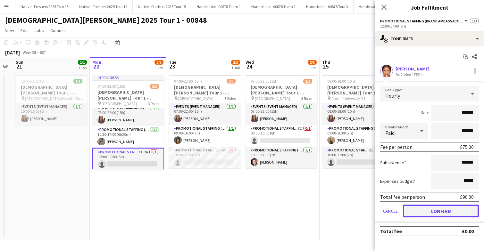
click at [441, 211] on button "Confirm" at bounding box center [441, 211] width 76 height 13
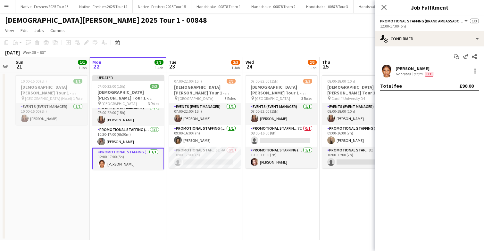
click at [341, 191] on app-date-cell "08:00-18:00 (10h) 2/3 Lady Garden Tour 1 - 00848 - Cardiff University pin Cardi…" at bounding box center [358, 156] width 77 height 168
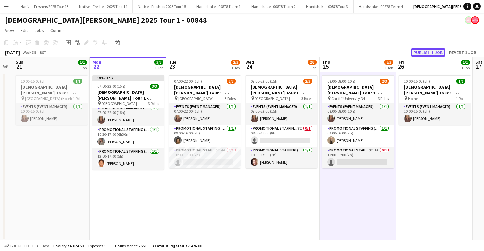
click at [430, 52] on button "Publish 1 job" at bounding box center [428, 52] width 34 height 8
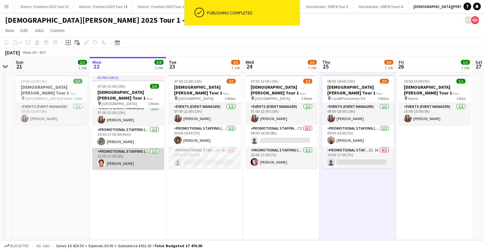
click at [138, 163] on app-card-role "Promotional Staffing (Brand Ambassadors) 1/1 12:00-17:00 (5h) Temitope Ogunniran" at bounding box center [128, 159] width 72 height 22
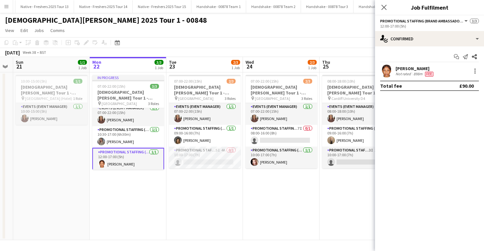
click at [389, 67] on app-user-avatar at bounding box center [386, 71] width 13 height 13
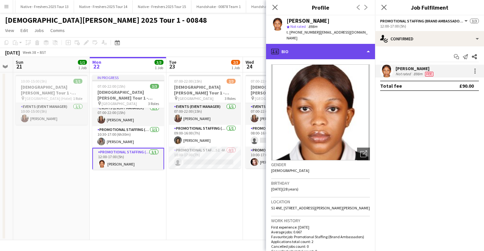
click at [325, 44] on div "profile Bio" at bounding box center [320, 51] width 109 height 15
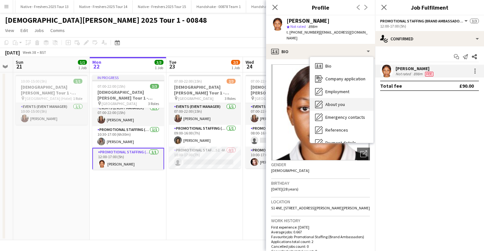
click at [340, 98] on div "About you About you" at bounding box center [341, 104] width 63 height 13
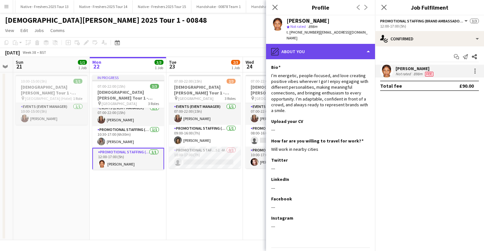
click at [323, 46] on div "pencil4 About you" at bounding box center [320, 51] width 109 height 15
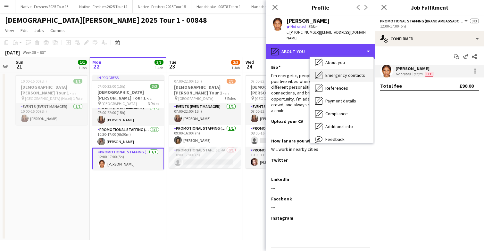
scroll to position [60, 0]
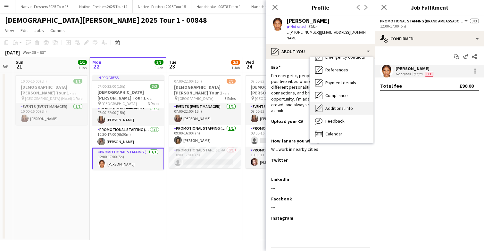
click at [343, 105] on span "Additional info" at bounding box center [339, 108] width 28 height 6
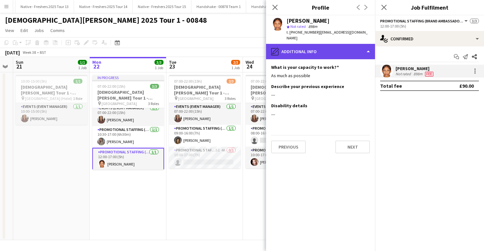
click at [327, 47] on div "pencil4 Additional info" at bounding box center [320, 51] width 109 height 15
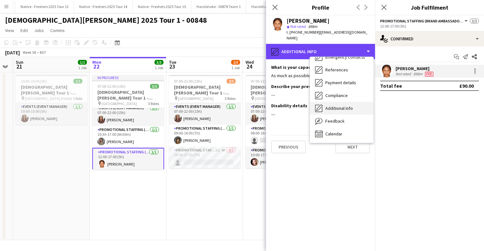
scroll to position [0, 0]
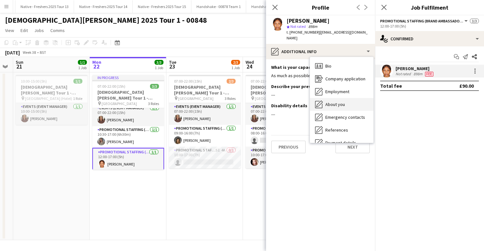
click at [343, 102] on span "About you" at bounding box center [335, 105] width 20 height 6
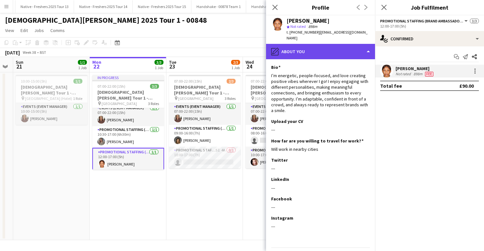
click at [331, 46] on div "pencil4 About you" at bounding box center [320, 51] width 109 height 15
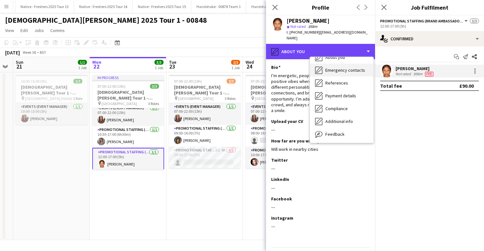
scroll to position [51, 0]
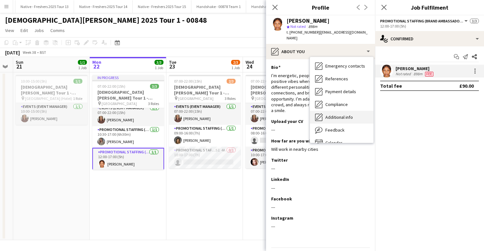
click at [340, 114] on span "Additional info" at bounding box center [339, 117] width 28 height 6
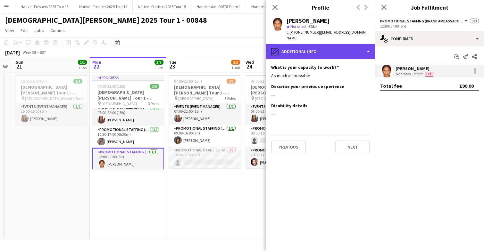
click at [332, 47] on div "pencil4 Additional info" at bounding box center [320, 51] width 109 height 15
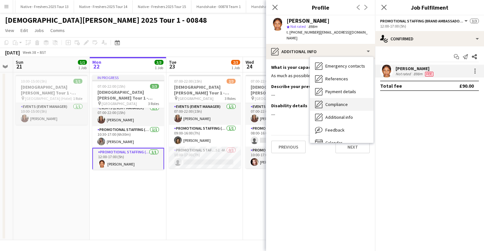
click at [336, 102] on span "Compliance" at bounding box center [336, 105] width 22 height 6
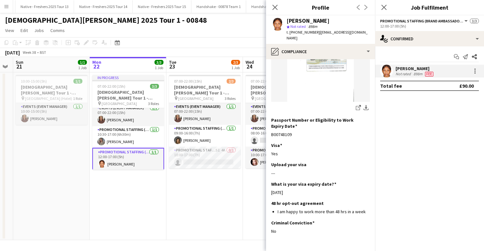
scroll to position [0, 0]
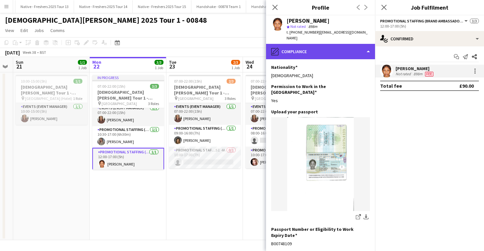
click at [339, 52] on div "pencil4 Compliance" at bounding box center [320, 51] width 109 height 15
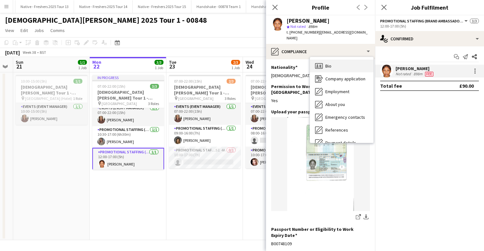
click at [339, 62] on div "Bio Bio" at bounding box center [341, 66] width 63 height 13
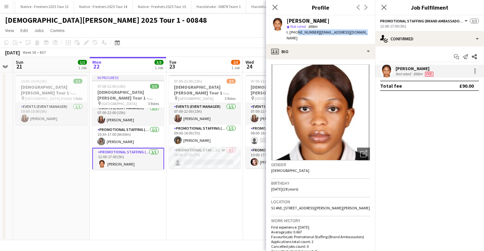
drag, startPoint x: 295, startPoint y: 32, endPoint x: 360, endPoint y: 34, distance: 64.5
click at [360, 34] on div "Temitope Ogunniran star Not rated 898m t. +447349064339 | temitope1909@gmail.com" at bounding box center [320, 29] width 109 height 29
copy div "7349064339 | temitope1909@gmail.com"
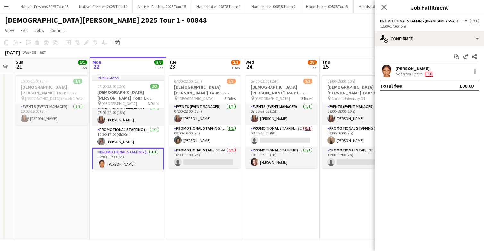
click at [387, 72] on app-user-avatar at bounding box center [386, 71] width 13 height 13
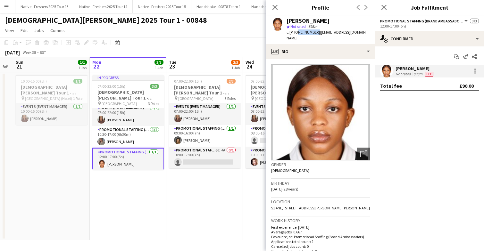
drag, startPoint x: 295, startPoint y: 33, endPoint x: 314, endPoint y: 34, distance: 19.0
click at [314, 34] on span "t. +447349064339" at bounding box center [303, 32] width 33 height 5
copy span "7349064339"
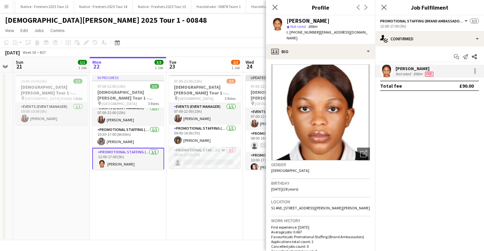
drag, startPoint x: 317, startPoint y: 31, endPoint x: 349, endPoint y: 30, distance: 32.1
click at [349, 30] on span "| temitope1909@gmail.com" at bounding box center [327, 35] width 81 height 11
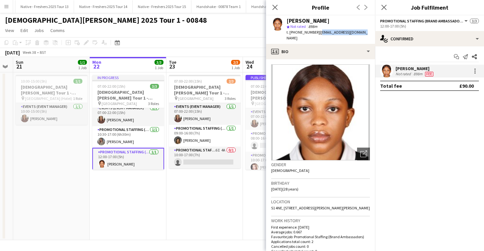
drag, startPoint x: 317, startPoint y: 33, endPoint x: 370, endPoint y: 35, distance: 52.9
click at [370, 35] on app-profile-header "Temitope Ogunniran star Not rated 898m t. +447349064339 | temitope1909@gmail.com" at bounding box center [320, 29] width 109 height 29
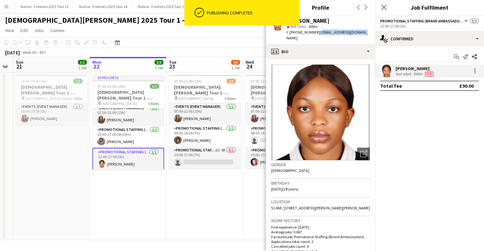
copy span "temitope1909@gmail.com"
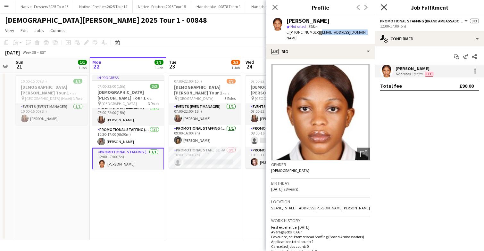
click at [384, 6] on icon "Close pop-in" at bounding box center [384, 7] width 6 height 6
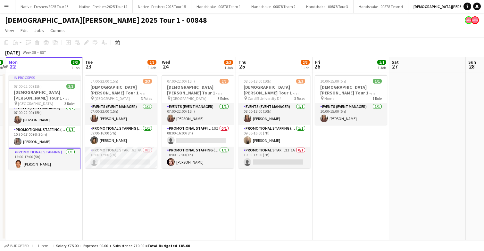
scroll to position [0, 302]
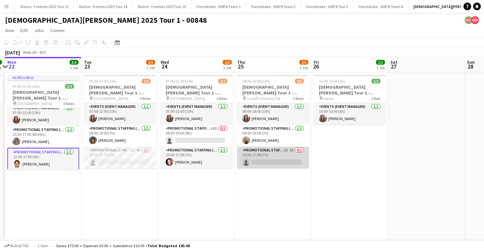
click at [282, 156] on app-card-role "Promotional Staffing (Brand Ambassadors) 3I 1A 0/1 10:00-17:00 (7h) single-neut…" at bounding box center [273, 158] width 72 height 22
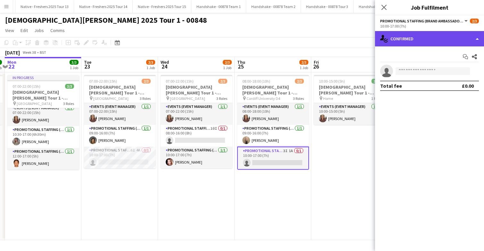
click at [429, 43] on div "single-neutral-actions-check-2 Confirmed" at bounding box center [429, 38] width 109 height 15
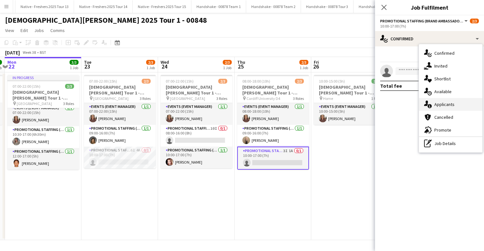
click at [448, 104] on span "Applicants" at bounding box center [444, 105] width 20 height 6
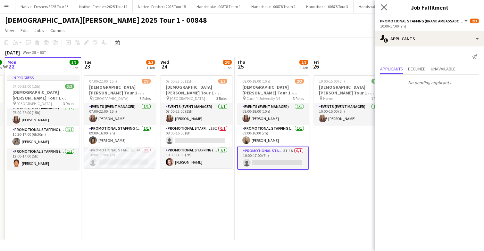
click at [384, 4] on app-icon "Close pop-in" at bounding box center [384, 7] width 9 height 9
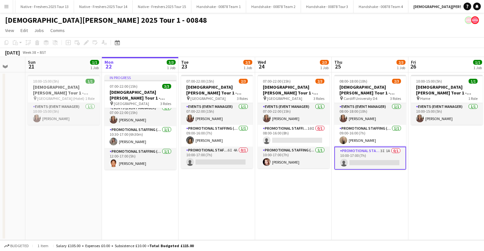
scroll to position [0, 190]
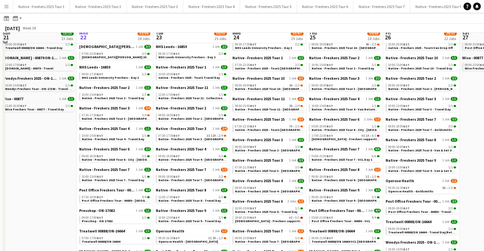
scroll to position [229, 0]
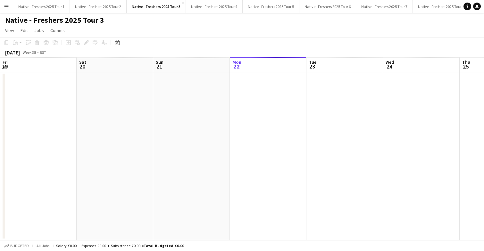
scroll to position [0, 153]
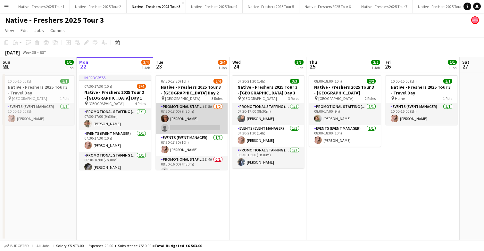
click at [197, 125] on app-card-role "Promotional Staffing (Brand Ambassadors) 1I 8A [DATE] 07:30-17:00 (9h30m) [PERS…" at bounding box center [192, 118] width 72 height 31
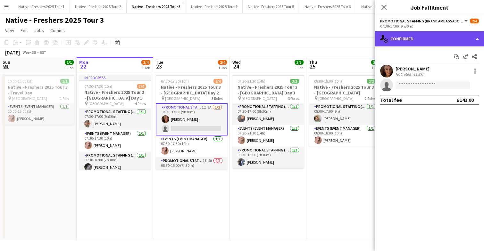
click at [446, 35] on div "single-neutral-actions-check-2 Confirmed" at bounding box center [429, 38] width 109 height 15
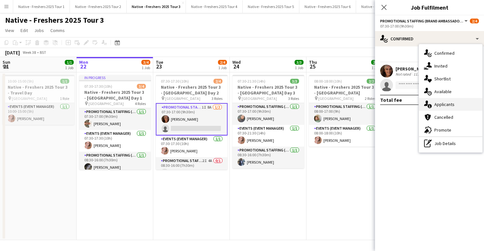
click at [449, 105] on span "Applicants" at bounding box center [444, 105] width 20 height 6
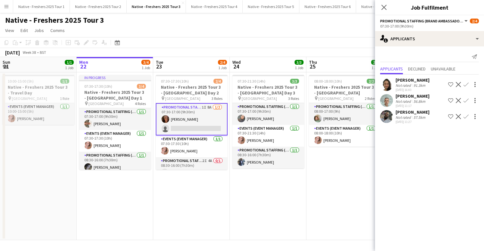
click at [386, 118] on app-user-avatar at bounding box center [386, 116] width 13 height 13
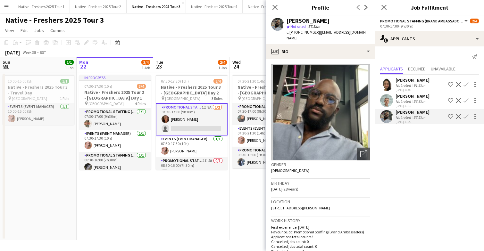
click at [466, 116] on app-icon "Confirm" at bounding box center [466, 116] width 5 height 5
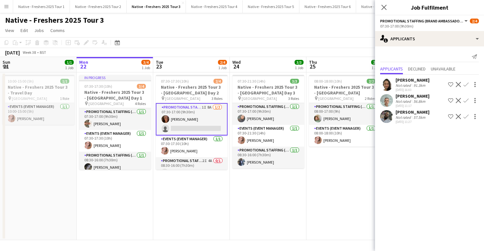
click at [467, 116] on app-icon "Confirm" at bounding box center [466, 116] width 5 height 5
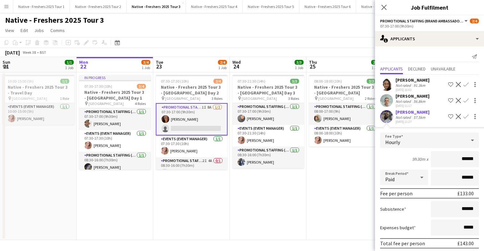
scroll to position [25, 0]
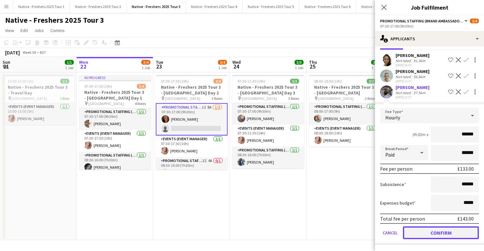
click at [423, 236] on button "Confirm" at bounding box center [441, 233] width 76 height 13
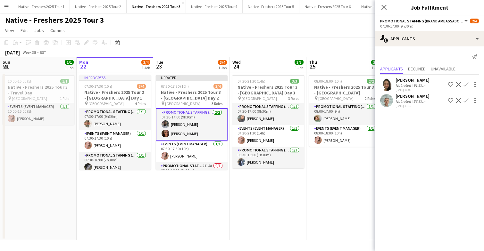
click at [259, 195] on app-date-cell "07:30-21:30 (14h) 3/3 Native - Freshers 2025 Tour 3 - University of Leeds Day 3…" at bounding box center [268, 156] width 77 height 168
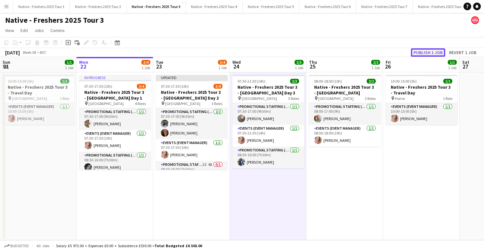
click at [422, 52] on button "Publish 1 job" at bounding box center [428, 52] width 34 height 8
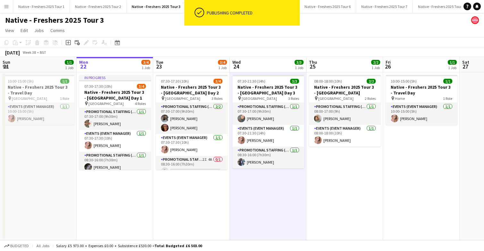
scroll to position [8, 0]
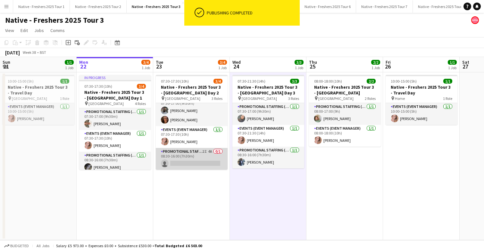
click at [197, 161] on app-card-role "Promotional Staffing (Brand Ambassadors) 2I 4A 0/1 08:30-16:00 (7h30m) single-n…" at bounding box center [192, 159] width 72 height 22
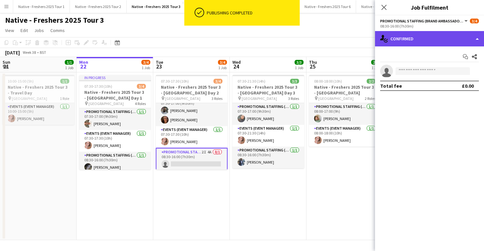
click at [442, 43] on div "single-neutral-actions-check-2 Confirmed" at bounding box center [429, 38] width 109 height 15
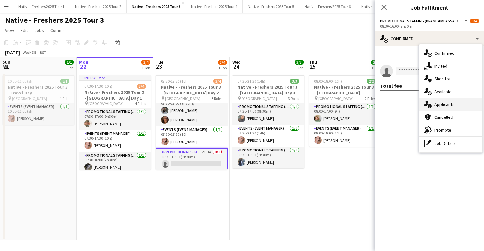
click at [445, 104] on span "Applicants" at bounding box center [444, 105] width 20 height 6
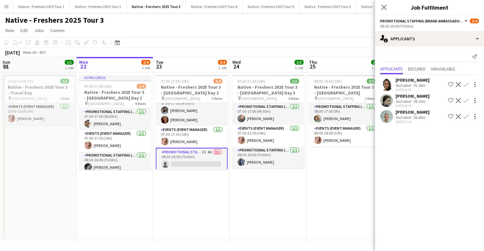
click at [388, 117] on app-user-avatar at bounding box center [386, 116] width 13 height 13
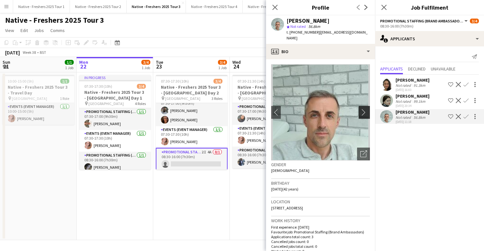
click at [364, 109] on app-icon "chevron-right" at bounding box center [365, 112] width 10 height 7
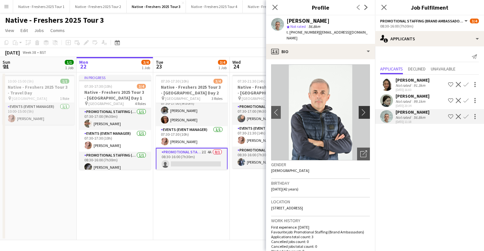
click at [364, 109] on app-icon "chevron-right" at bounding box center [365, 112] width 10 height 7
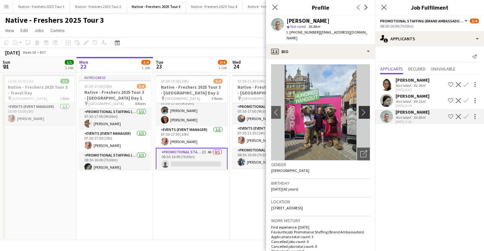
click at [364, 109] on app-icon "chevron-right" at bounding box center [365, 112] width 10 height 7
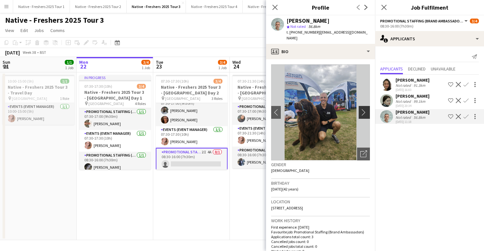
click at [364, 109] on app-icon "chevron-right" at bounding box center [365, 112] width 10 height 7
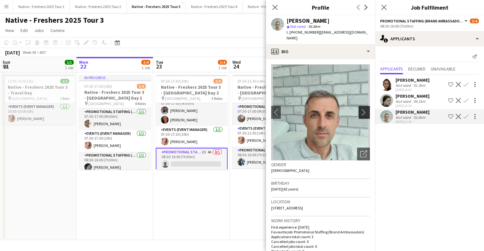
click at [364, 109] on app-icon "chevron-right" at bounding box center [365, 112] width 10 height 7
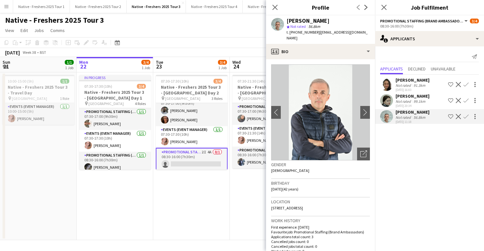
click at [466, 116] on app-icon "Confirm" at bounding box center [466, 116] width 5 height 5
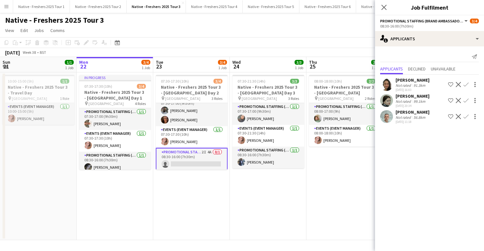
click at [465, 118] on app-icon "Confirm" at bounding box center [466, 116] width 5 height 5
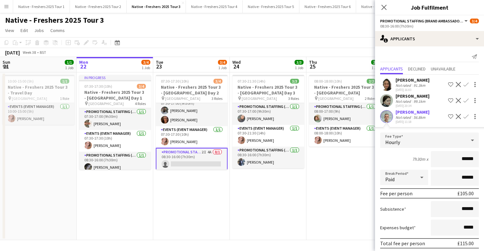
scroll to position [25, 0]
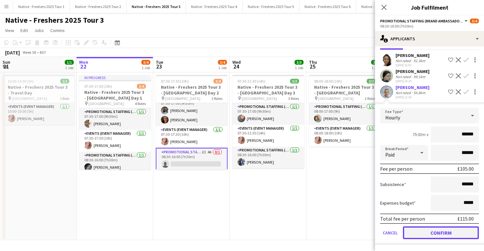
click at [420, 235] on button "Confirm" at bounding box center [441, 233] width 76 height 13
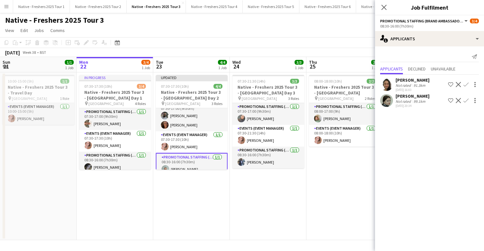
click at [282, 210] on app-date-cell "07:30-21:30 (14h) 3/3 Native - Freshers 2025 Tour 3 - University of Leeds Day 3…" at bounding box center [268, 156] width 77 height 168
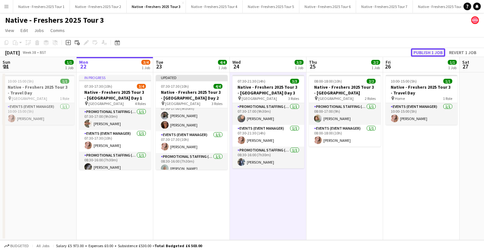
click at [424, 51] on button "Publish 1 job" at bounding box center [428, 52] width 34 height 8
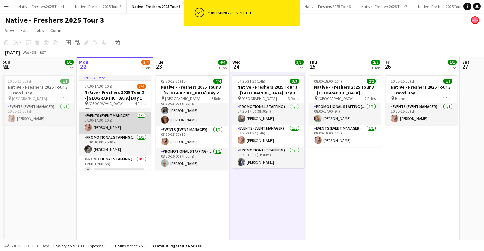
scroll to position [26, 0]
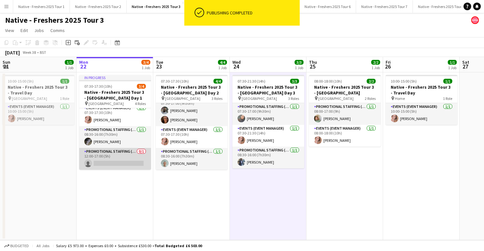
click at [122, 160] on app-card-role "Promotional Staffing (Brand Ambassadors) 0/1 12:00-17:00 (5h) single-neutral-ac…" at bounding box center [115, 159] width 72 height 22
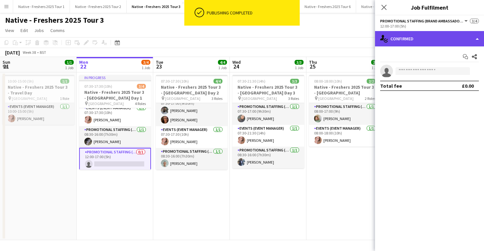
click at [446, 37] on div "single-neutral-actions-check-2 Confirmed" at bounding box center [429, 38] width 109 height 15
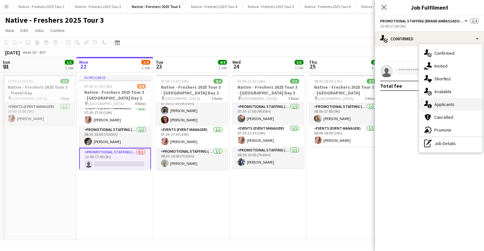
click at [449, 106] on span "Applicants" at bounding box center [444, 105] width 20 height 6
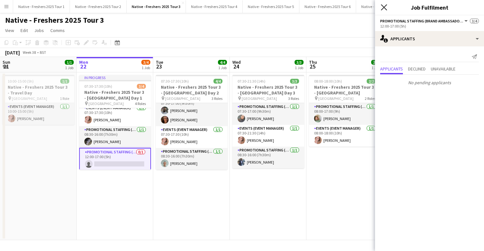
click at [383, 7] on icon at bounding box center [384, 7] width 6 height 6
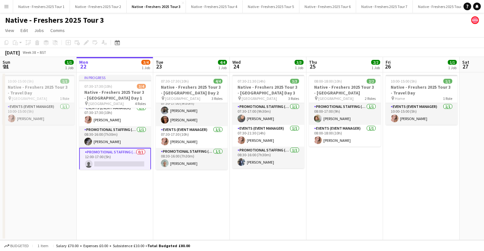
click at [266, 194] on app-date-cell "07:30-21:30 (14h) 3/3 Native - Freshers 2025 Tour 3 - University of Leeds Day 3…" at bounding box center [268, 156] width 77 height 168
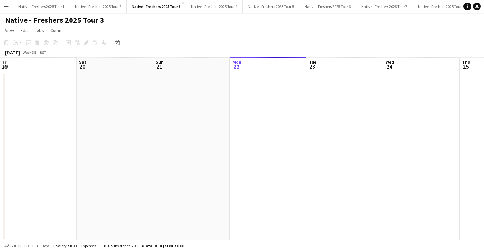
scroll to position [0, 153]
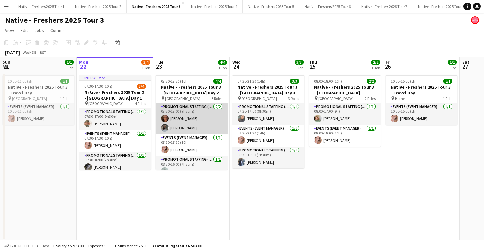
click at [197, 115] on app-card-role "Promotional Staffing (Brand Ambassadors) [DATE] 07:30-17:00 (9h30m) [PERSON_NAM…" at bounding box center [192, 118] width 72 height 31
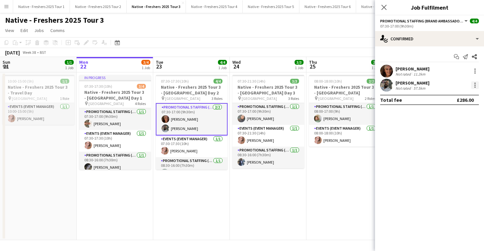
click at [475, 83] on div at bounding box center [474, 83] width 1 height 1
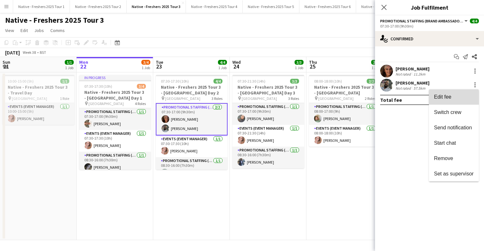
click at [452, 101] on button "Edit fee" at bounding box center [454, 96] width 50 height 15
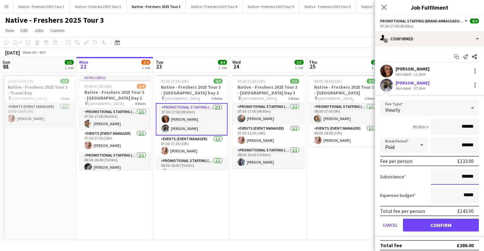
click at [465, 176] on input "******" at bounding box center [455, 177] width 48 height 16
type input "**"
type input "******"
click at [441, 226] on button "Confirm" at bounding box center [441, 225] width 76 height 13
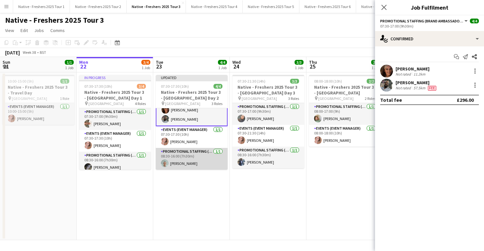
click at [198, 163] on app-card-role "Promotional Staffing (Brand Ambassadors) [DATE] 08:30-16:00 (7h30m) [PERSON_NAM…" at bounding box center [192, 159] width 72 height 22
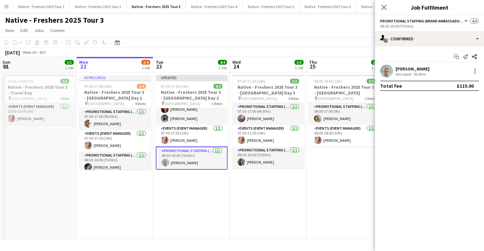
scroll to position [14, 0]
click at [478, 71] on div at bounding box center [475, 71] width 8 height 8
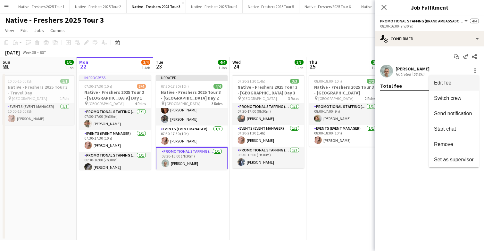
click at [454, 86] on button "Edit fee" at bounding box center [454, 82] width 50 height 15
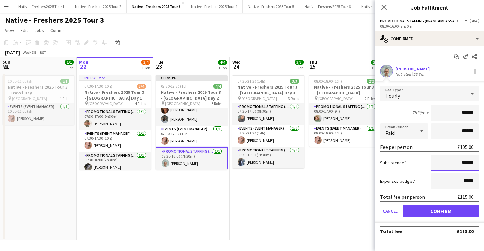
click at [475, 163] on input "******" at bounding box center [455, 163] width 48 height 16
type input "**"
type input "******"
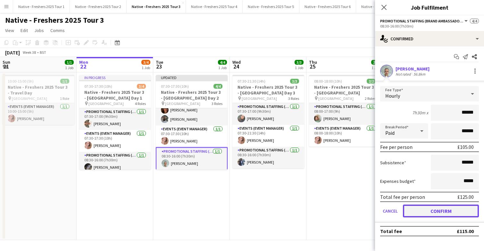
click at [444, 210] on button "Confirm" at bounding box center [441, 211] width 76 height 13
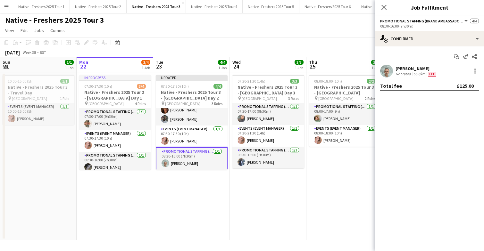
click at [269, 177] on app-date-cell "07:30-21:30 (14h) 3/3 Native - Freshers 2025 Tour 3 - University of Leeds Day 3…" at bounding box center [268, 156] width 77 height 168
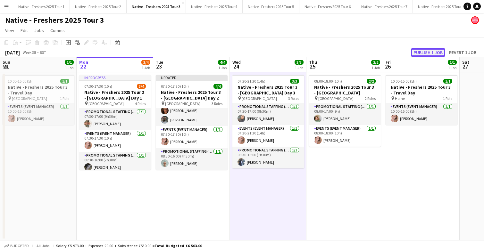
click at [424, 55] on button "Publish 1 job" at bounding box center [428, 52] width 34 height 8
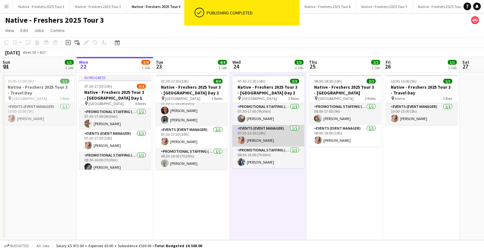
scroll to position [8, 0]
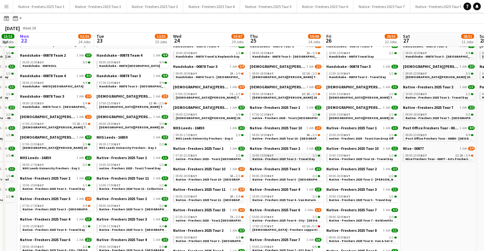
scroll to position [129, 0]
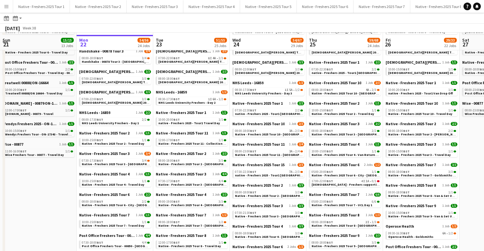
scroll to position [178, 0]
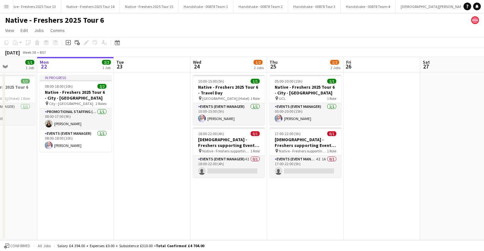
scroll to position [0, 706]
click at [346, 6] on button "Handshake - 00878 Team 4 Close" at bounding box center [362, 6] width 55 height 13
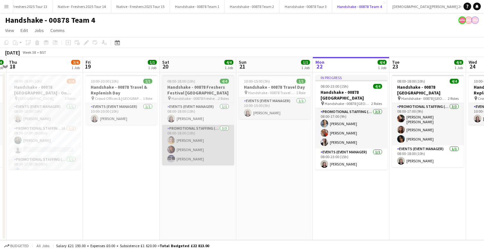
scroll to position [0, 224]
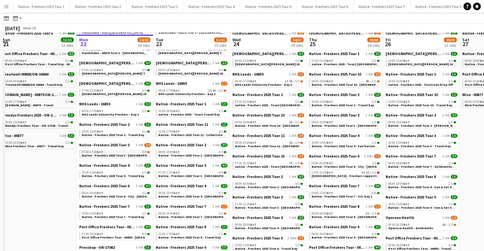
scroll to position [178, 0]
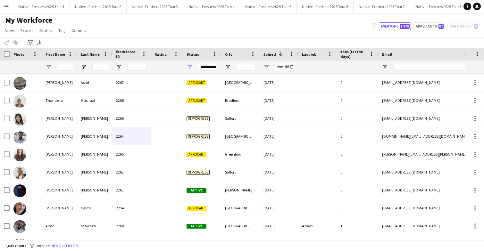
click at [30, 41] on icon "Advanced filters" at bounding box center [30, 42] width 5 height 5
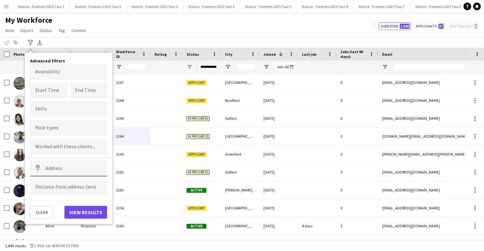
click at [64, 171] on input at bounding box center [68, 169] width 77 height 16
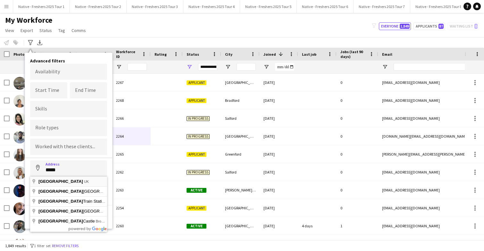
type input "*********"
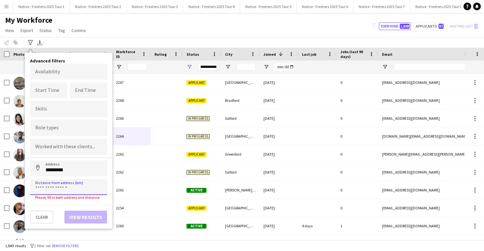
click at [62, 187] on input at bounding box center [68, 187] width 77 height 16
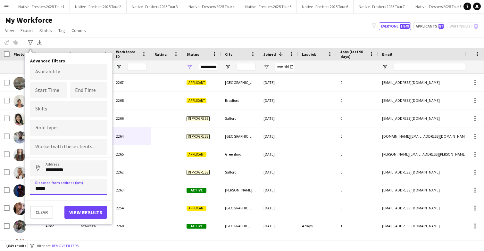
type input "*****"
click at [86, 214] on button "View results" at bounding box center [85, 212] width 43 height 13
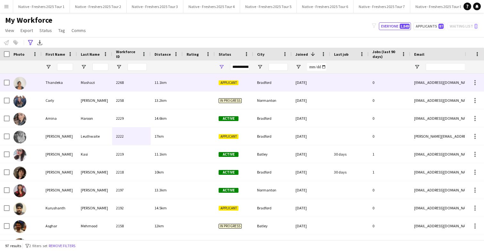
click at [198, 85] on div at bounding box center [199, 83] width 32 height 18
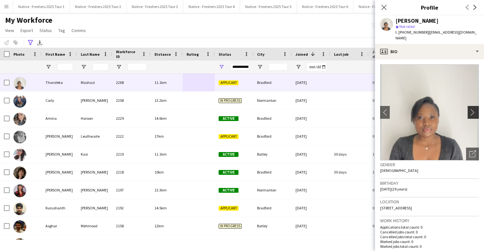
click at [473, 111] on app-icon "chevron-right" at bounding box center [474, 112] width 10 height 7
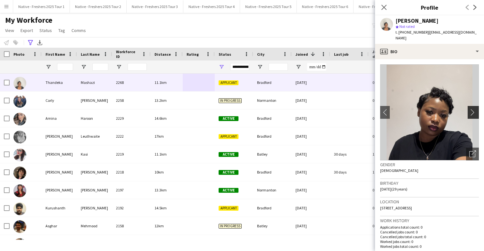
click at [473, 111] on app-icon "chevron-right" at bounding box center [474, 112] width 10 height 7
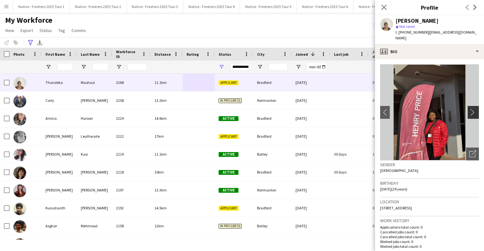
click at [473, 111] on app-icon "chevron-right" at bounding box center [474, 112] width 10 height 7
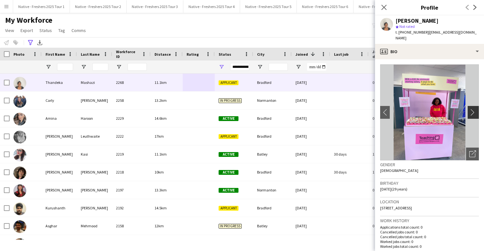
click at [473, 111] on app-icon "chevron-right" at bounding box center [474, 112] width 10 height 7
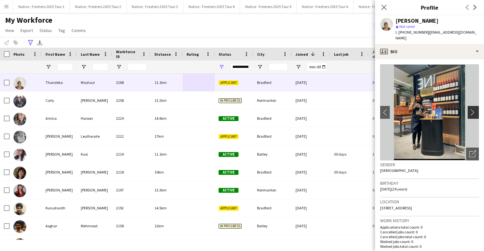
click at [473, 111] on app-icon "chevron-right" at bounding box center [474, 112] width 10 height 7
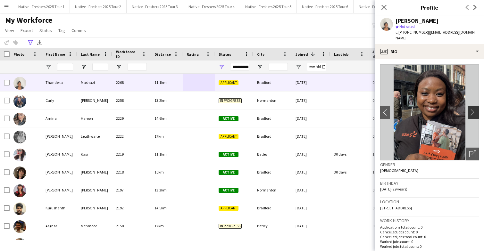
click at [473, 111] on app-icon "chevron-right" at bounding box center [474, 112] width 10 height 7
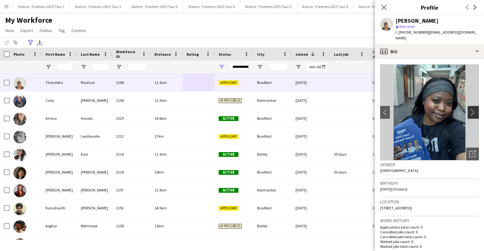
click at [473, 111] on app-icon "chevron-right" at bounding box center [474, 112] width 10 height 7
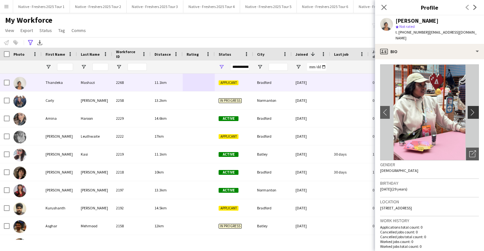
click at [473, 111] on app-icon "chevron-right" at bounding box center [474, 112] width 10 height 7
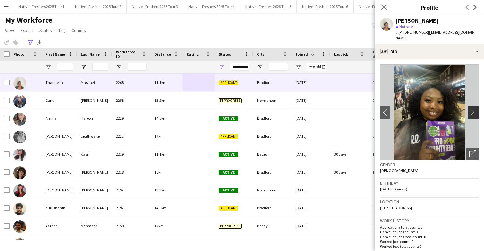
click at [473, 111] on app-icon "chevron-right" at bounding box center [474, 112] width 10 height 7
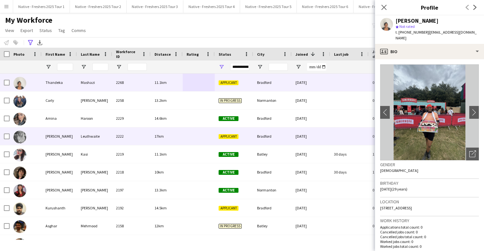
click at [212, 140] on div at bounding box center [199, 137] width 32 height 18
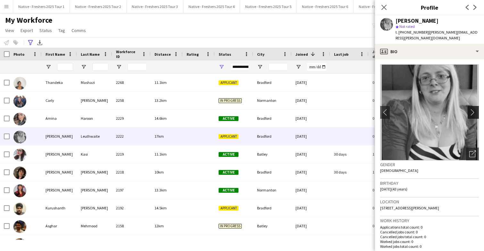
click at [475, 109] on app-icon "chevron-right" at bounding box center [474, 112] width 10 height 7
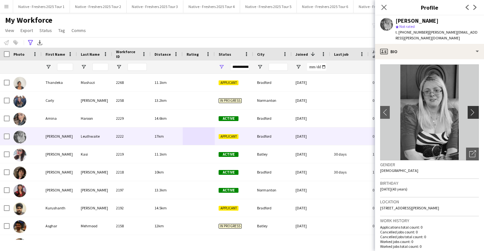
click at [475, 109] on app-icon "chevron-right" at bounding box center [474, 112] width 10 height 7
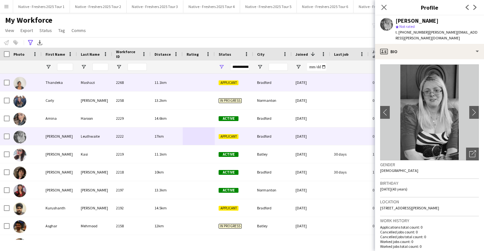
click at [176, 84] on div "11.1km" at bounding box center [167, 83] width 32 height 18
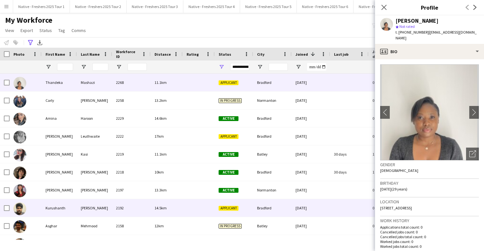
click at [194, 208] on div at bounding box center [199, 208] width 32 height 18
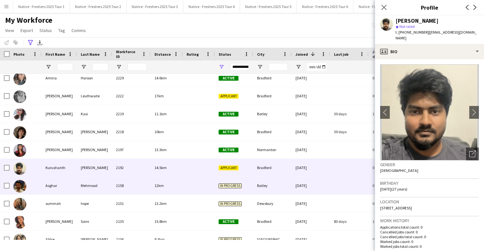
scroll to position [46, 0]
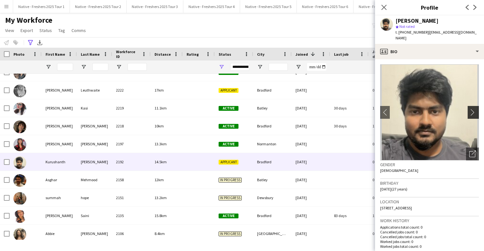
click at [475, 109] on app-icon "chevron-right" at bounding box center [474, 112] width 10 height 7
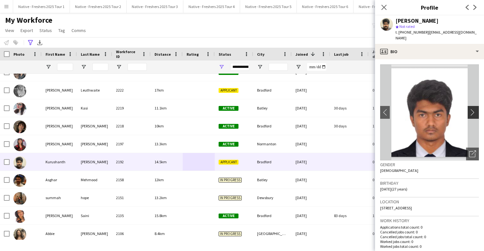
click at [475, 109] on app-icon "chevron-right" at bounding box center [474, 112] width 10 height 7
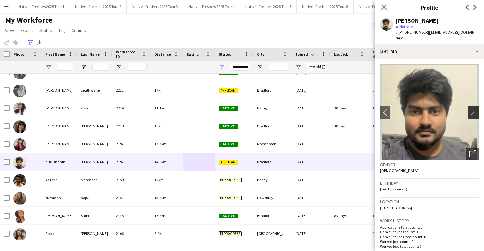
click at [475, 109] on app-icon "chevron-right" at bounding box center [474, 112] width 10 height 7
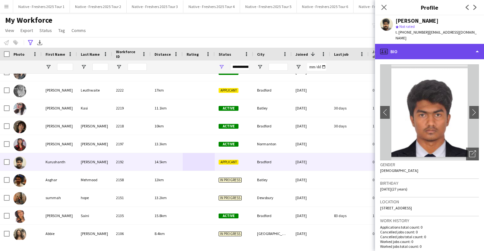
click at [450, 47] on div "profile Bio" at bounding box center [429, 51] width 109 height 15
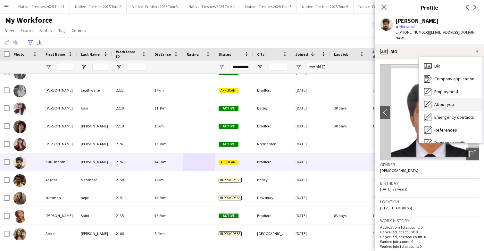
click at [451, 102] on span "About you" at bounding box center [444, 105] width 20 height 6
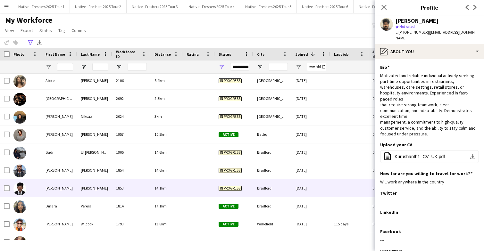
scroll to position [0, 0]
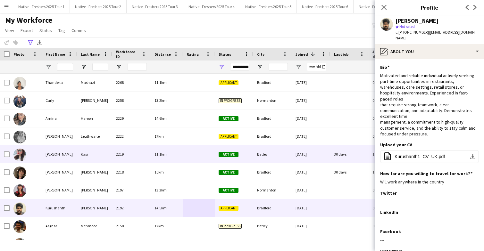
click at [197, 152] on div at bounding box center [199, 155] width 32 height 18
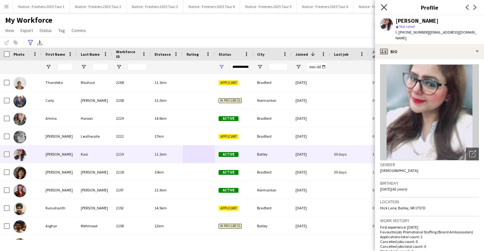
click at [384, 7] on icon at bounding box center [384, 7] width 6 height 6
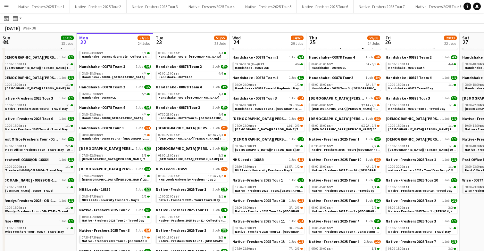
scroll to position [97, 0]
